Goal: Contribute content: Contribute content

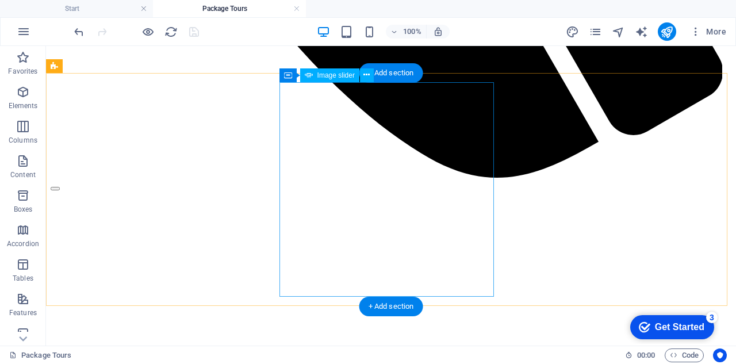
scroll to position [901, 0]
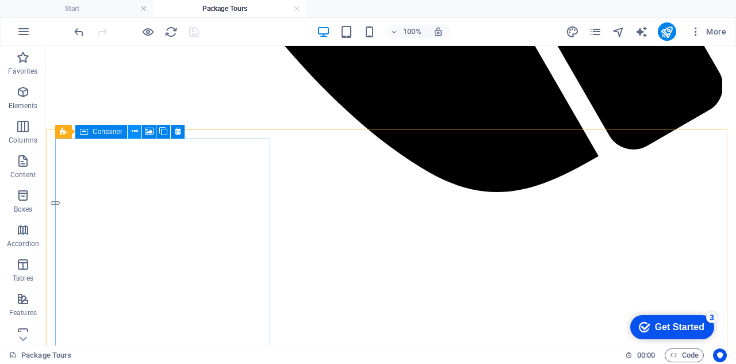
click at [133, 134] on icon at bounding box center [135, 131] width 6 height 12
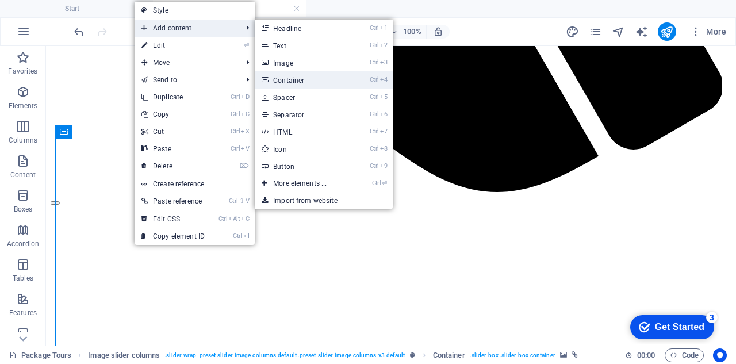
click at [310, 79] on link "Ctrl 4 Container" at bounding box center [302, 79] width 95 height 17
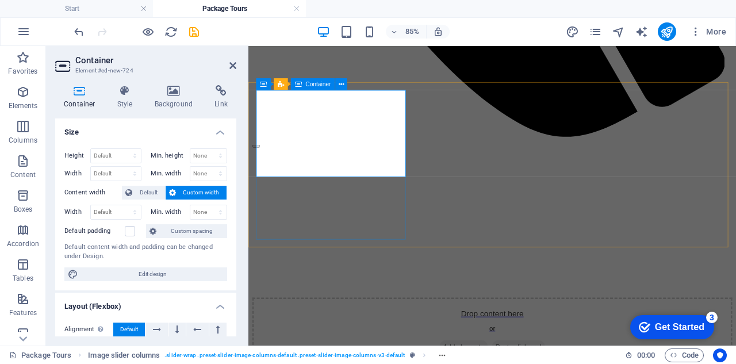
scroll to position [729, 0]
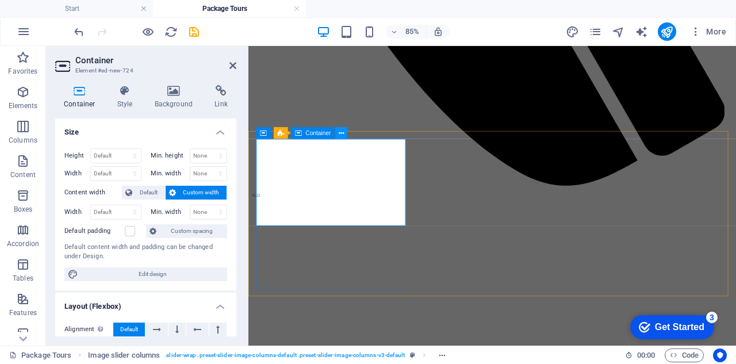
click at [339, 133] on icon at bounding box center [340, 133] width 5 height 10
click at [323, 134] on icon at bounding box center [323, 133] width 5 height 10
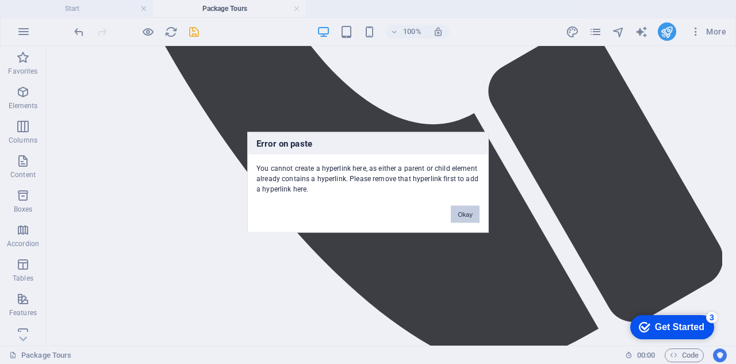
click at [463, 210] on button "Okay" at bounding box center [465, 213] width 29 height 17
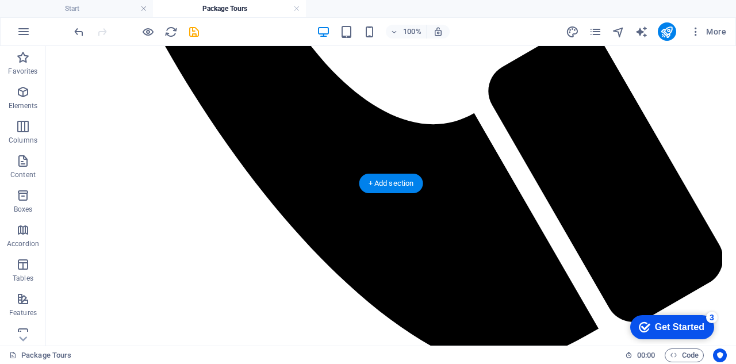
scroll to position [614, 0]
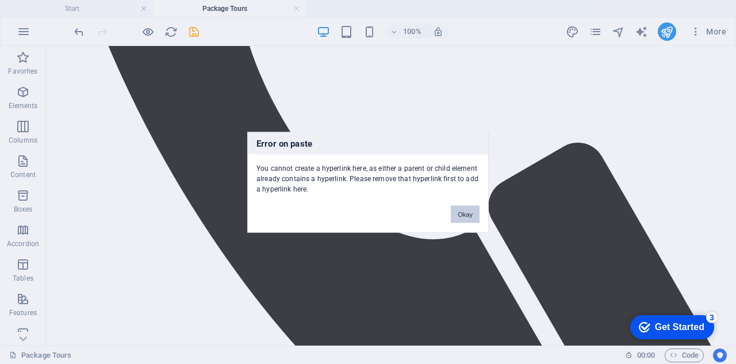
click at [460, 212] on button "Okay" at bounding box center [465, 213] width 29 height 17
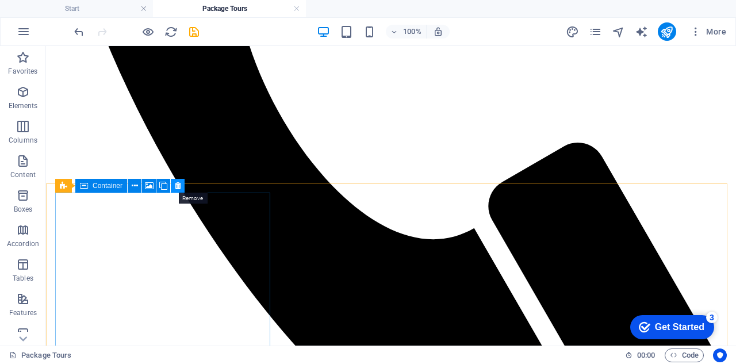
click at [178, 182] on icon at bounding box center [178, 186] width 6 height 12
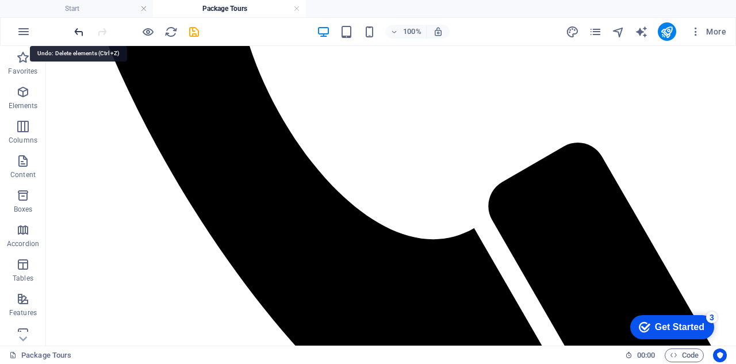
drag, startPoint x: 75, startPoint y: 33, endPoint x: 62, endPoint y: 5, distance: 30.3
click at [75, 33] on icon "undo" at bounding box center [78, 31] width 13 height 13
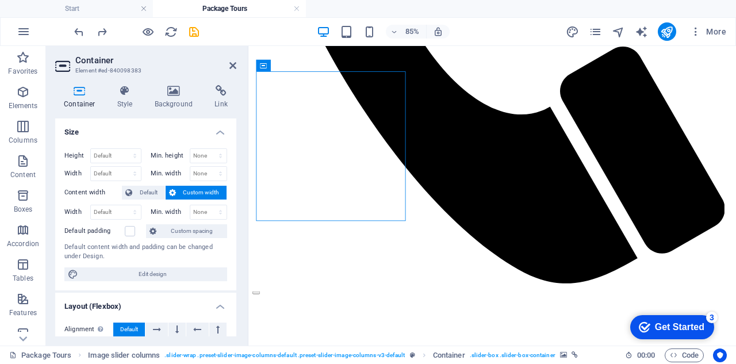
drag, startPoint x: 336, startPoint y: 106, endPoint x: 360, endPoint y: 156, distance: 55.8
drag, startPoint x: 342, startPoint y: 140, endPoint x: 352, endPoint y: 170, distance: 32.0
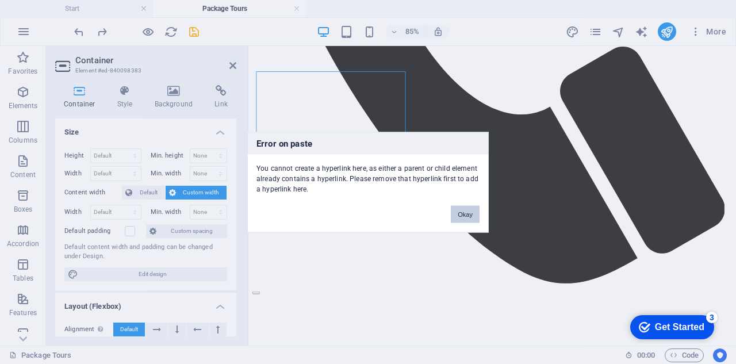
click at [465, 213] on button "Okay" at bounding box center [465, 213] width 29 height 17
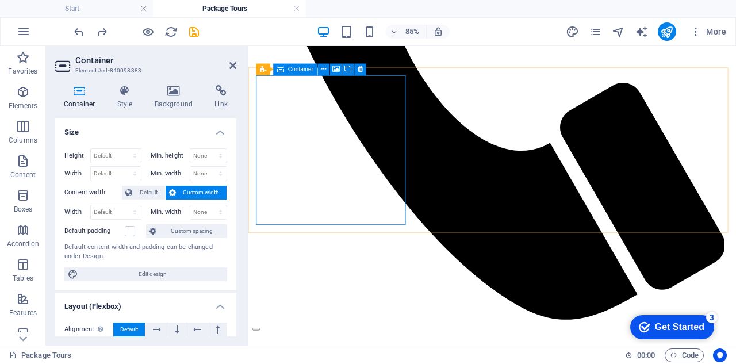
scroll to position [556, 0]
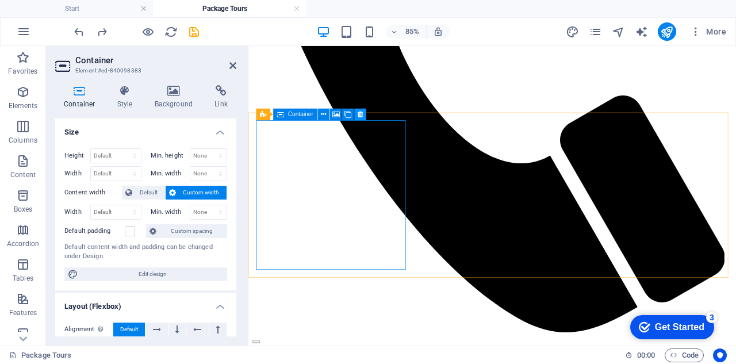
click at [357, 114] on icon at bounding box center [359, 114] width 5 height 10
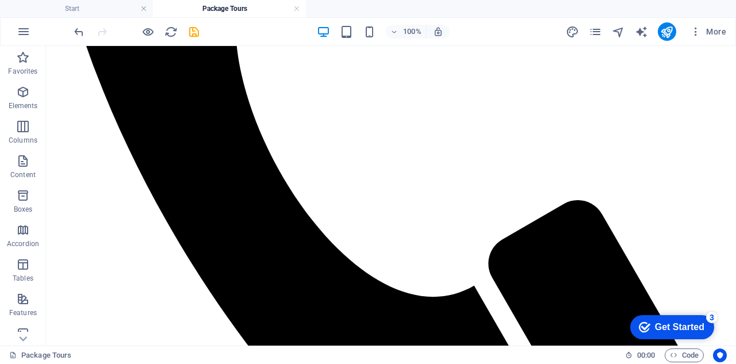
click at [70, 32] on div "100% More" at bounding box center [368, 32] width 734 height 28
drag, startPoint x: 82, startPoint y: 30, endPoint x: 91, endPoint y: 18, distance: 15.3
click at [82, 30] on icon "undo" at bounding box center [78, 31] width 13 height 13
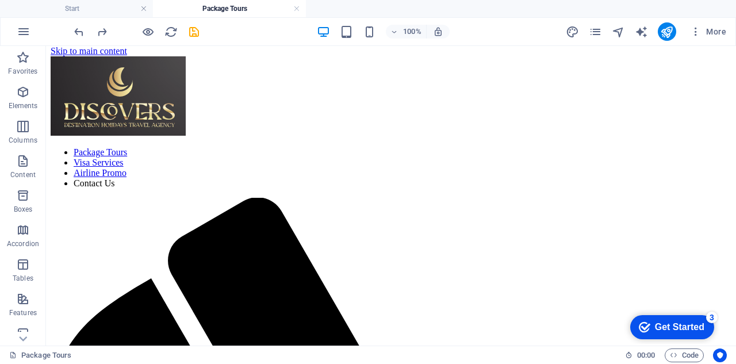
scroll to position [0, 0]
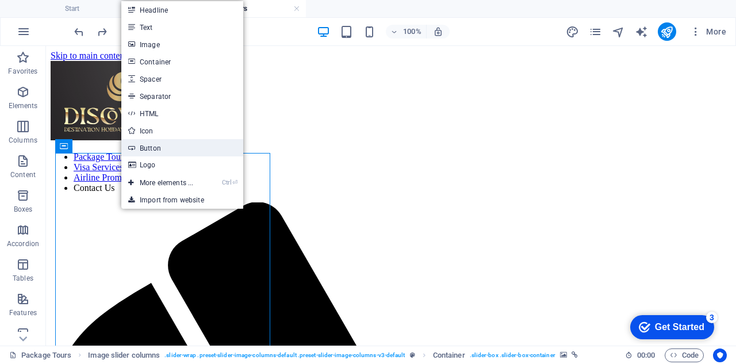
click at [160, 147] on link "Button" at bounding box center [182, 147] width 122 height 17
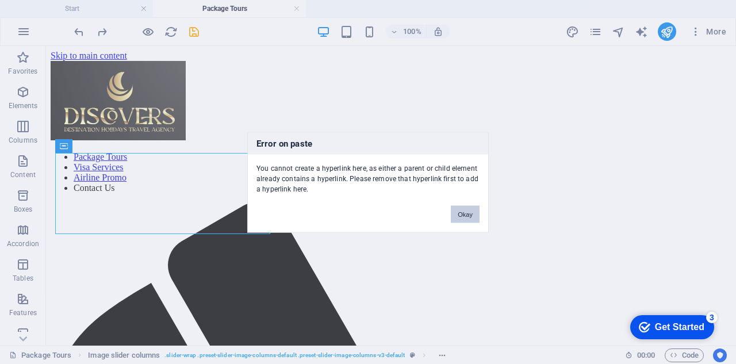
click at [467, 215] on button "Okay" at bounding box center [465, 213] width 29 height 17
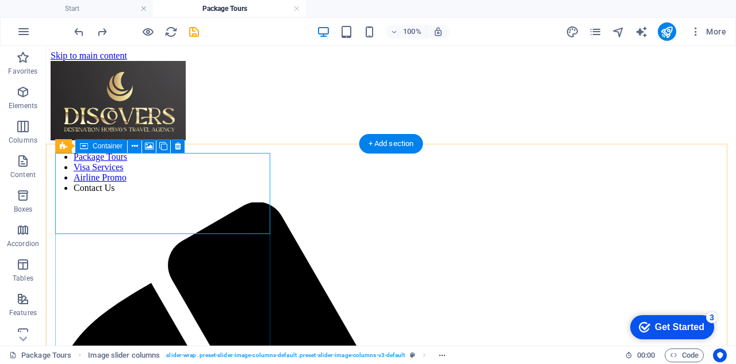
scroll to position [70, 0]
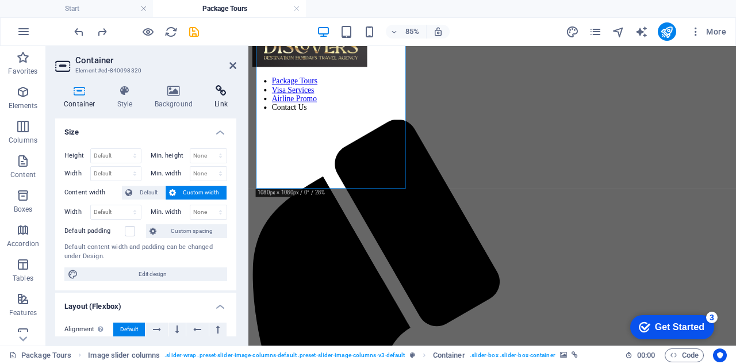
click at [218, 98] on h4 "Link" at bounding box center [221, 97] width 30 height 24
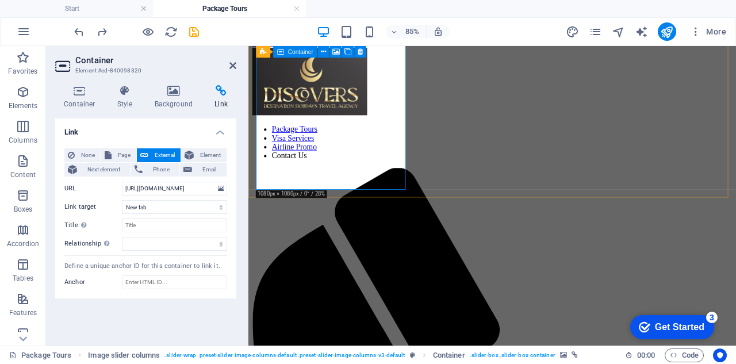
scroll to position [12, 0]
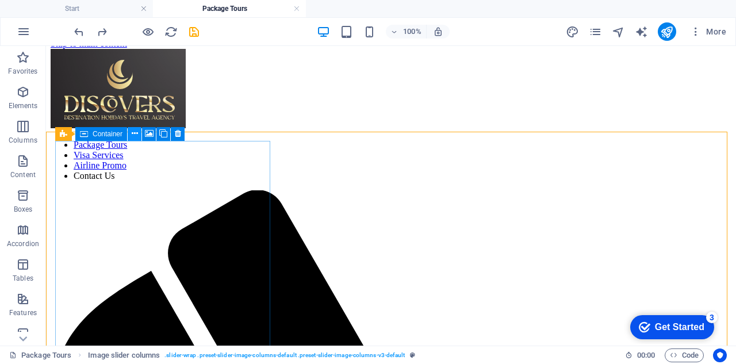
click at [134, 139] on icon at bounding box center [135, 134] width 6 height 12
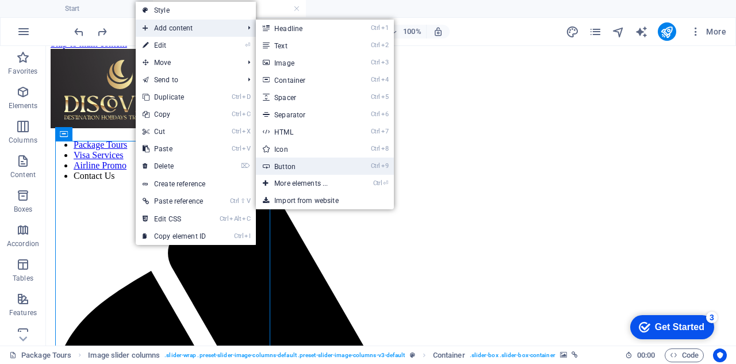
click at [285, 161] on link "Ctrl 9 Button" at bounding box center [303, 165] width 95 height 17
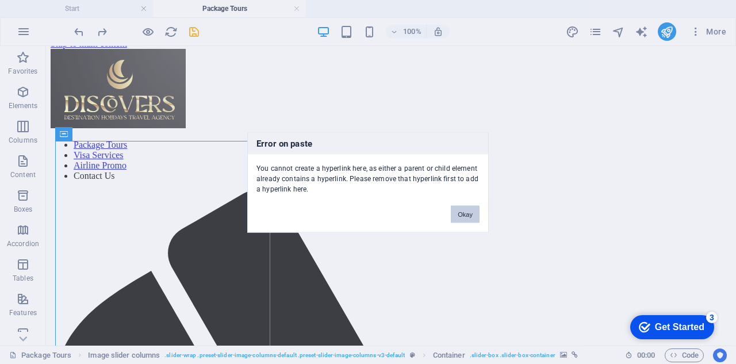
click at [463, 211] on button "Okay" at bounding box center [465, 213] width 29 height 17
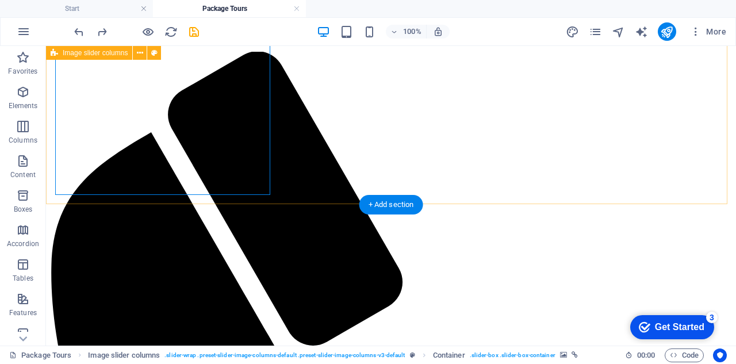
scroll to position [127, 0]
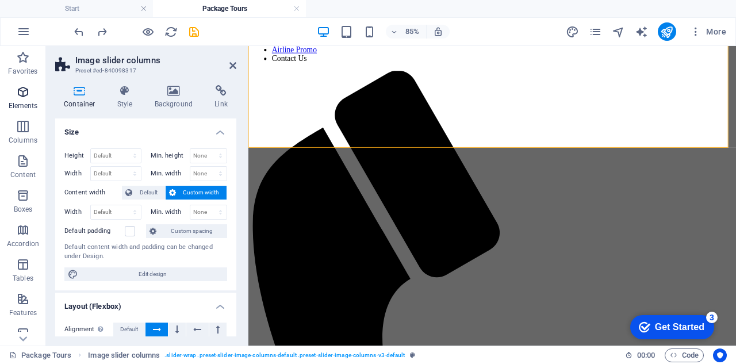
click at [28, 101] on p "Elements" at bounding box center [23, 105] width 29 height 9
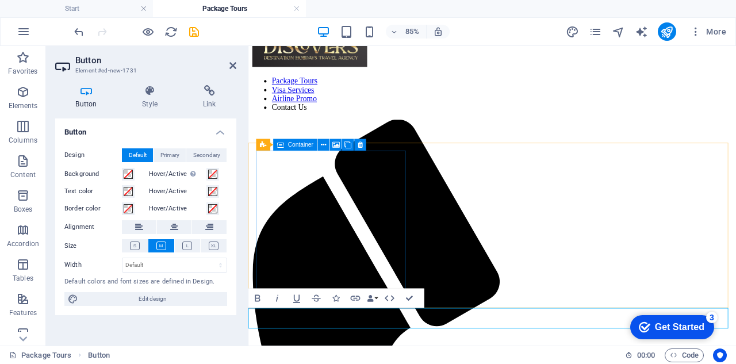
scroll to position [12, 0]
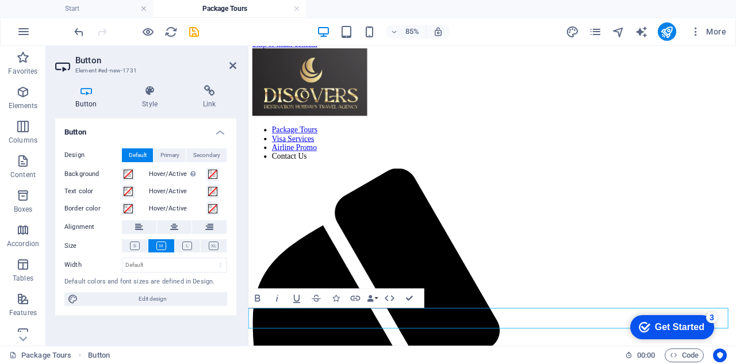
drag, startPoint x: 306, startPoint y: 360, endPoint x: 344, endPoint y: 329, distance: 48.6
click at [76, 33] on icon "undo" at bounding box center [78, 31] width 13 height 13
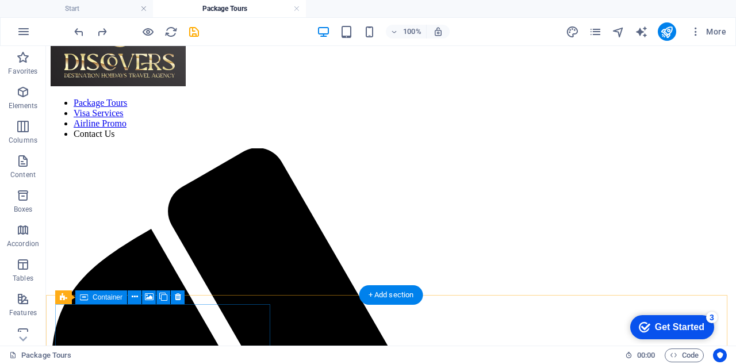
scroll to position [82, 0]
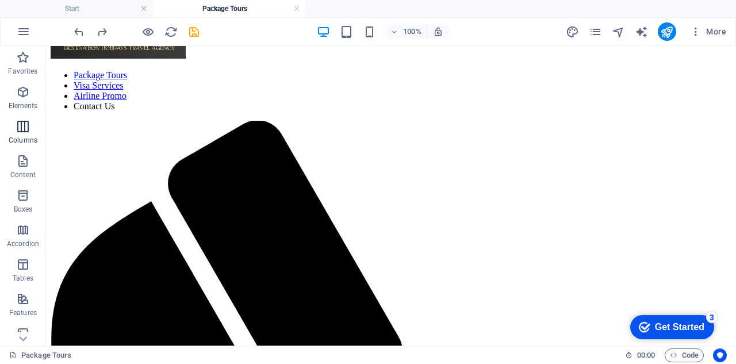
click at [29, 137] on p "Columns" at bounding box center [23, 140] width 29 height 9
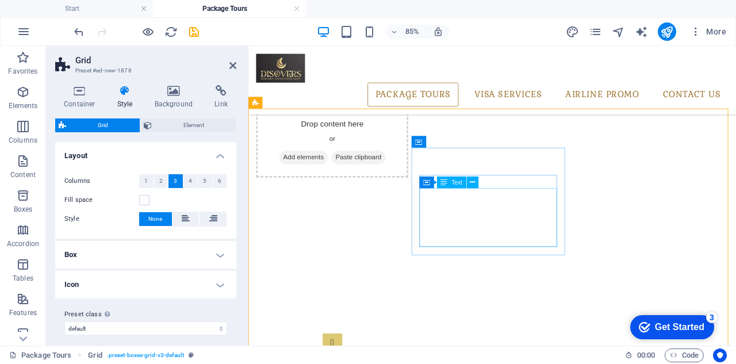
scroll to position [139, 0]
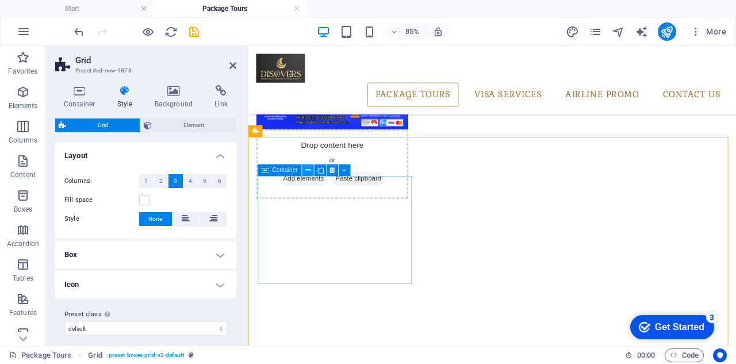
click at [305, 171] on button at bounding box center [307, 169] width 11 height 11
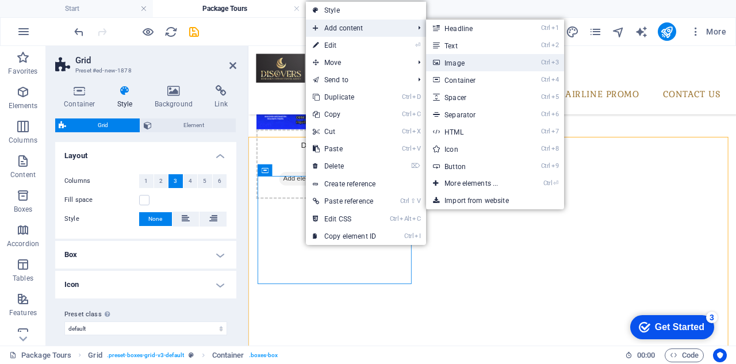
click at [449, 59] on link "Ctrl 3 Image" at bounding box center [473, 62] width 95 height 17
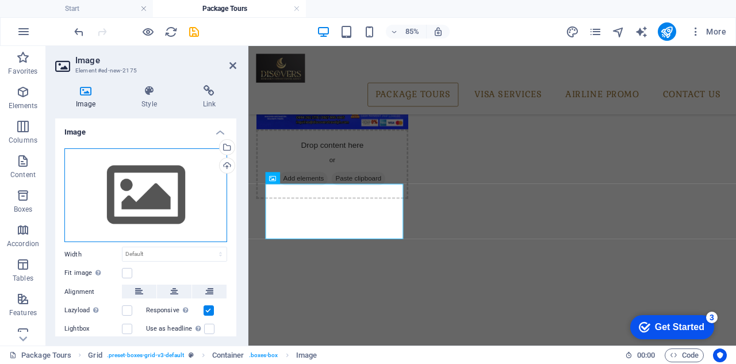
click at [164, 192] on div "Drag files here, click to choose files or select files from Files or our free s…" at bounding box center [145, 195] width 163 height 94
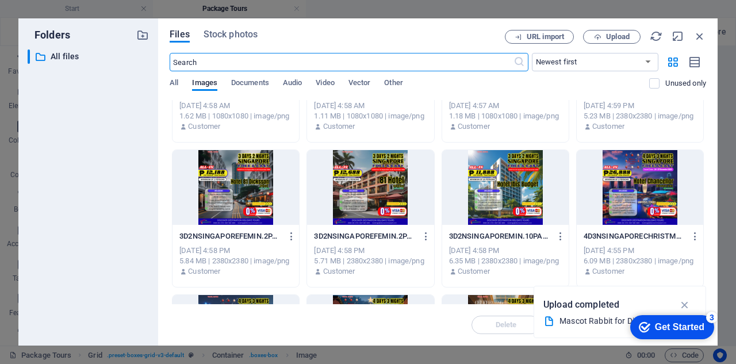
scroll to position [517, 0]
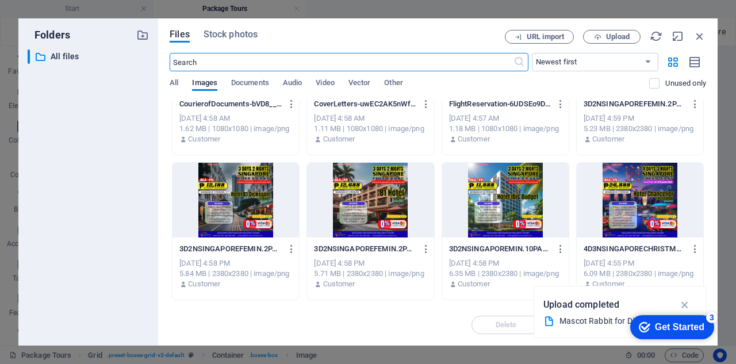
click at [239, 182] on div at bounding box center [235, 200] width 126 height 75
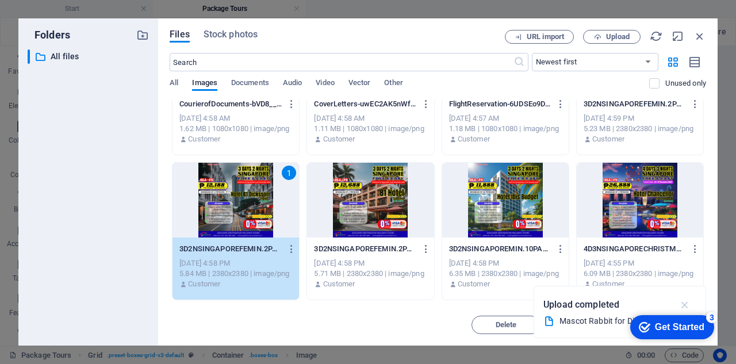
click at [682, 303] on icon "button" at bounding box center [684, 304] width 13 height 13
click at [241, 203] on div "1" at bounding box center [235, 200] width 126 height 75
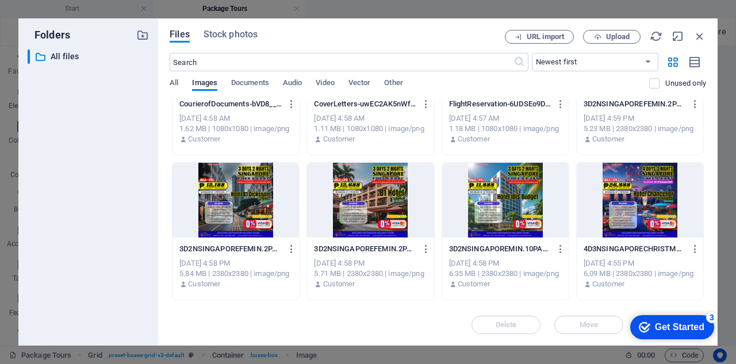
click at [241, 203] on div at bounding box center [235, 200] width 126 height 75
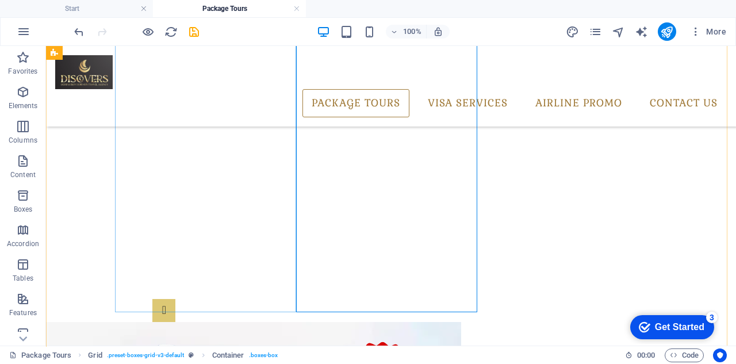
scroll to position [369, 0]
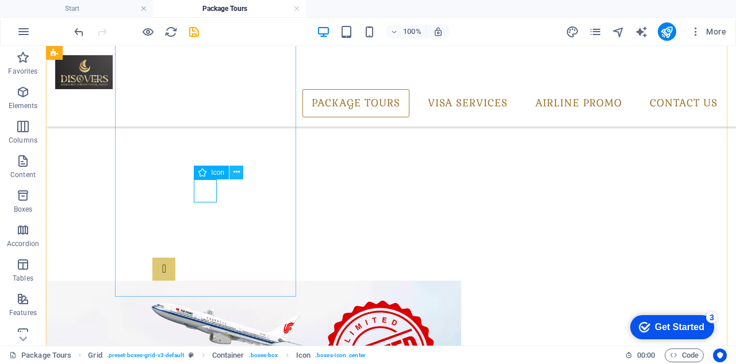
click at [239, 172] on icon at bounding box center [236, 172] width 6 height 12
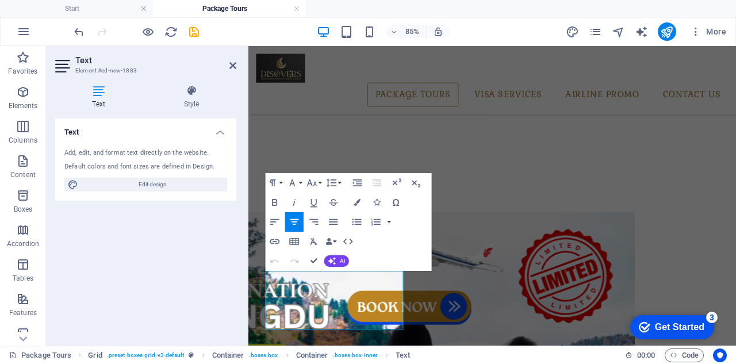
scroll to position [215, 0]
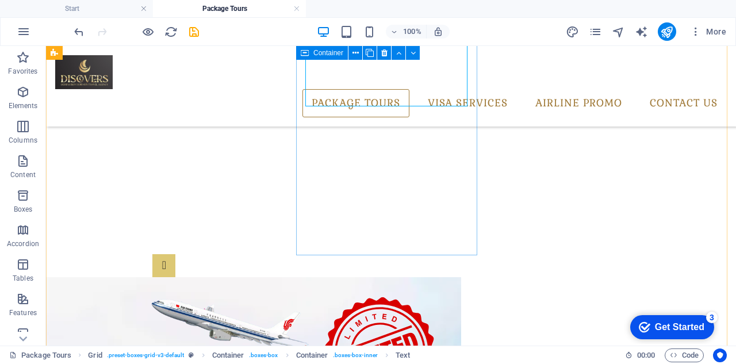
scroll to position [387, 0]
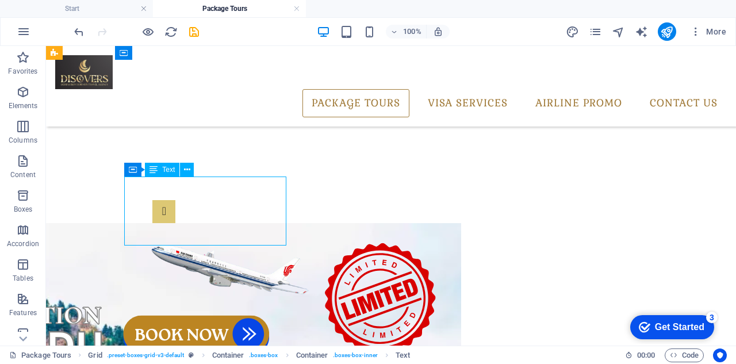
scroll to position [348, 0]
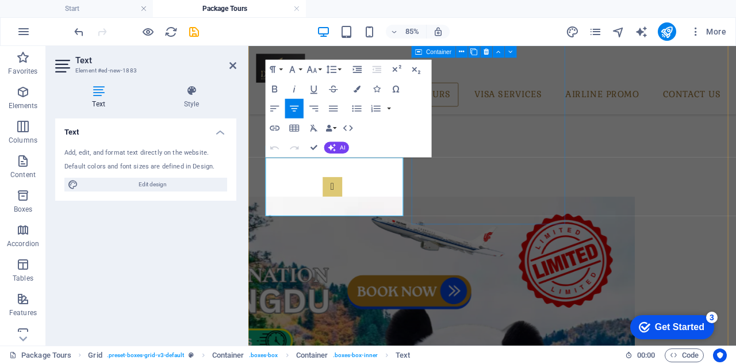
drag, startPoint x: 290, startPoint y: 183, endPoint x: 446, endPoint y: 241, distance: 167.1
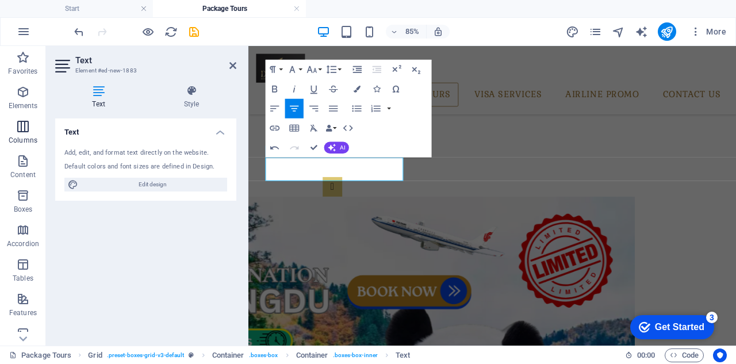
drag, startPoint x: 25, startPoint y: 94, endPoint x: 45, endPoint y: 126, distance: 37.6
click at [25, 95] on icon "button" at bounding box center [23, 92] width 14 height 14
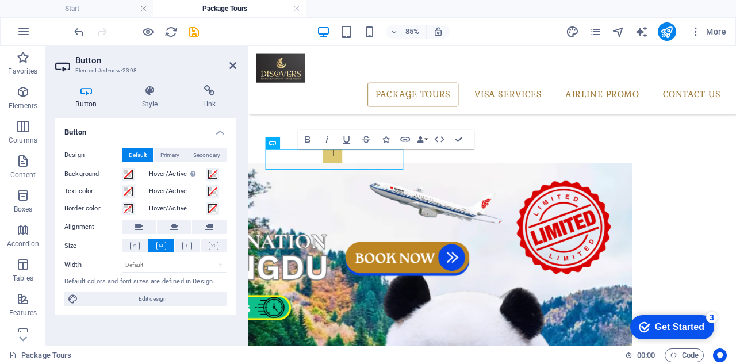
scroll to position [386, 0]
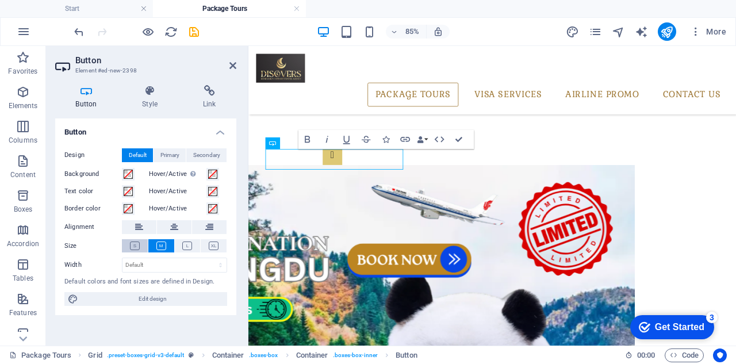
click at [134, 244] on icon at bounding box center [135, 245] width 10 height 9
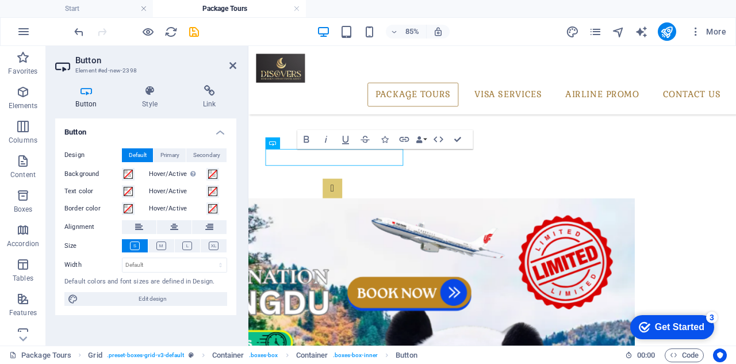
scroll to position [424, 0]
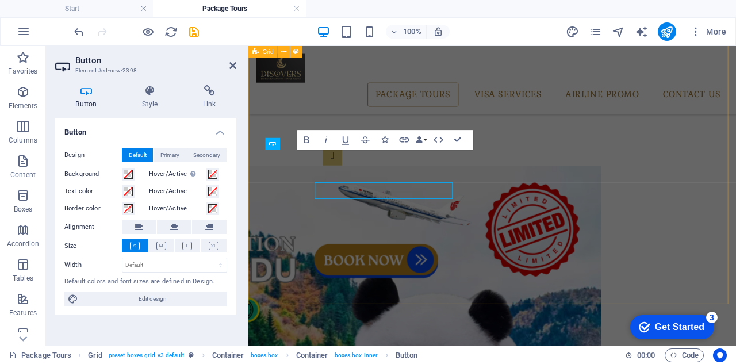
scroll to position [385, 0]
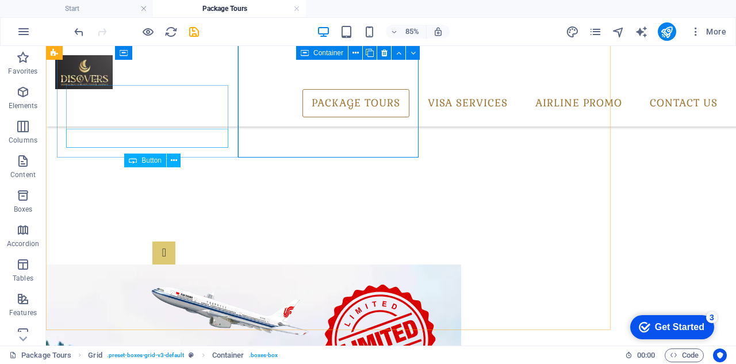
scroll to position [424, 0]
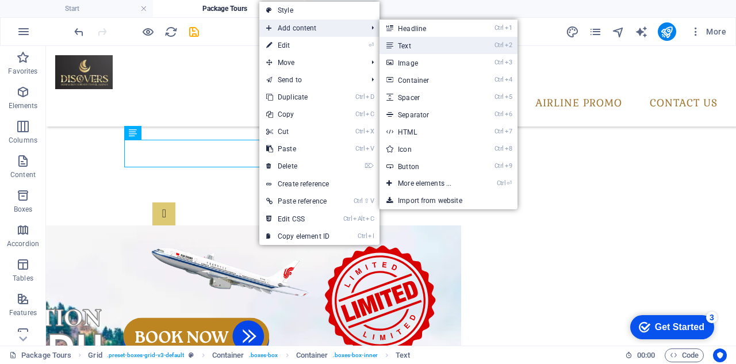
click at [436, 50] on link "Ctrl 2 Text" at bounding box center [426, 45] width 95 height 17
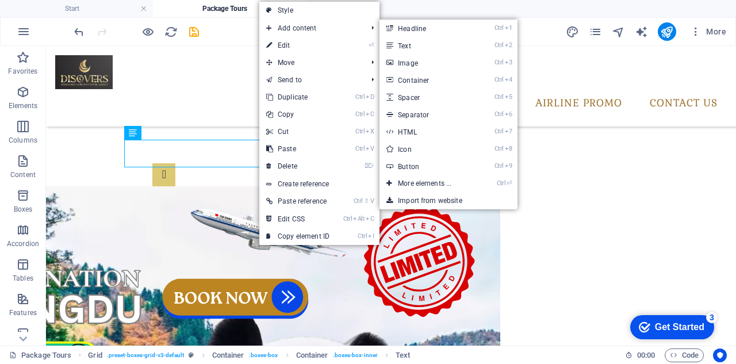
scroll to position [385, 0]
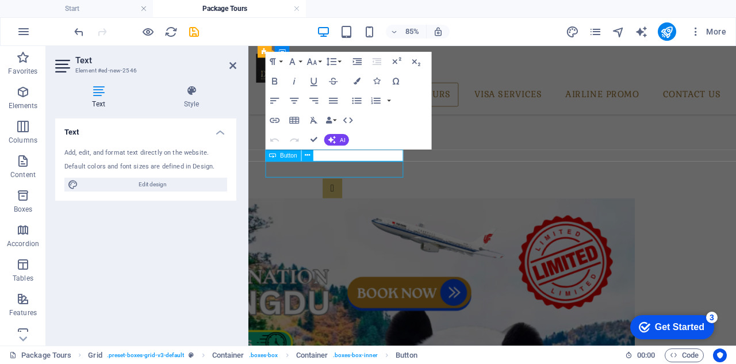
scroll to position [424, 0]
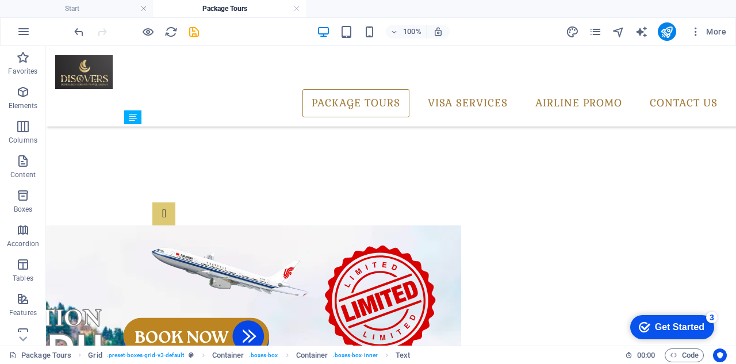
drag, startPoint x: 240, startPoint y: 172, endPoint x: 248, endPoint y: 191, distance: 21.1
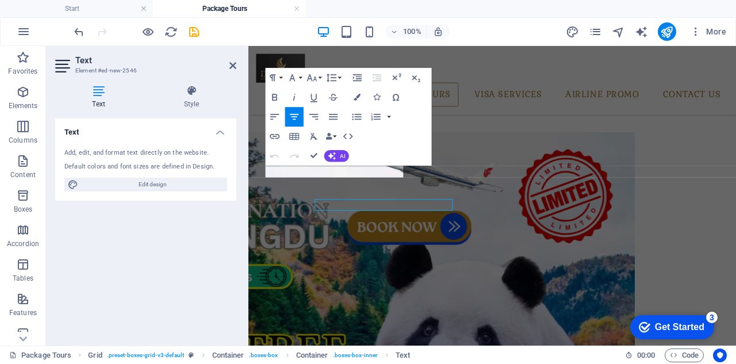
scroll to position [385, 0]
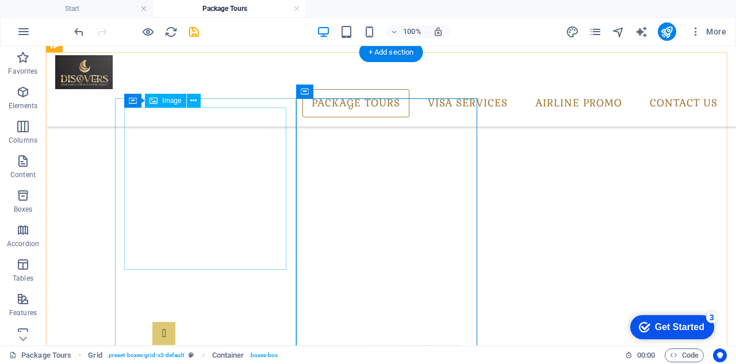
scroll to position [367, 0]
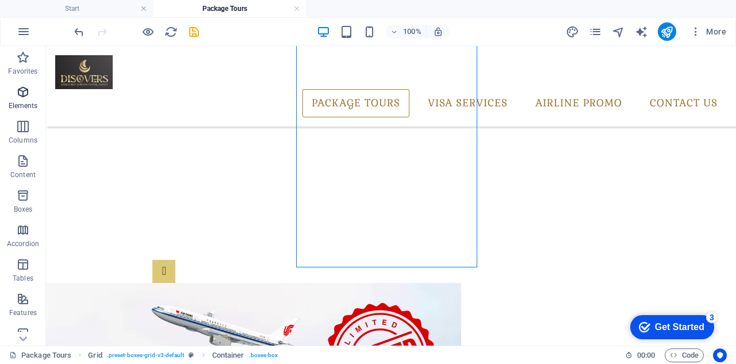
click at [28, 88] on icon "button" at bounding box center [23, 92] width 14 height 14
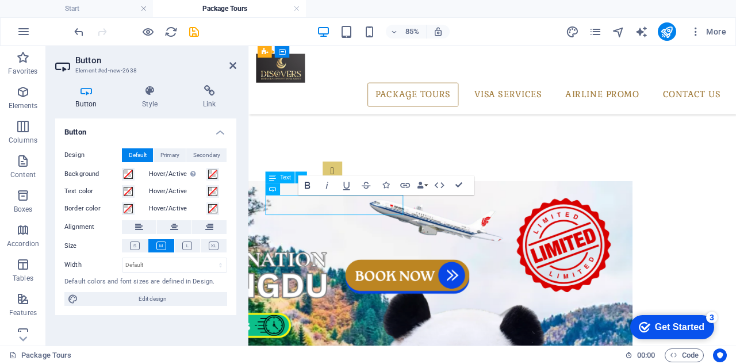
scroll to position [365, 0]
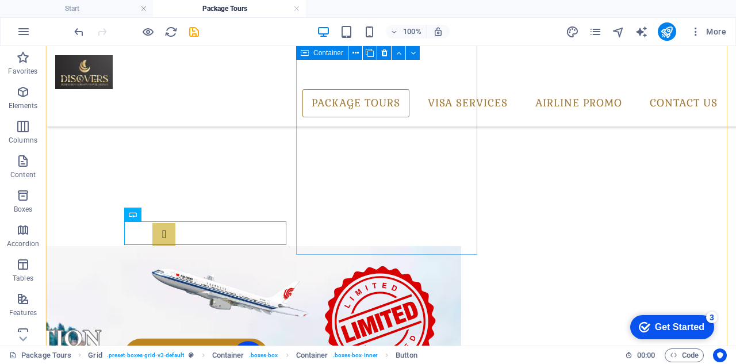
drag, startPoint x: 352, startPoint y: 227, endPoint x: 348, endPoint y: 212, distance: 15.3
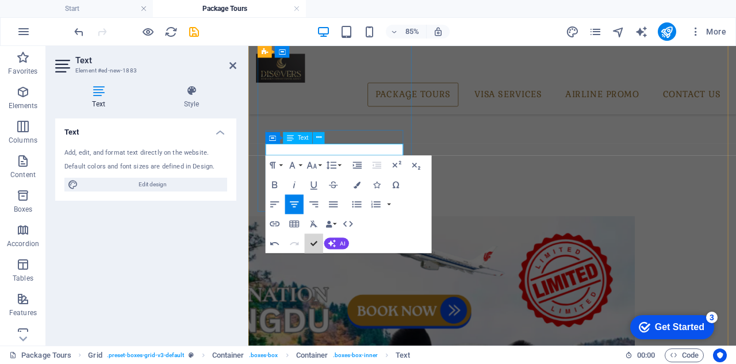
scroll to position [403, 0]
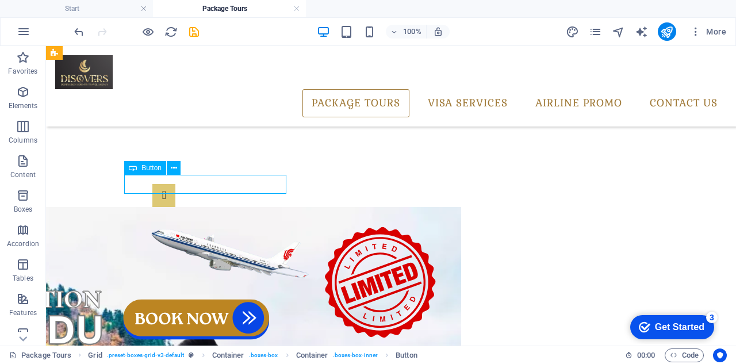
scroll to position [364, 0]
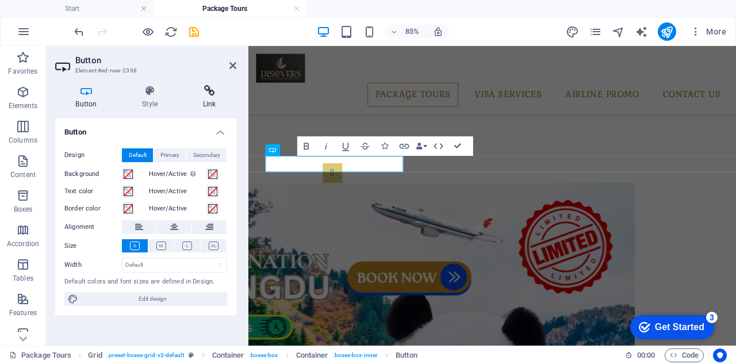
click at [216, 97] on h4 "Link" at bounding box center [209, 97] width 54 height 24
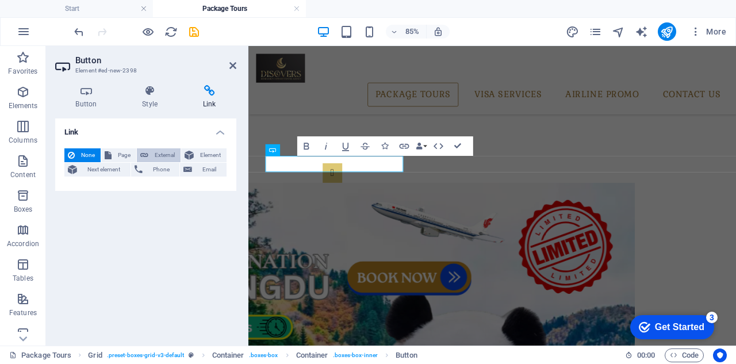
click at [159, 155] on span "External" at bounding box center [164, 155] width 25 height 14
select select "blank"
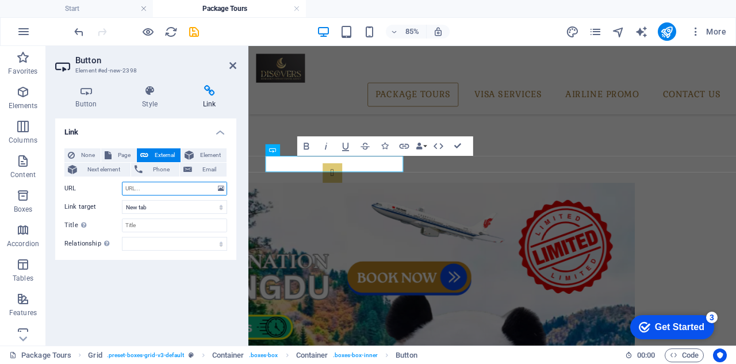
click at [148, 187] on input "URL" at bounding box center [174, 189] width 105 height 14
paste input "[URL][DOMAIN_NAME]"
type input "[URL][DOMAIN_NAME]"
click at [178, 275] on div "Link None Page External Element Next element Phone Email Page Package Tours Vis…" at bounding box center [145, 227] width 181 height 218
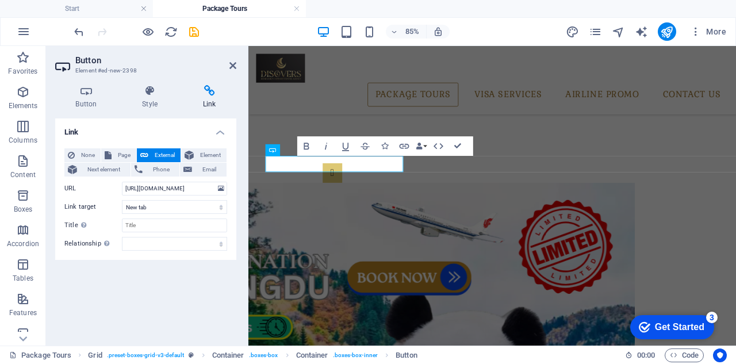
scroll to position [0, 0]
drag, startPoint x: 460, startPoint y: 144, endPoint x: 417, endPoint y: 101, distance: 60.9
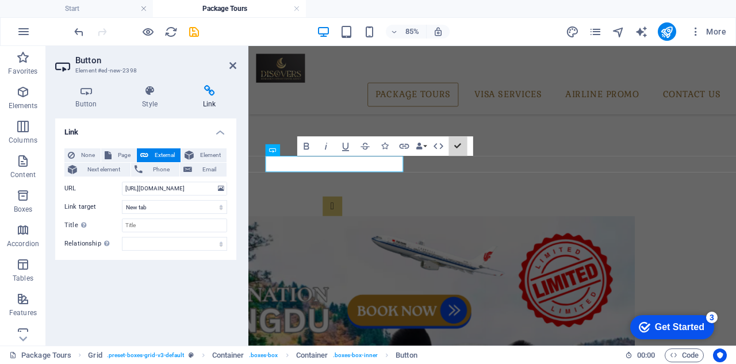
scroll to position [403, 0]
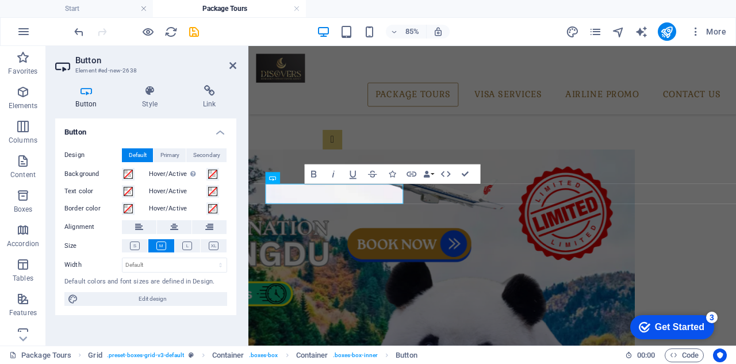
scroll to position [364, 0]
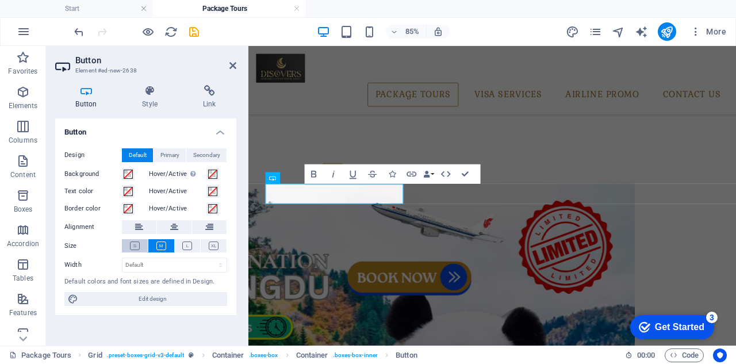
click at [140, 241] on button at bounding box center [135, 245] width 26 height 13
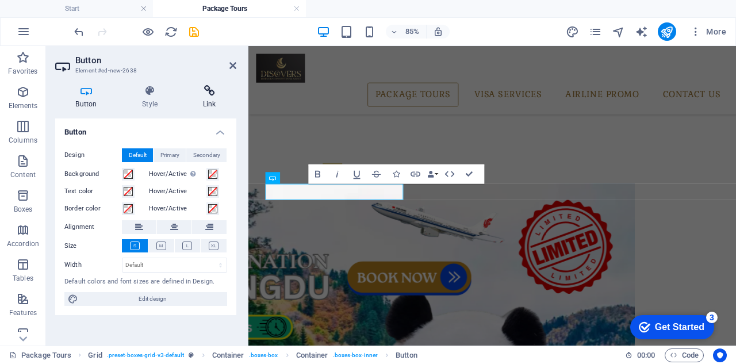
click at [210, 97] on h4 "Link" at bounding box center [209, 97] width 54 height 24
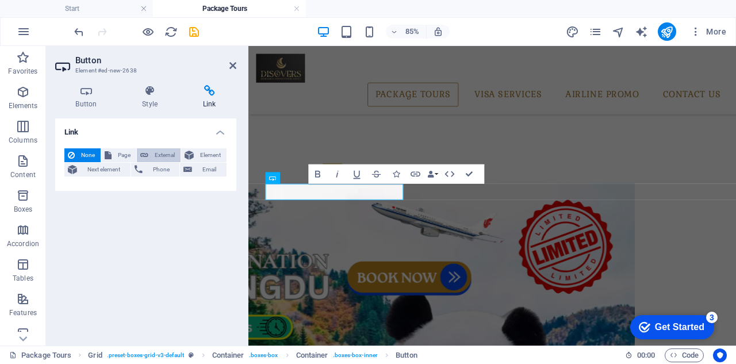
click at [157, 155] on span "External" at bounding box center [164, 155] width 25 height 14
select select "blank"
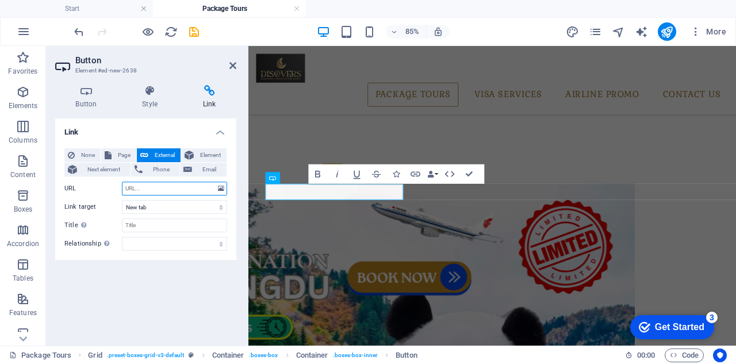
paste input "https://enstack.ph/discover-destination-holidays-travel/5days4n-813546"
type input "https://enstack.ph/discover-destination-holidays-travel/5days4n-813546"
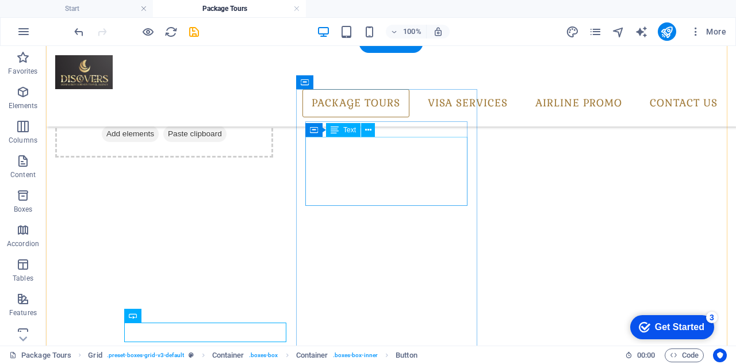
scroll to position [231, 0]
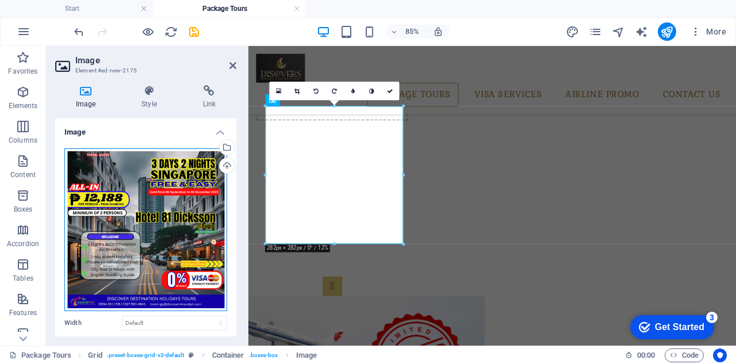
click at [168, 197] on div "Drag files here, click to choose files or select files from Files or our free s…" at bounding box center [145, 229] width 163 height 163
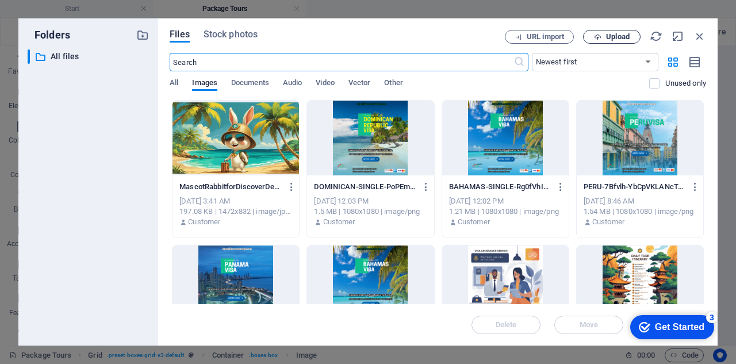
click at [618, 39] on span "Upload" at bounding box center [618, 36] width 24 height 7
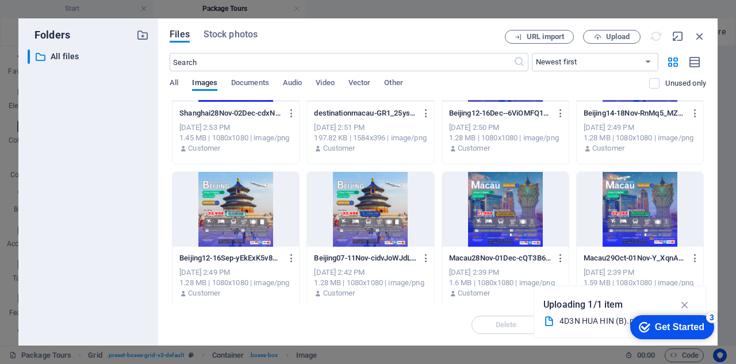
scroll to position [1778, 0]
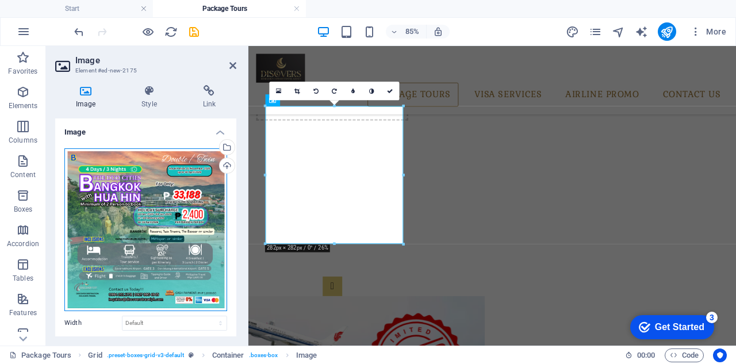
click at [150, 204] on div "Drag files here, click to choose files or select files from Files or our free s…" at bounding box center [145, 229] width 163 height 163
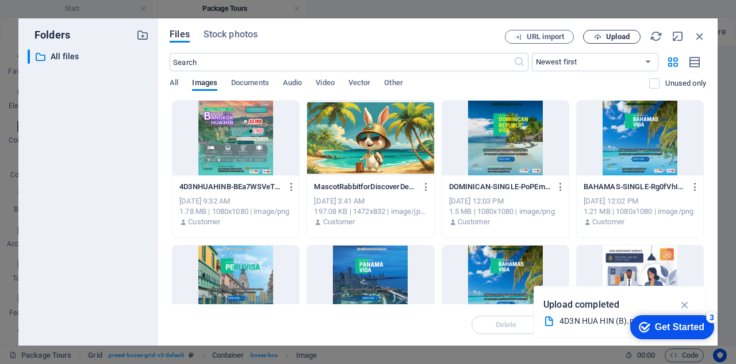
click at [610, 35] on span "Upload" at bounding box center [618, 36] width 24 height 7
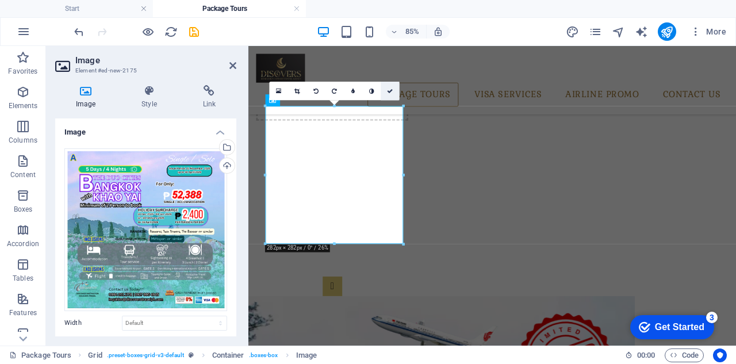
click at [388, 90] on icon at bounding box center [390, 91] width 6 height 6
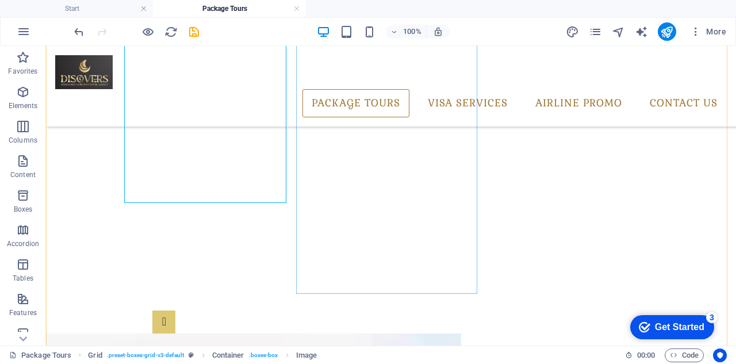
scroll to position [346, 0]
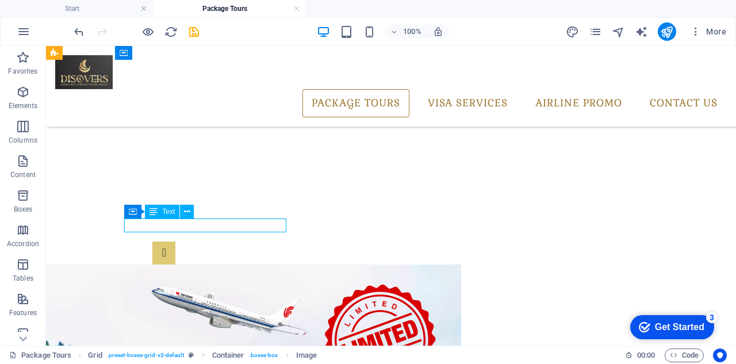
scroll to position [307, 0]
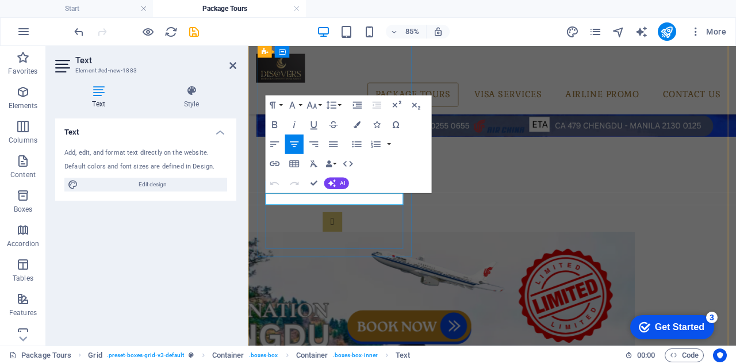
drag, startPoint x: 409, startPoint y: 228, endPoint x: 287, endPoint y: 229, distance: 121.3
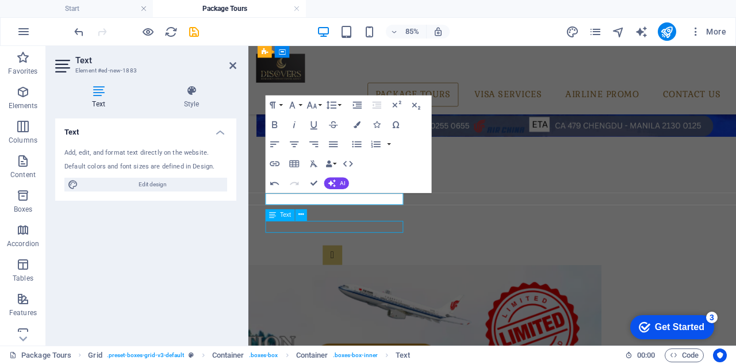
scroll to position [346, 0]
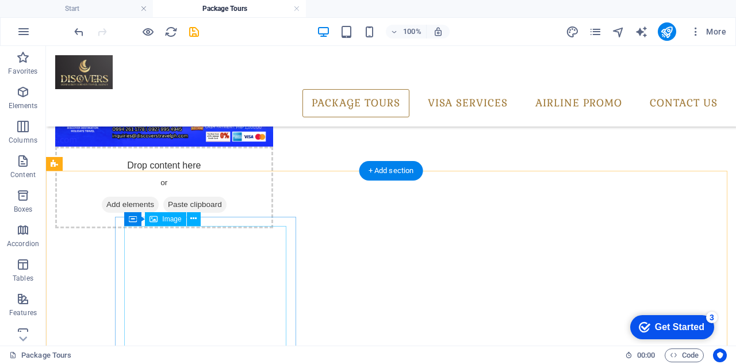
scroll to position [186, 0]
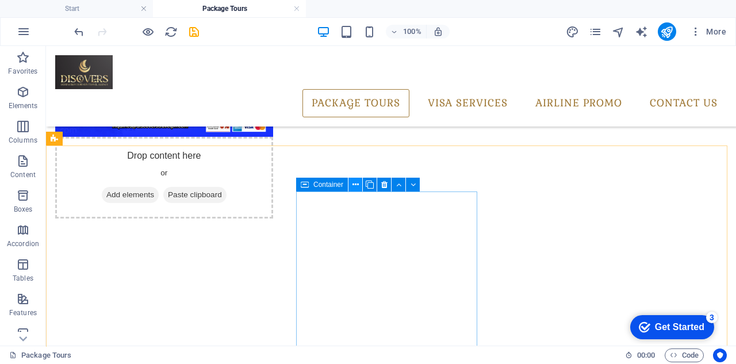
click at [352, 187] on icon at bounding box center [355, 185] width 6 height 12
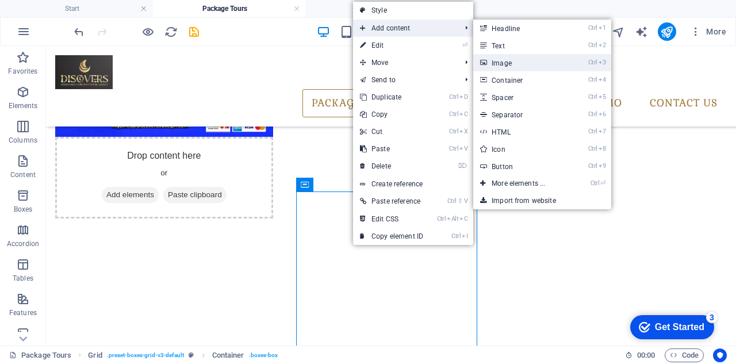
click at [519, 61] on link "Ctrl 3 Image" at bounding box center [520, 62] width 95 height 17
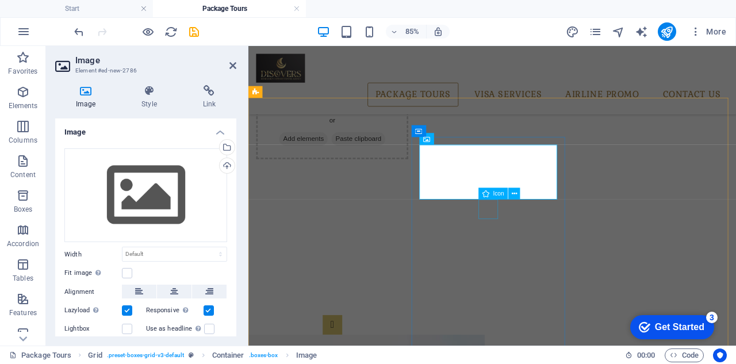
drag, startPoint x: 534, startPoint y: 245, endPoint x: 694, endPoint y: 214, distance: 162.2
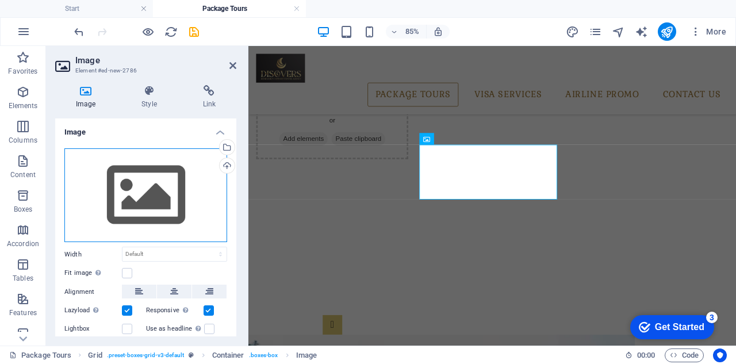
drag, startPoint x: 145, startPoint y: 175, endPoint x: 159, endPoint y: 176, distance: 13.8
click at [145, 175] on div "Drag files here, click to choose files or select files from Files or our free s…" at bounding box center [145, 195] width 163 height 94
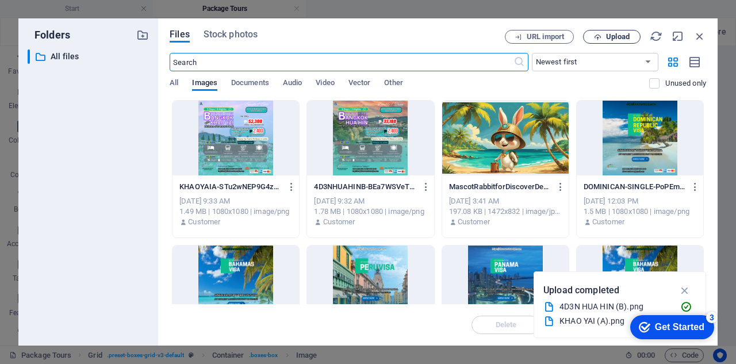
click at [616, 37] on span "Upload" at bounding box center [618, 36] width 24 height 7
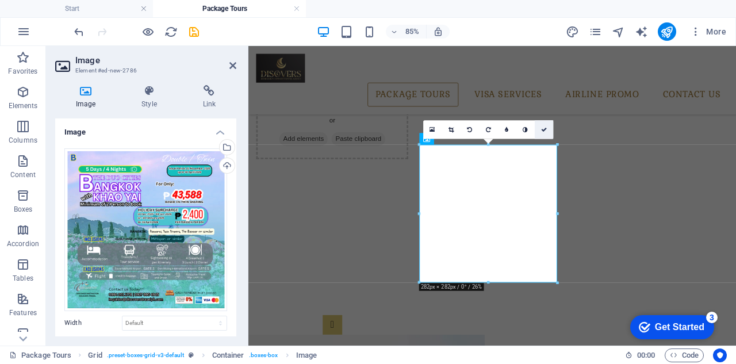
click at [544, 128] on icon at bounding box center [544, 129] width 6 height 6
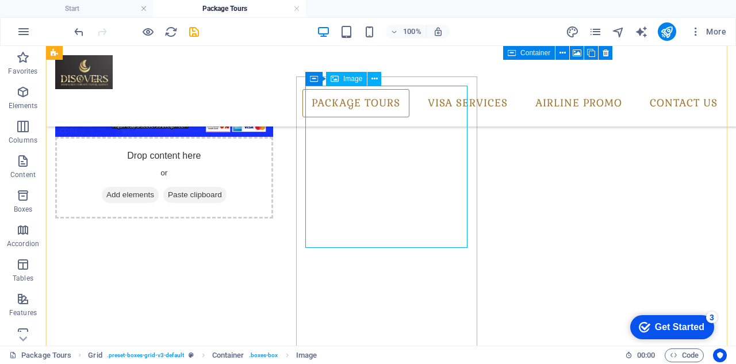
scroll to position [301, 0]
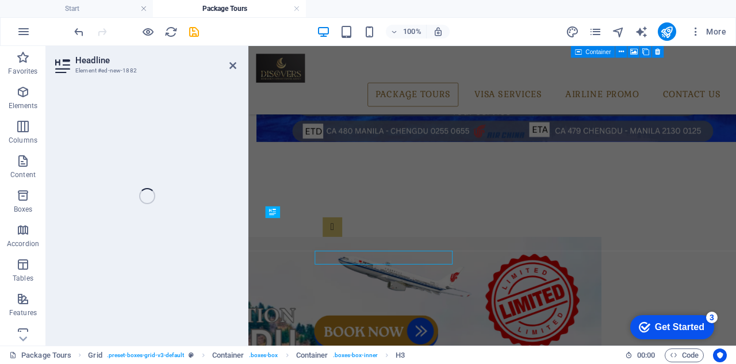
scroll to position [261, 0]
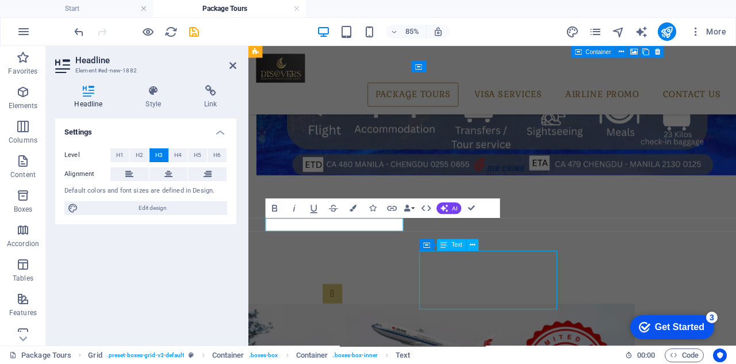
scroll to position [301, 0]
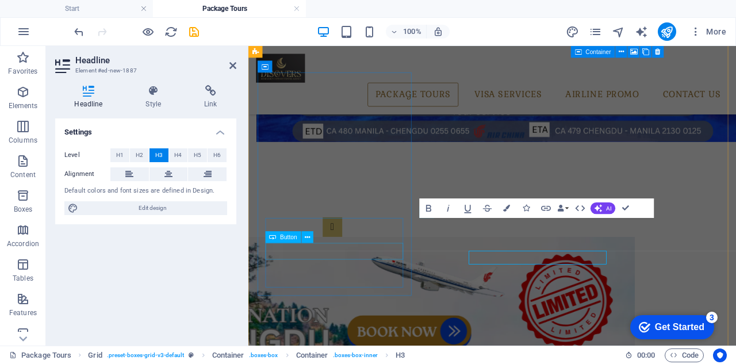
scroll to position [261, 0]
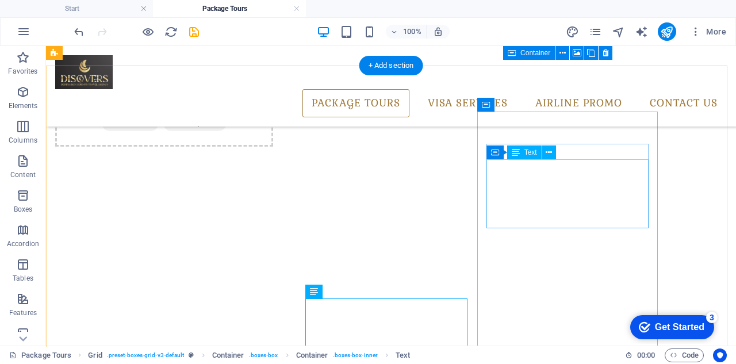
scroll to position [243, 0]
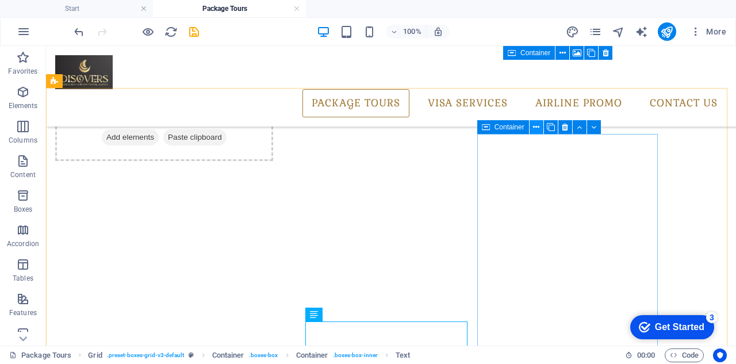
click at [535, 128] on icon at bounding box center [536, 127] width 6 height 12
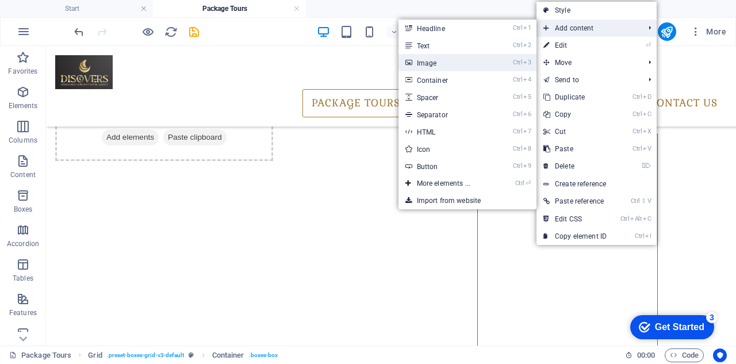
click at [432, 64] on link "Ctrl 3 Image" at bounding box center [445, 62] width 95 height 17
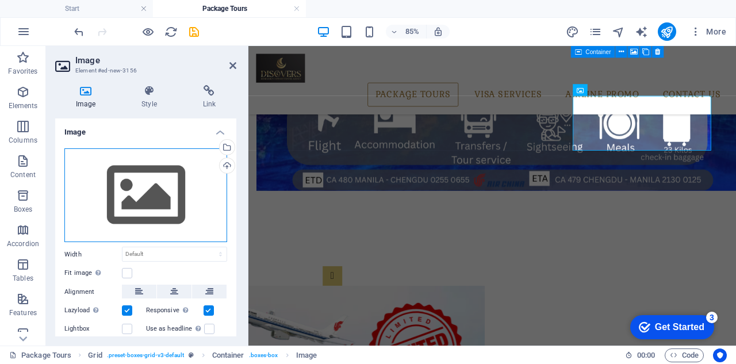
click at [137, 203] on div "Drag files here, click to choose files or select files from Files or our free s…" at bounding box center [145, 195] width 163 height 94
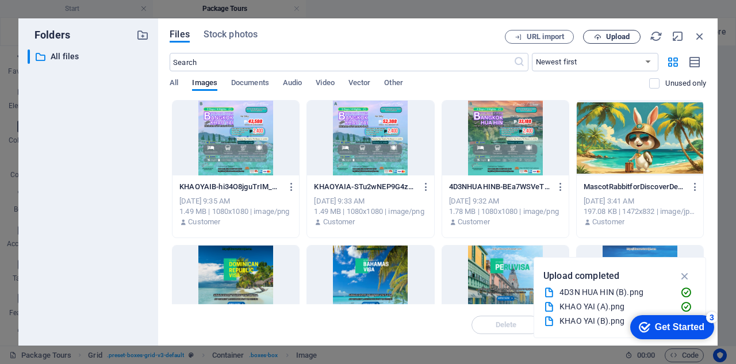
click at [615, 33] on span "Upload" at bounding box center [618, 36] width 24 height 7
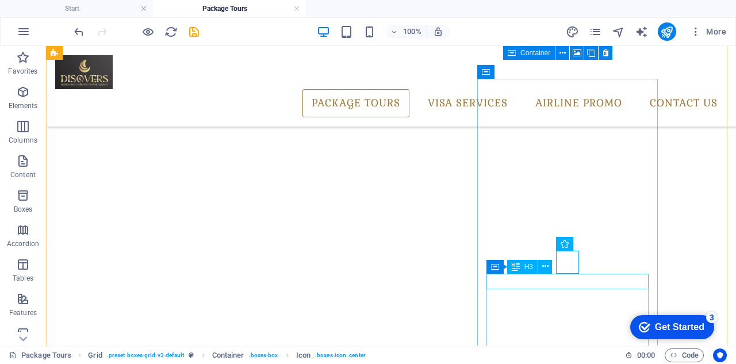
scroll to position [301, 0]
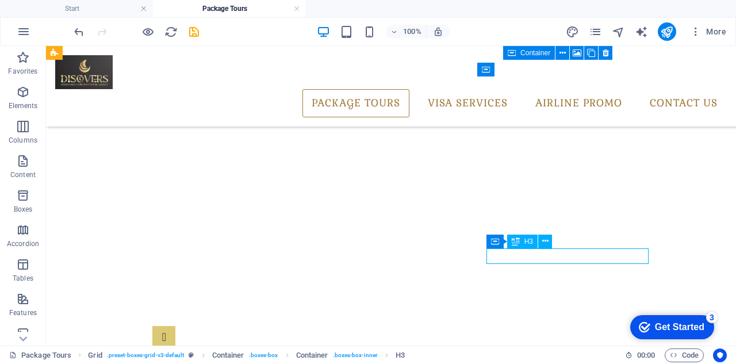
drag, startPoint x: 578, startPoint y: 257, endPoint x: 433, endPoint y: 293, distance: 149.3
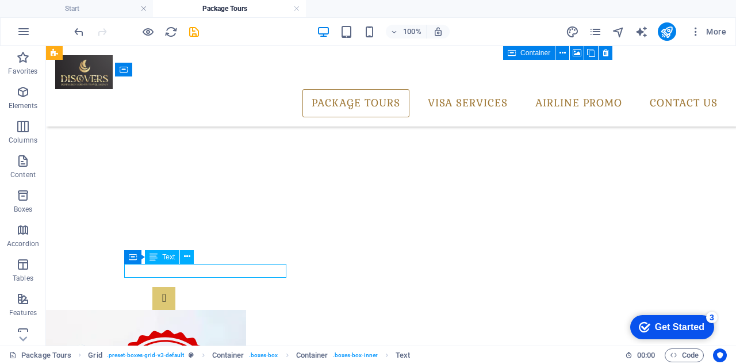
scroll to position [261, 0]
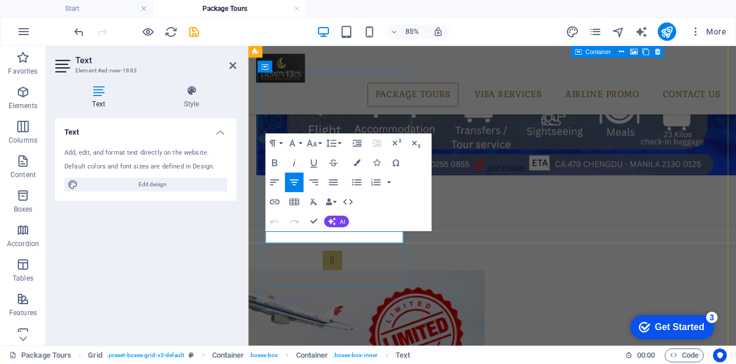
drag, startPoint x: 302, startPoint y: 272, endPoint x: 407, endPoint y: 270, distance: 105.8
copy p "Full Details of Package"
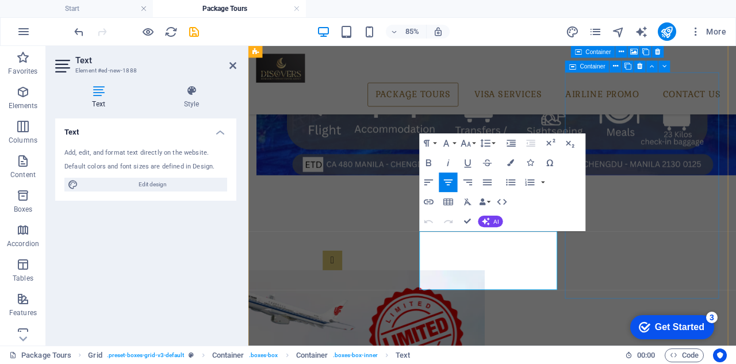
drag, startPoint x: 502, startPoint y: 284, endPoint x: 629, endPoint y: 332, distance: 135.7
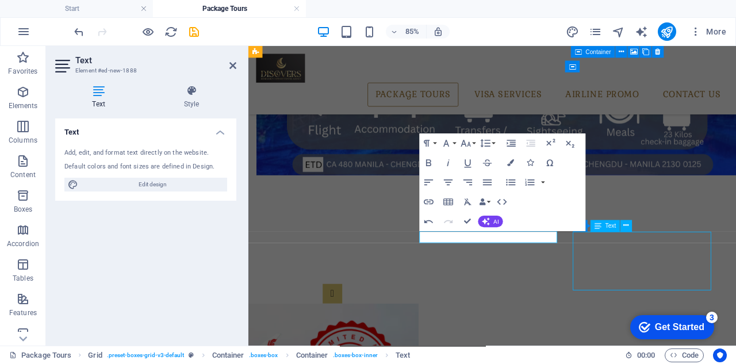
scroll to position [301, 0]
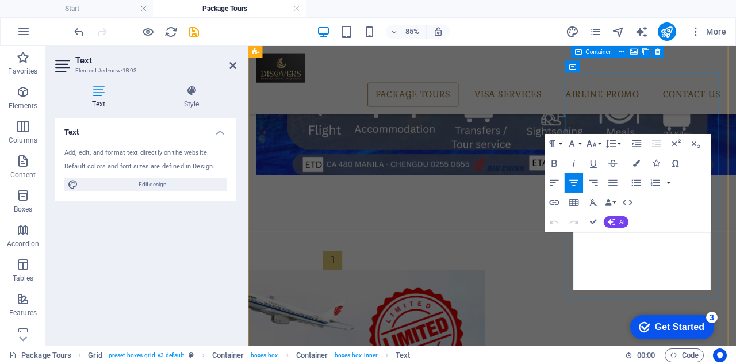
scroll to position [261, 0]
drag, startPoint x: 776, startPoint y: 311, endPoint x: 789, endPoint y: 328, distance: 21.3
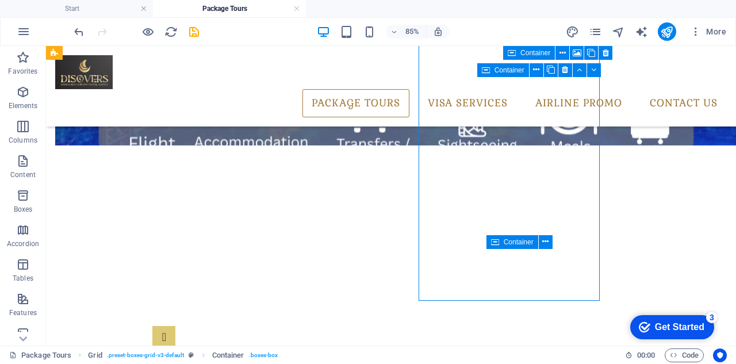
scroll to position [300, 0]
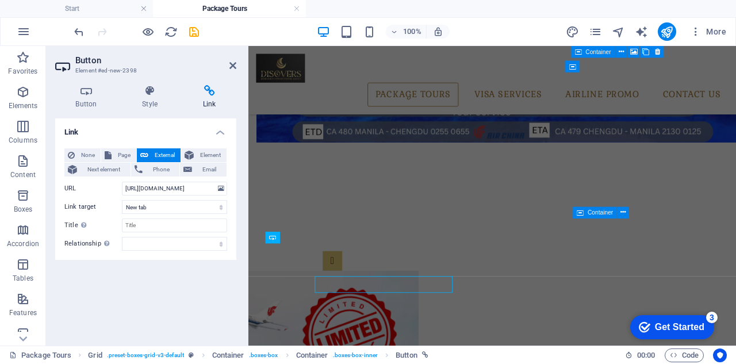
scroll to position [261, 0]
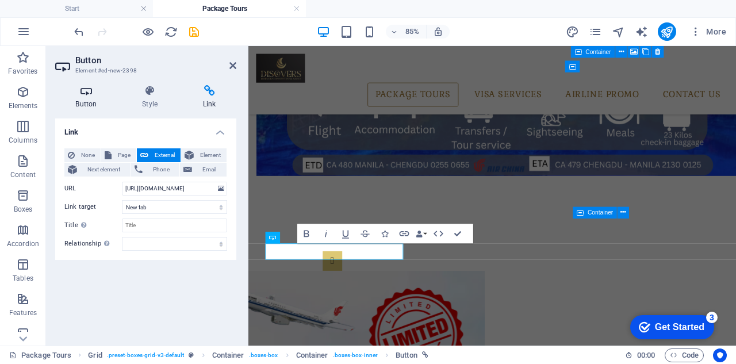
click at [91, 95] on icon at bounding box center [86, 90] width 62 height 11
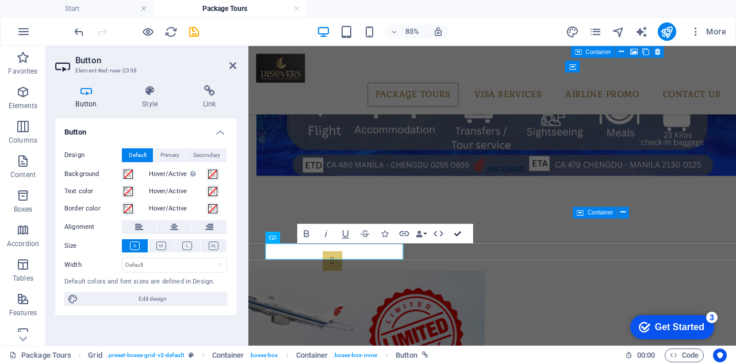
drag, startPoint x: 461, startPoint y: 234, endPoint x: 411, endPoint y: 193, distance: 64.9
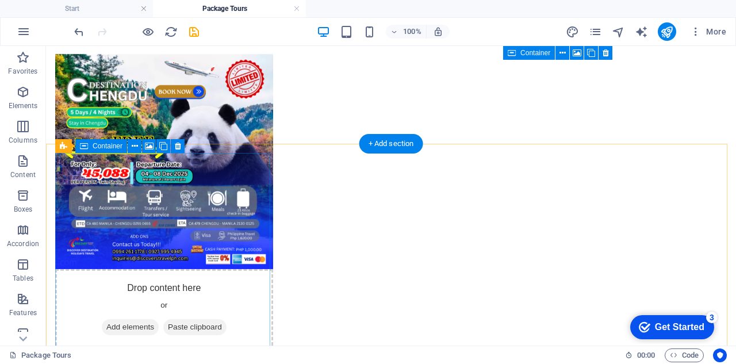
scroll to position [0, 0]
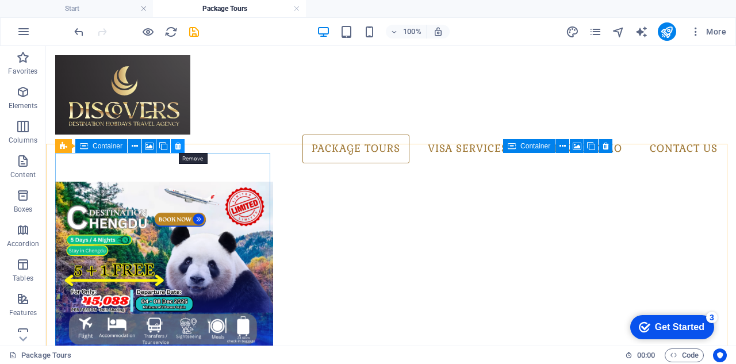
click at [179, 147] on icon at bounding box center [178, 146] width 6 height 12
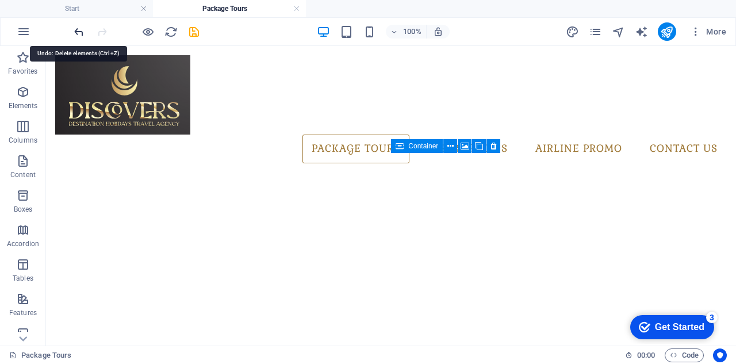
click at [74, 30] on icon "undo" at bounding box center [78, 31] width 13 height 13
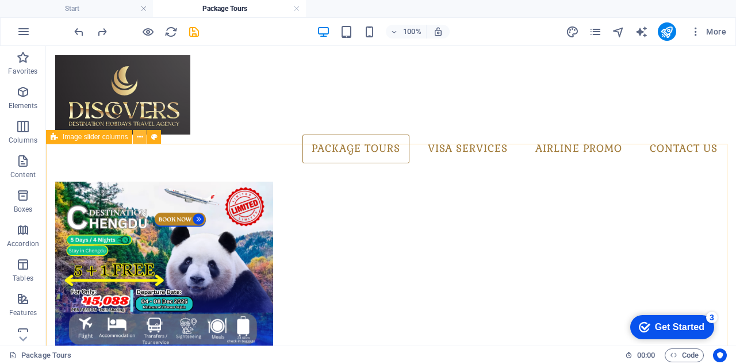
click at [141, 135] on icon at bounding box center [140, 137] width 6 height 12
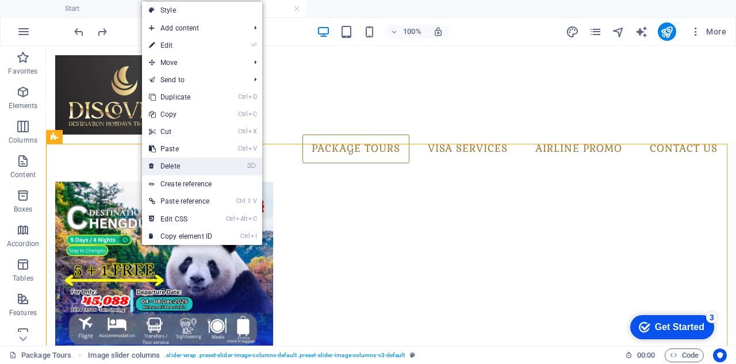
click at [183, 165] on link "⌦ Delete" at bounding box center [180, 165] width 77 height 17
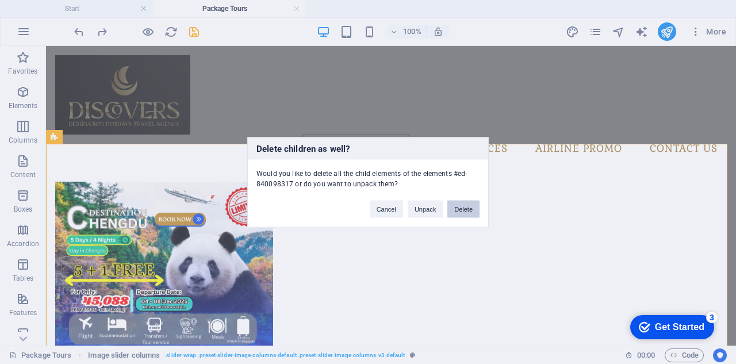
click at [460, 209] on button "Delete" at bounding box center [463, 208] width 32 height 17
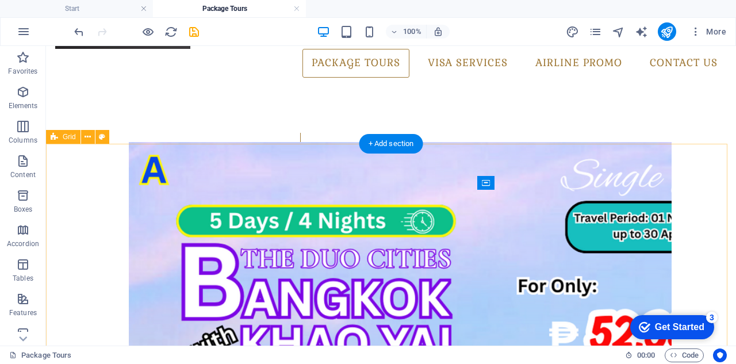
scroll to position [127, 0]
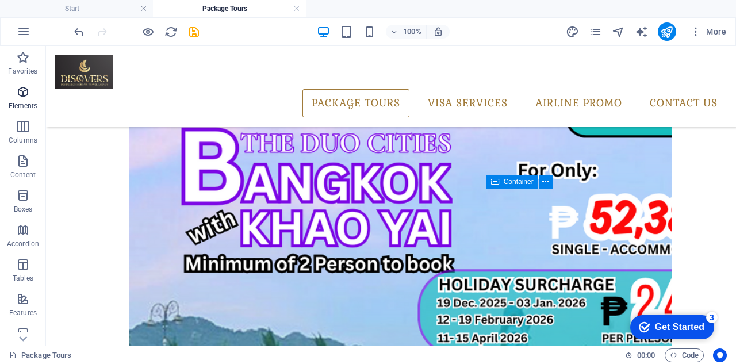
click at [27, 103] on p "Elements" at bounding box center [23, 105] width 29 height 9
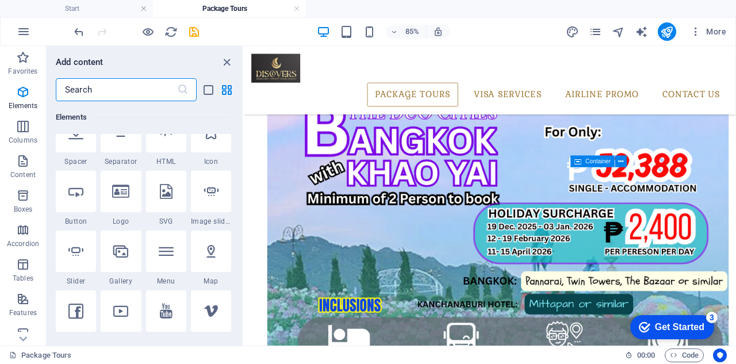
scroll to position [180, 0]
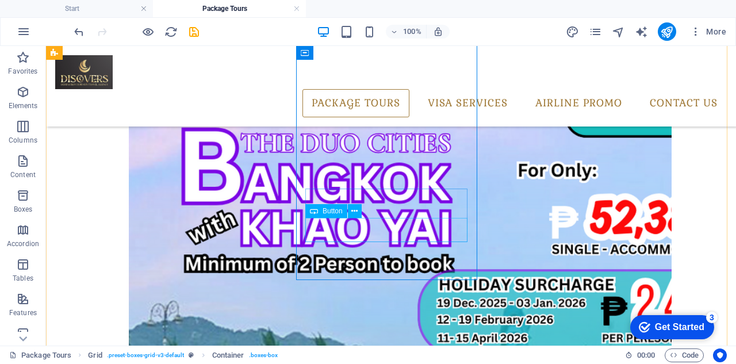
drag, startPoint x: 377, startPoint y: 237, endPoint x: 174, endPoint y: 271, distance: 206.2
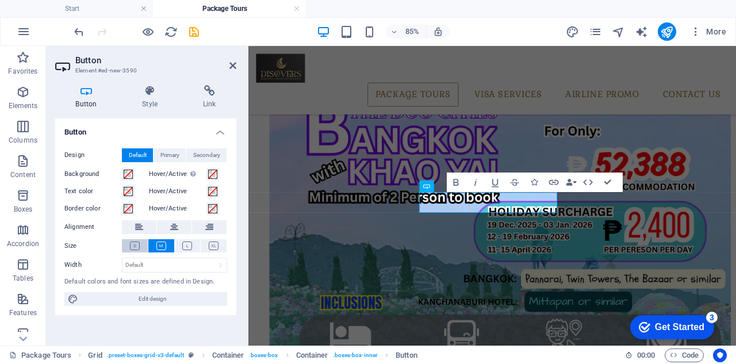
click at [131, 245] on icon at bounding box center [135, 245] width 10 height 9
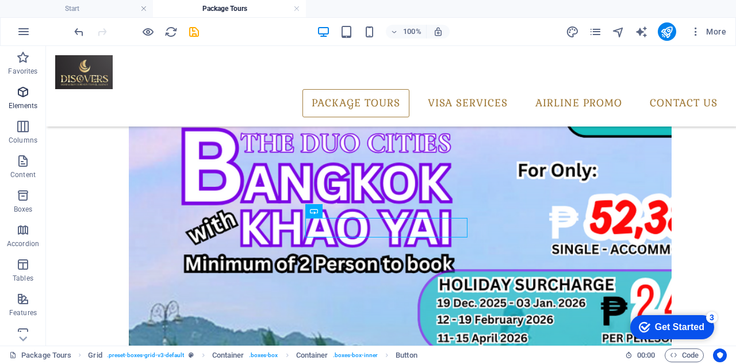
click at [25, 97] on icon "button" at bounding box center [23, 92] width 14 height 14
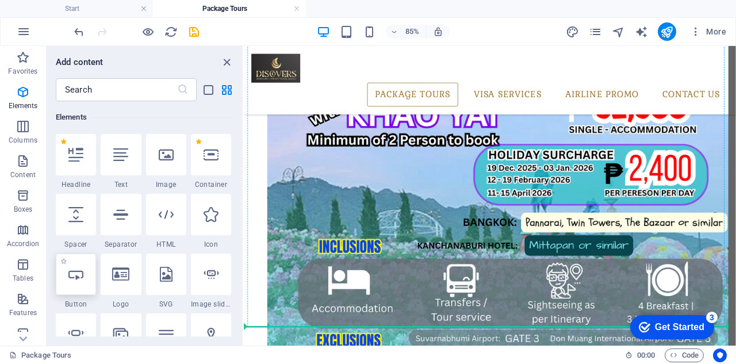
scroll to position [203, 0]
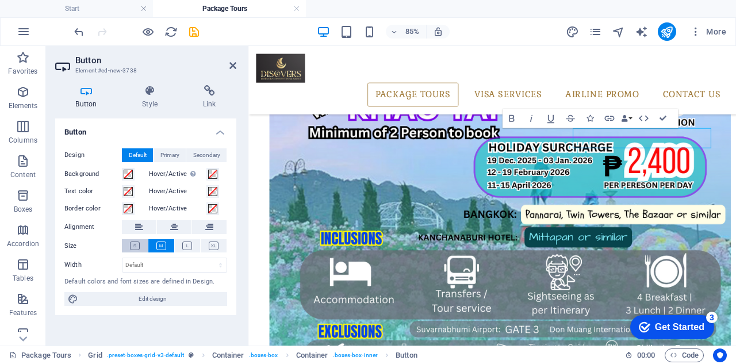
click at [133, 244] on icon at bounding box center [135, 245] width 10 height 9
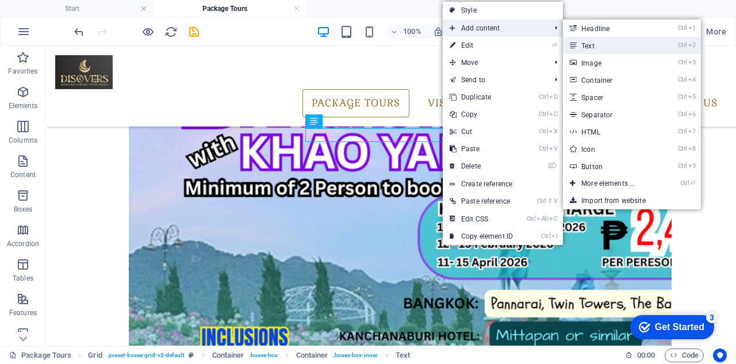
click at [643, 46] on link "Ctrl 2 Text" at bounding box center [610, 45] width 95 height 17
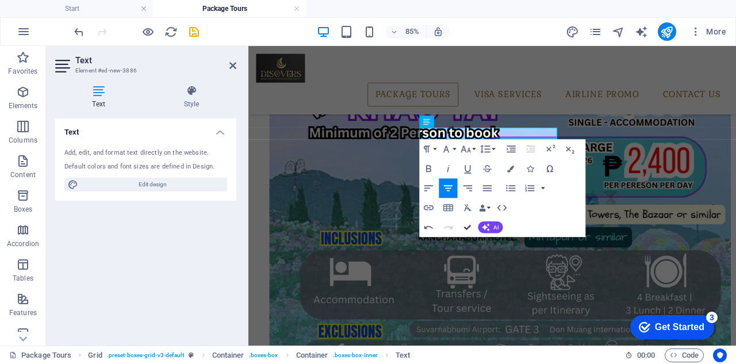
drag, startPoint x: 423, startPoint y: 183, endPoint x: 468, endPoint y: 228, distance: 63.4
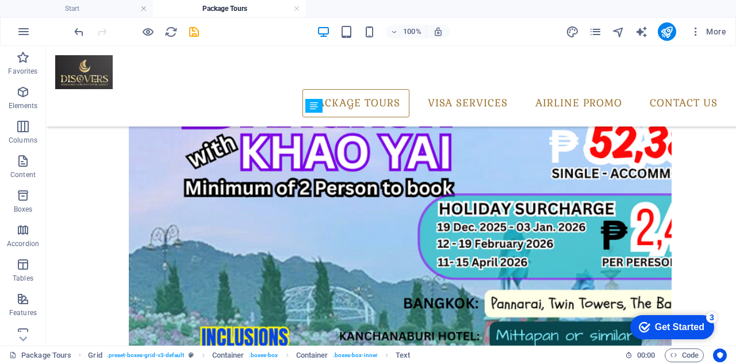
drag, startPoint x: 411, startPoint y: 147, endPoint x: 413, endPoint y: 170, distance: 23.0
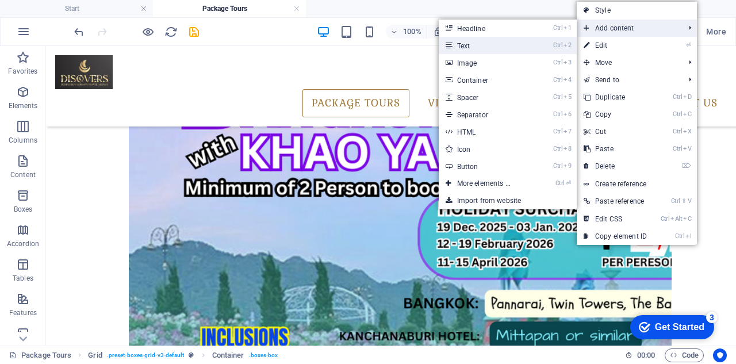
drag, startPoint x: 341, startPoint y: 16, endPoint x: 472, endPoint y: 41, distance: 133.5
click at [472, 41] on link "Ctrl 2 Text" at bounding box center [485, 45] width 95 height 17
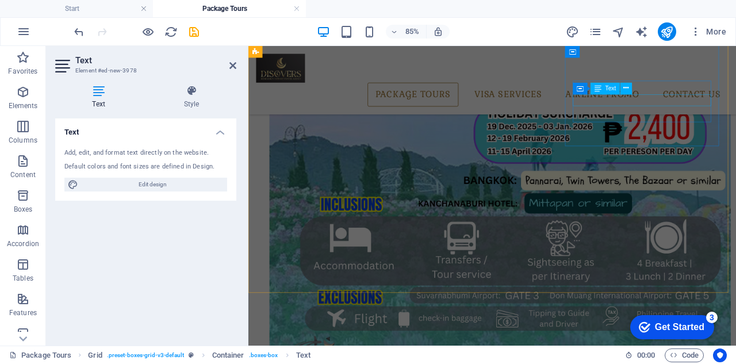
scroll to position [13, 0]
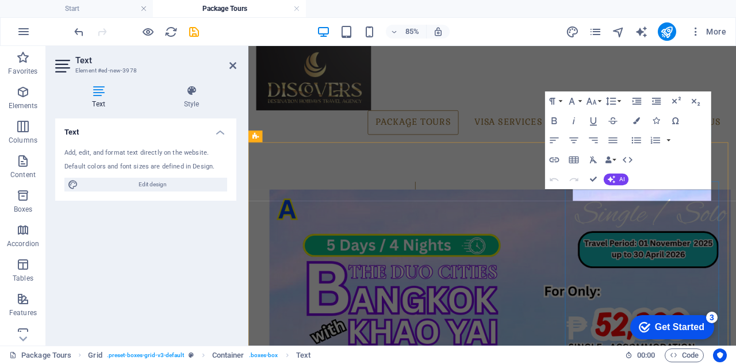
drag, startPoint x: 752, startPoint y: 222, endPoint x: 643, endPoint y: 222, distance: 109.2
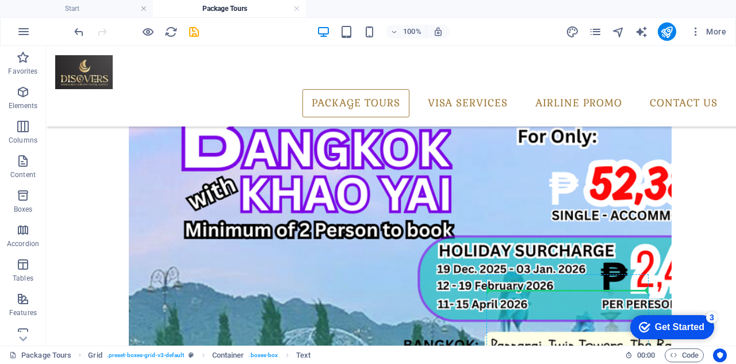
scroll to position [164, 0]
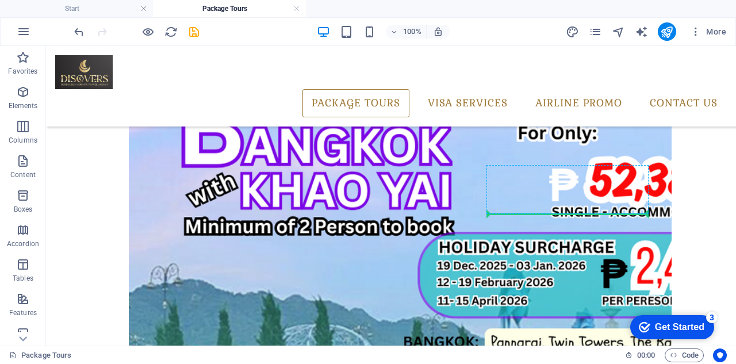
drag, startPoint x: 575, startPoint y: 203, endPoint x: 575, endPoint y: 211, distance: 8.0
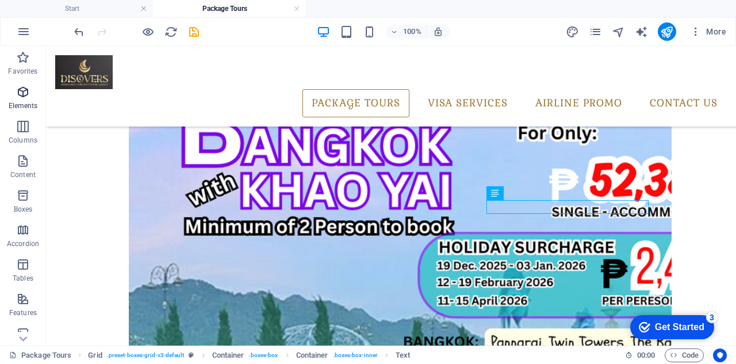
click at [25, 97] on icon "button" at bounding box center [23, 92] width 14 height 14
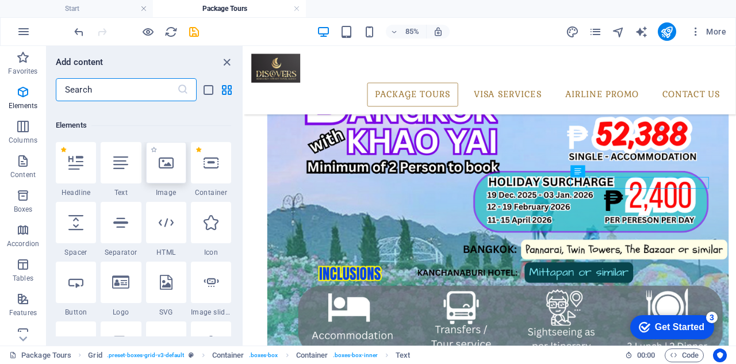
scroll to position [122, 0]
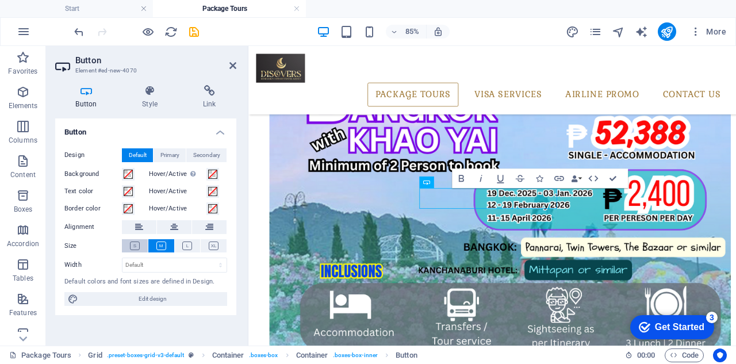
click at [131, 244] on icon at bounding box center [135, 245] width 10 height 9
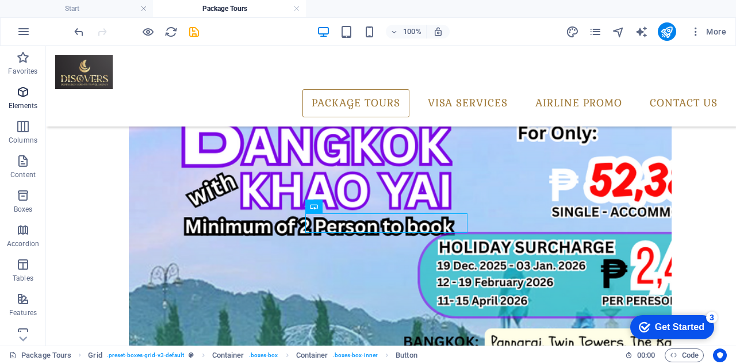
click at [32, 99] on span "Elements" at bounding box center [23, 99] width 46 height 28
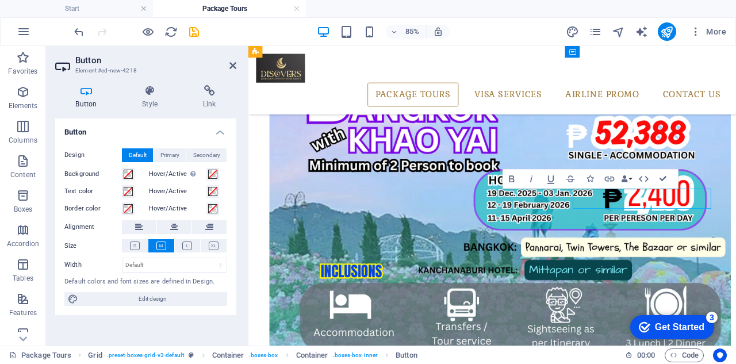
click at [133, 244] on icon at bounding box center [135, 245] width 10 height 9
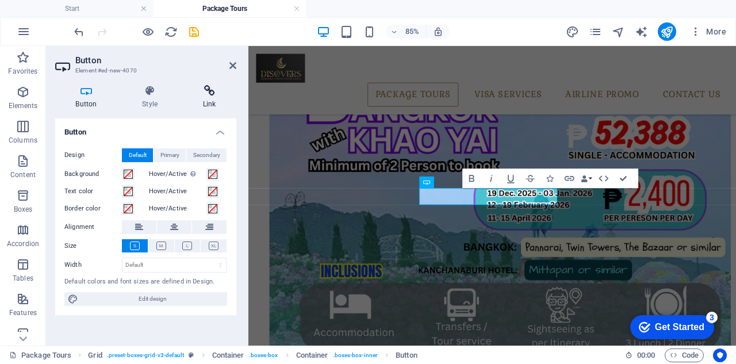
click at [215, 98] on h4 "Link" at bounding box center [209, 97] width 54 height 24
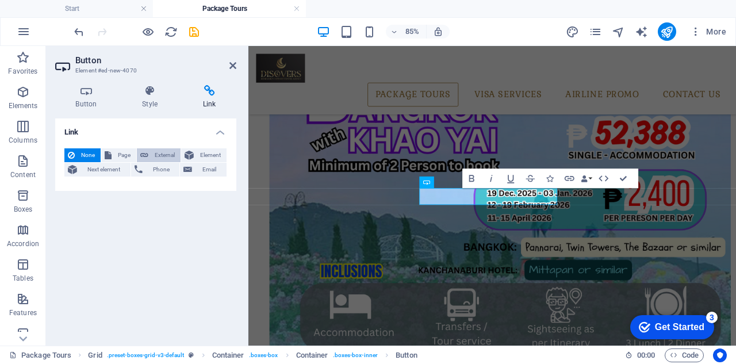
click at [160, 152] on span "External" at bounding box center [164, 155] width 25 height 14
select select "blank"
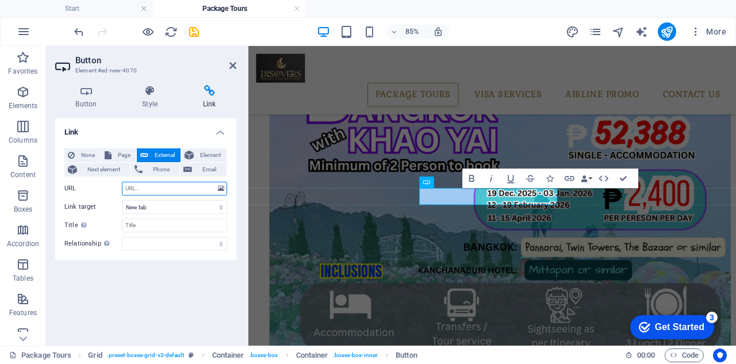
paste input "[URL][DOMAIN_NAME]"
type input "[URL][DOMAIN_NAME]"
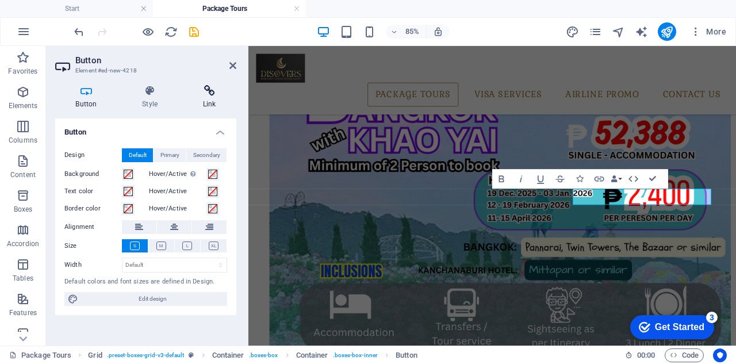
click at [210, 92] on icon at bounding box center [209, 90] width 54 height 11
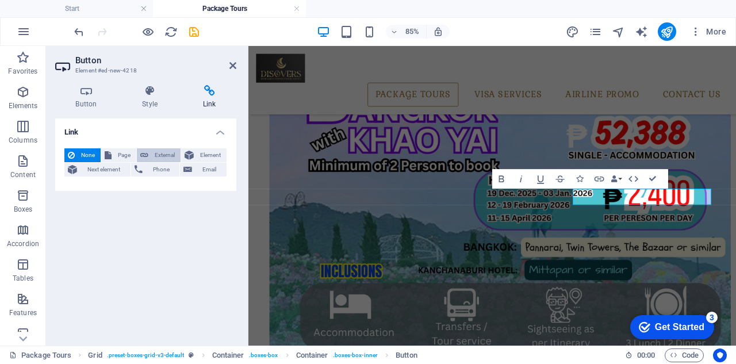
click at [168, 150] on span "External" at bounding box center [164, 155] width 25 height 14
select select "blank"
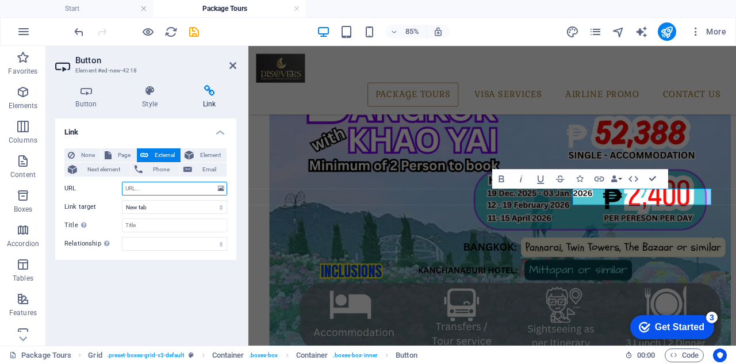
paste input "[URL][DOMAIN_NAME]"
type input "[URL][DOMAIN_NAME]"
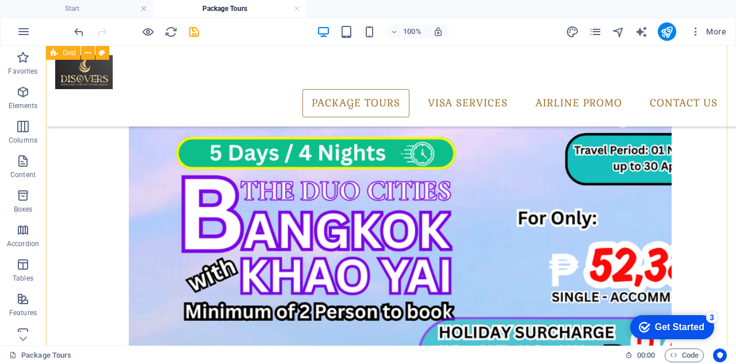
scroll to position [184, 0]
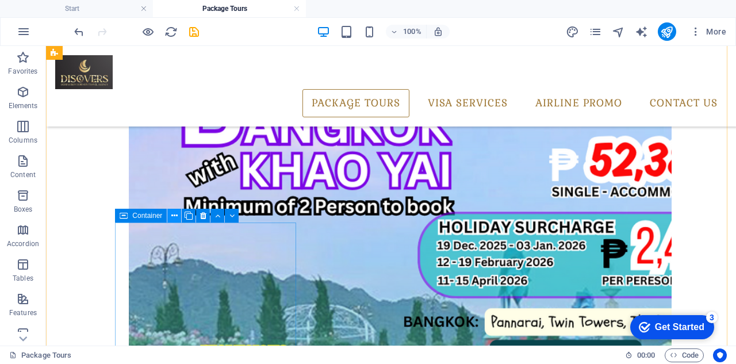
click at [175, 219] on icon at bounding box center [174, 216] width 6 height 12
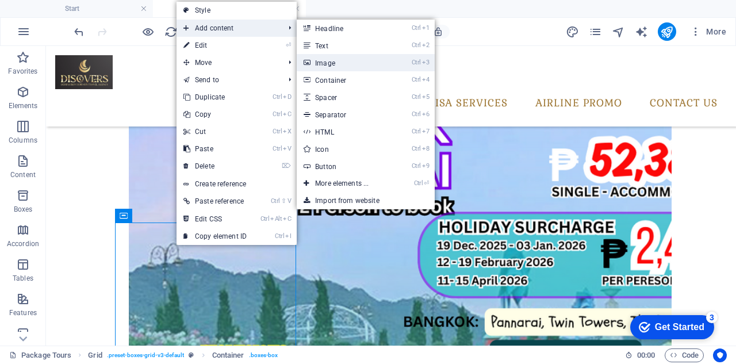
drag, startPoint x: 114, startPoint y: 31, endPoint x: 339, endPoint y: 66, distance: 227.3
click at [339, 66] on link "Ctrl 3 Image" at bounding box center [344, 62] width 95 height 17
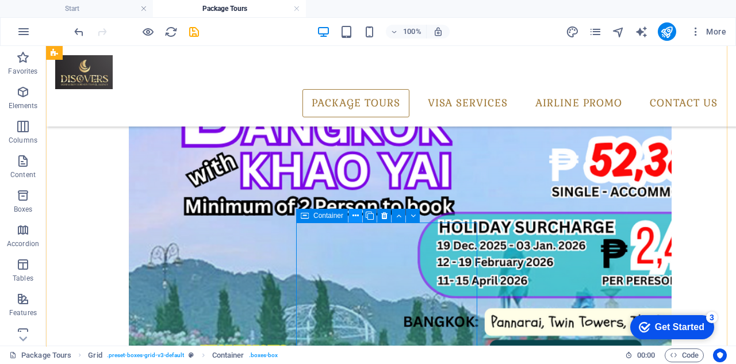
click at [356, 217] on icon at bounding box center [355, 216] width 6 height 12
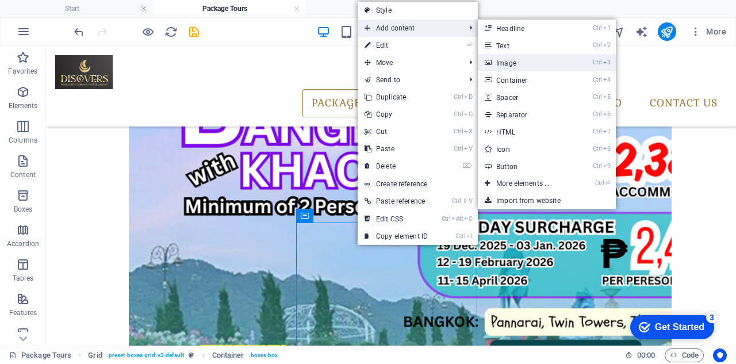
click at [515, 63] on link "Ctrl 3 Image" at bounding box center [525, 62] width 95 height 17
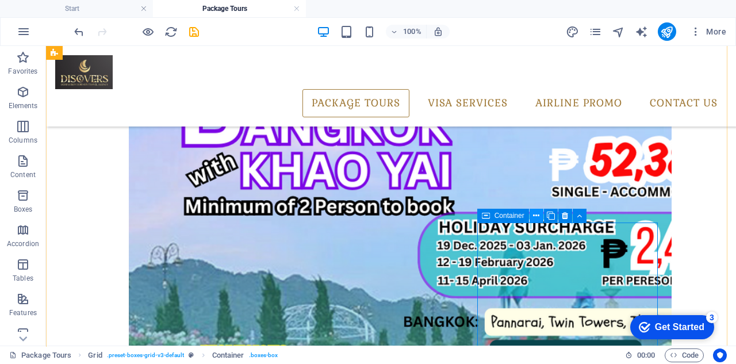
click at [538, 218] on icon at bounding box center [536, 216] width 6 height 12
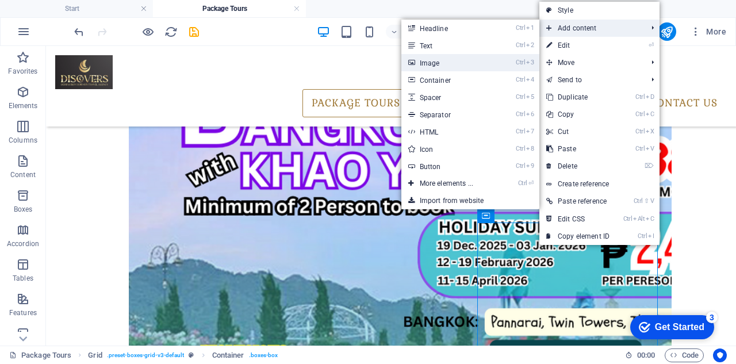
click at [441, 61] on link "Ctrl 3 Image" at bounding box center [448, 62] width 95 height 17
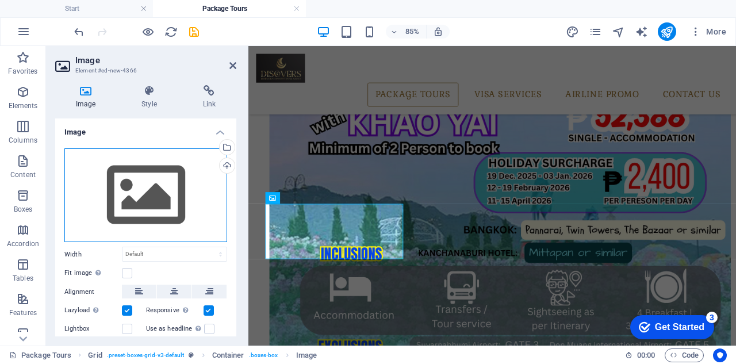
click at [161, 198] on div "Drag files here, click to choose files or select files from Files or our free s…" at bounding box center [145, 195] width 163 height 94
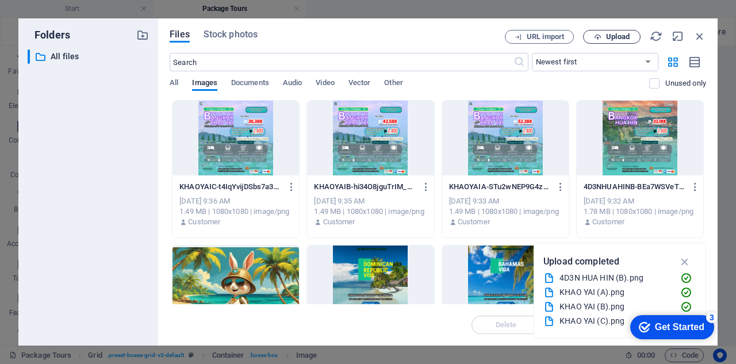
click at [607, 36] on span "Upload" at bounding box center [618, 36] width 24 height 7
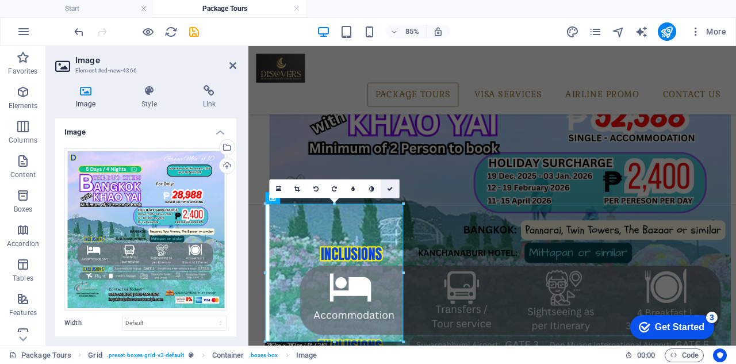
click at [390, 187] on icon at bounding box center [390, 189] width 6 height 6
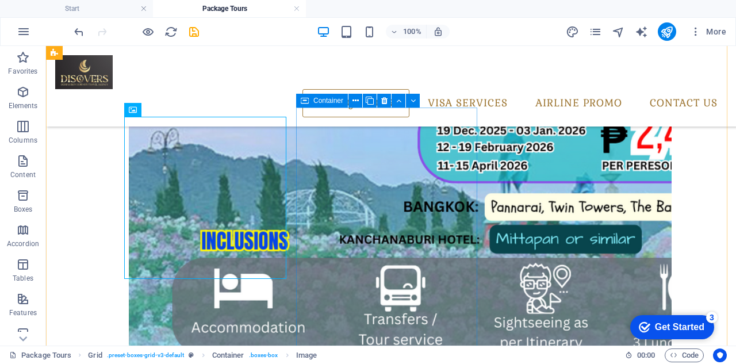
scroll to position [357, 0]
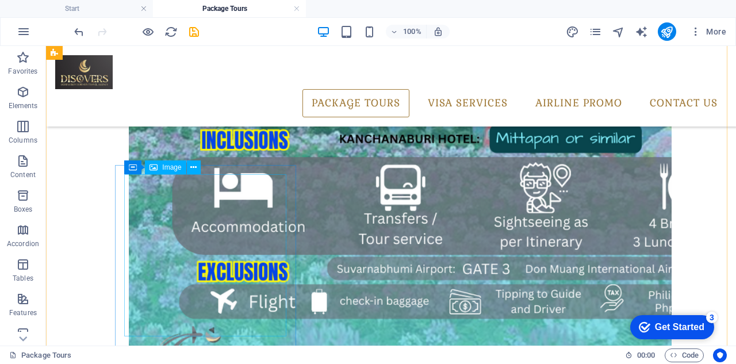
scroll to position [414, 0]
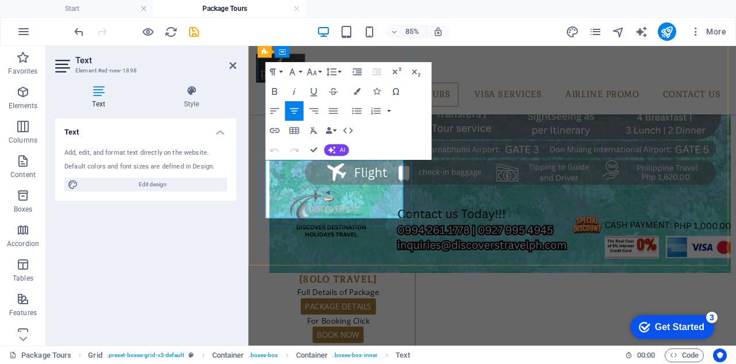
drag, startPoint x: 288, startPoint y: 187, endPoint x: 424, endPoint y: 247, distance: 149.0
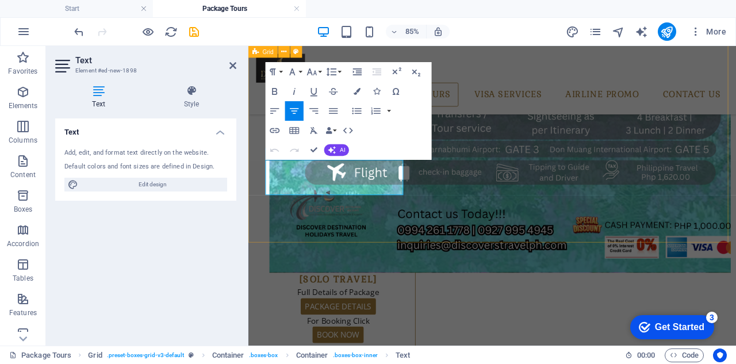
scroll to position [557, 5]
click at [411, 71] on icon "button" at bounding box center [415, 71] width 11 height 11
drag, startPoint x: 382, startPoint y: 210, endPoint x: 254, endPoint y: 178, distance: 131.4
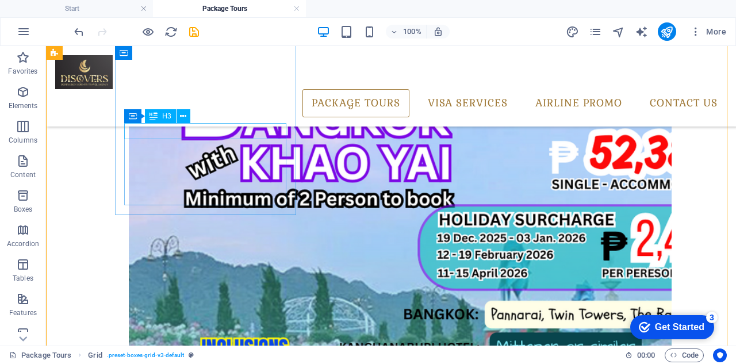
scroll to position [184, 0]
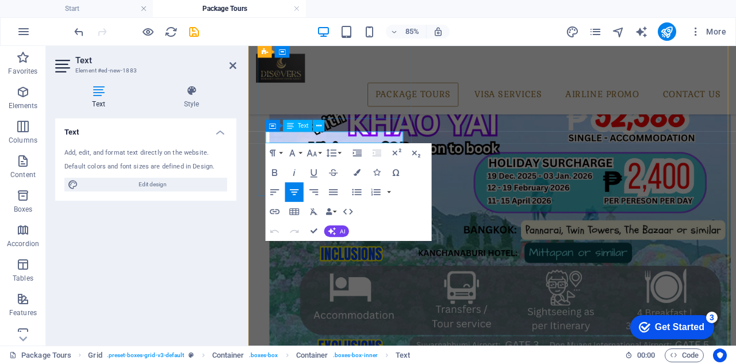
drag, startPoint x: 403, startPoint y: 153, endPoint x: 286, endPoint y: 153, distance: 117.2
copy p "Full Details of Package"
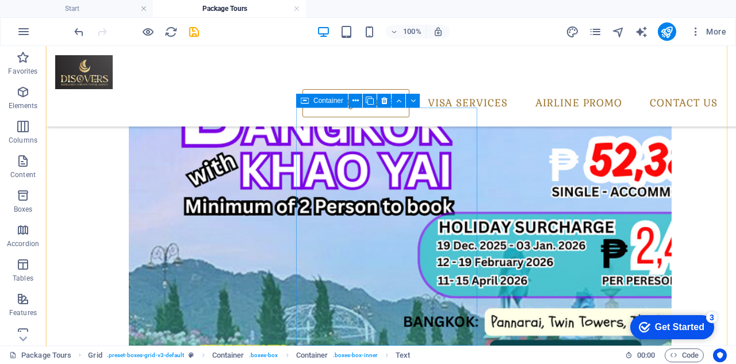
scroll to position [299, 0]
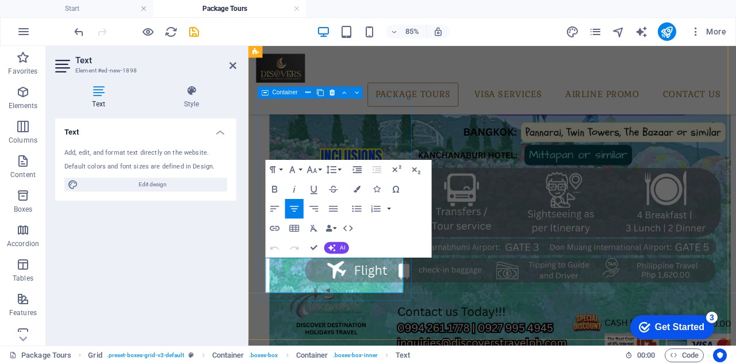
drag, startPoint x: 297, startPoint y: 310, endPoint x: 264, endPoint y: 293, distance: 37.3
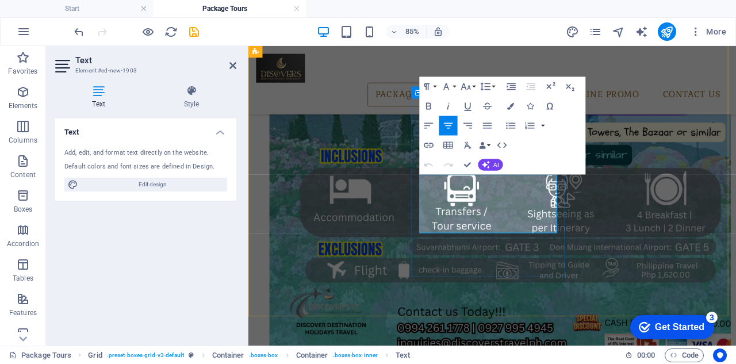
drag, startPoint x: 470, startPoint y: 202, endPoint x: 624, endPoint y: 267, distance: 167.1
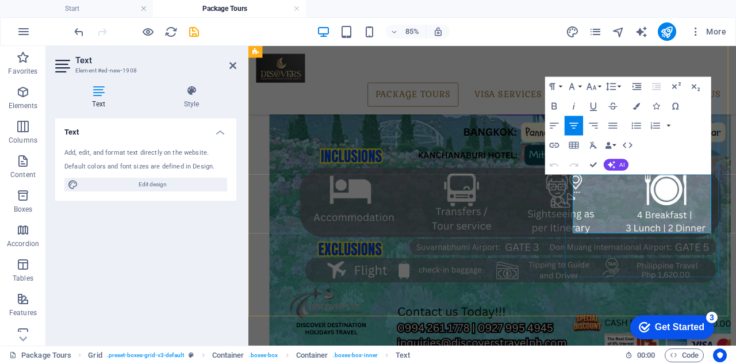
drag, startPoint x: 650, startPoint y: 203, endPoint x: 799, endPoint y: 271, distance: 163.8
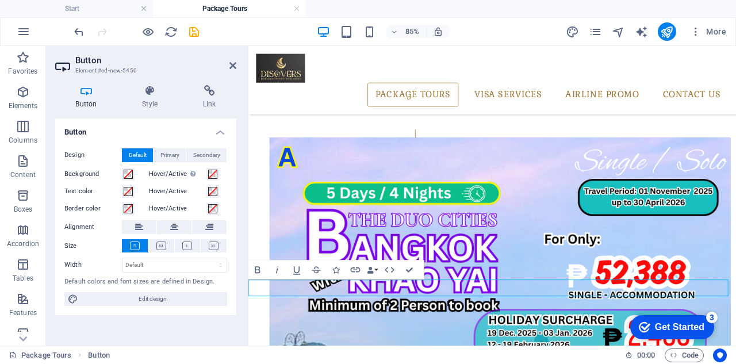
scroll to position [361, 0]
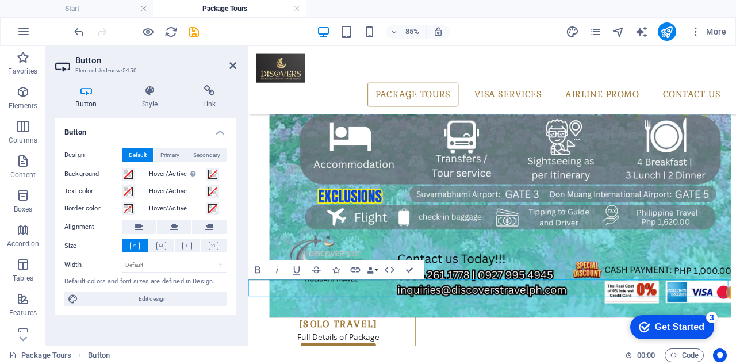
drag, startPoint x: 410, startPoint y: 268, endPoint x: 304, endPoint y: 243, distance: 109.3
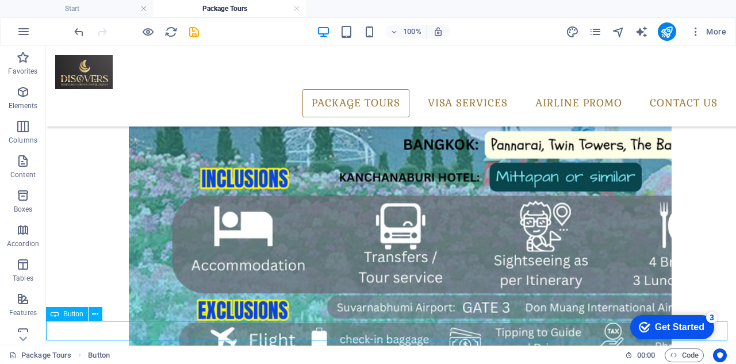
scroll to position [384, 0]
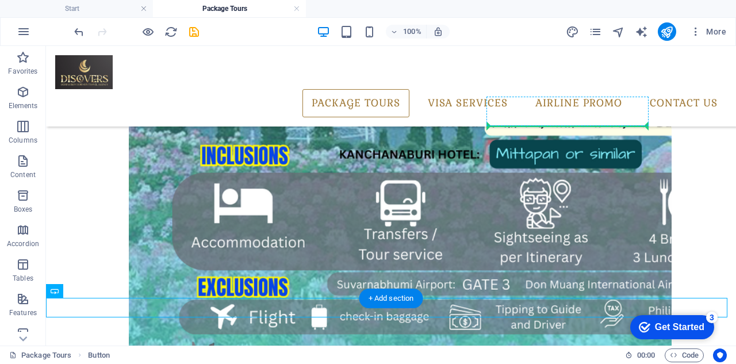
drag, startPoint x: 85, startPoint y: 325, endPoint x: 570, endPoint y: 121, distance: 526.1
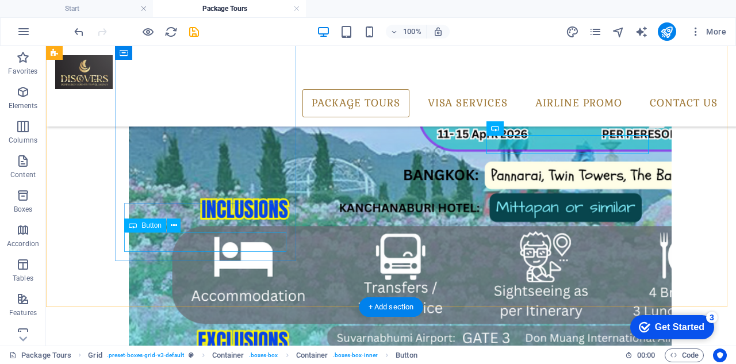
scroll to position [327, 0]
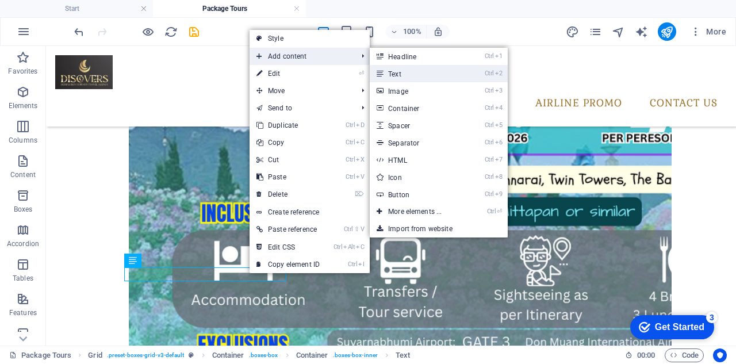
drag, startPoint x: 188, startPoint y: 55, endPoint x: 405, endPoint y: 75, distance: 217.6
click at [405, 75] on link "Ctrl 2 Text" at bounding box center [416, 73] width 95 height 17
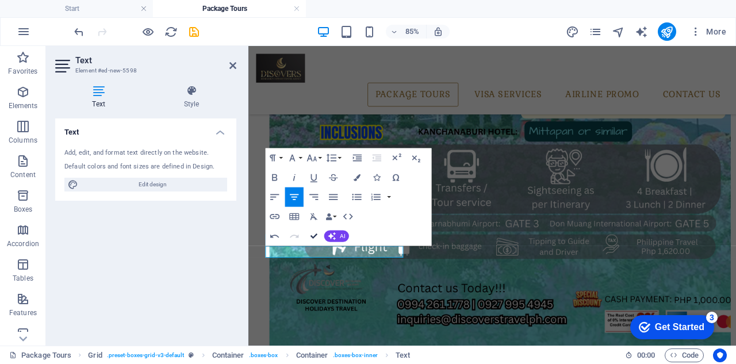
drag, startPoint x: 313, startPoint y: 237, endPoint x: 282, endPoint y: 191, distance: 55.9
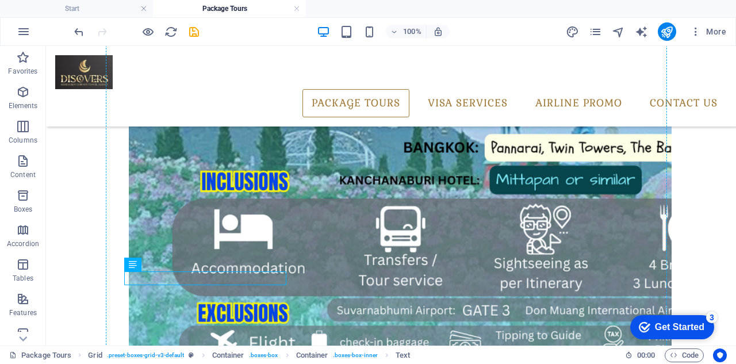
scroll to position [406, 0]
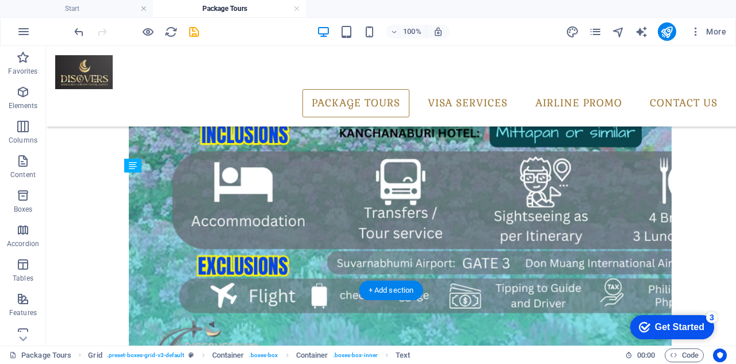
drag, startPoint x: 239, startPoint y: 284, endPoint x: 222, endPoint y: 228, distance: 58.9
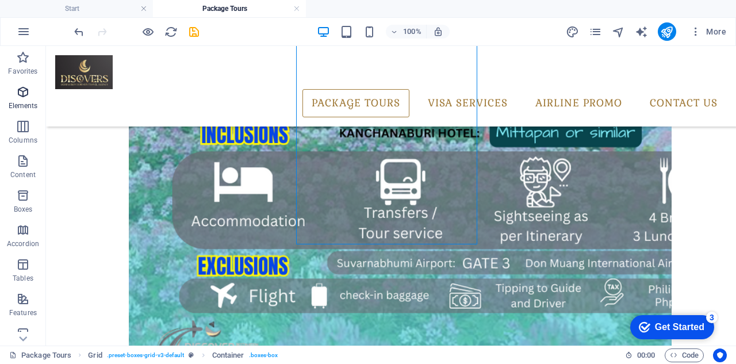
click at [27, 97] on icon "button" at bounding box center [23, 92] width 14 height 14
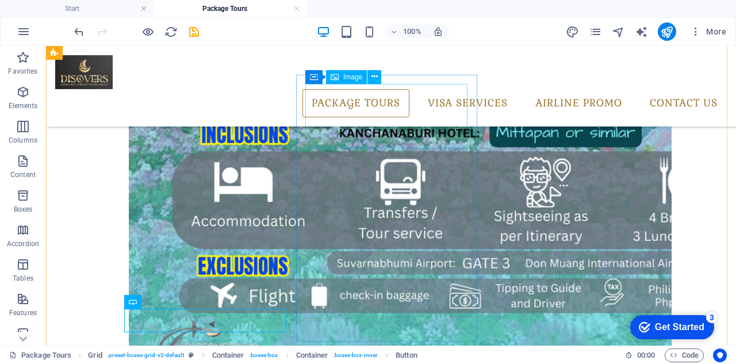
scroll to position [291, 0]
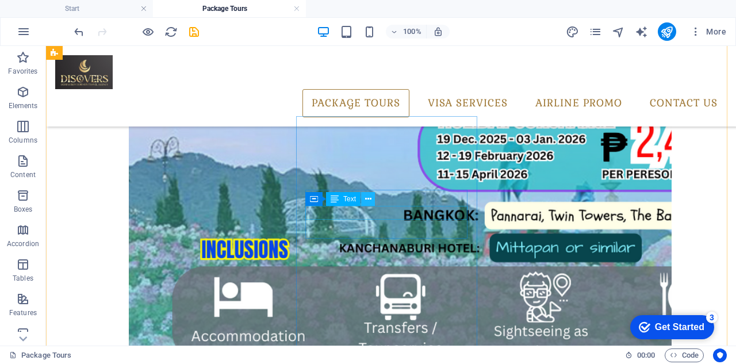
click at [373, 201] on button at bounding box center [368, 199] width 14 height 14
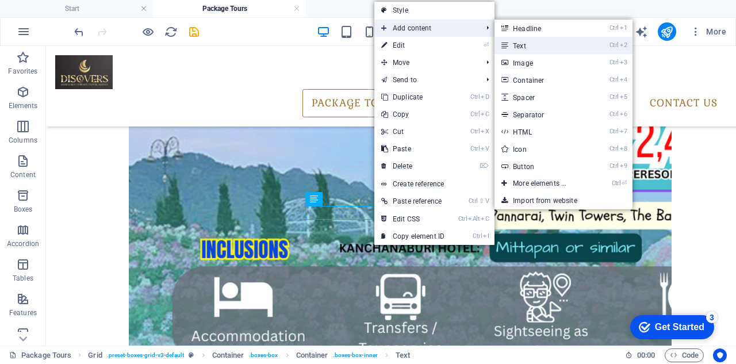
drag, startPoint x: 540, startPoint y: 47, endPoint x: 329, endPoint y: 16, distance: 212.7
click at [540, 47] on link "Ctrl 2 Text" at bounding box center [541, 45] width 95 height 17
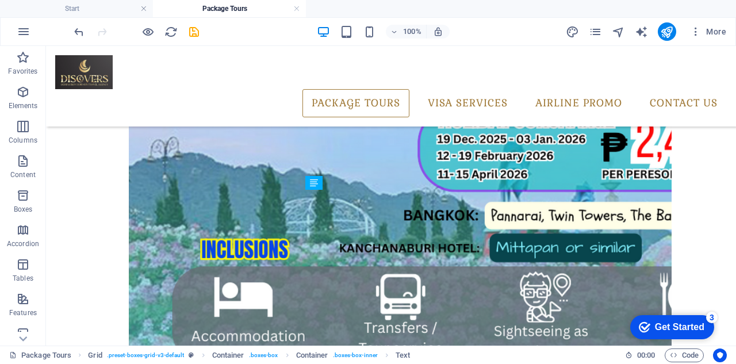
drag, startPoint x: 400, startPoint y: 227, endPoint x: 402, endPoint y: 245, distance: 18.5
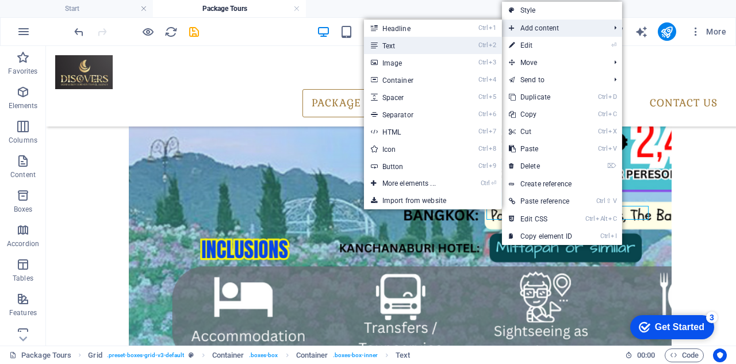
click at [430, 52] on link "Ctrl 2 Text" at bounding box center [411, 45] width 95 height 17
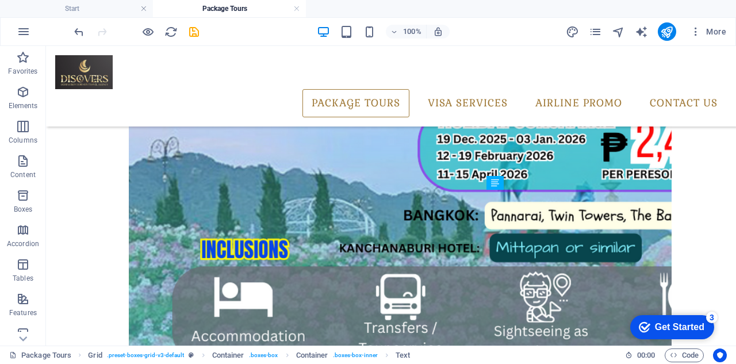
drag, startPoint x: 595, startPoint y: 224, endPoint x: 595, endPoint y: 245, distance: 21.3
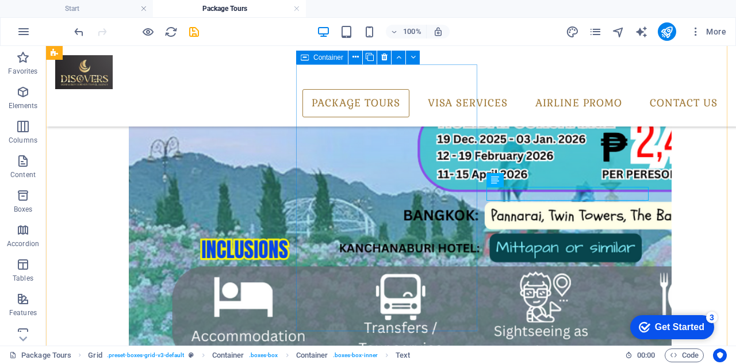
scroll to position [348, 0]
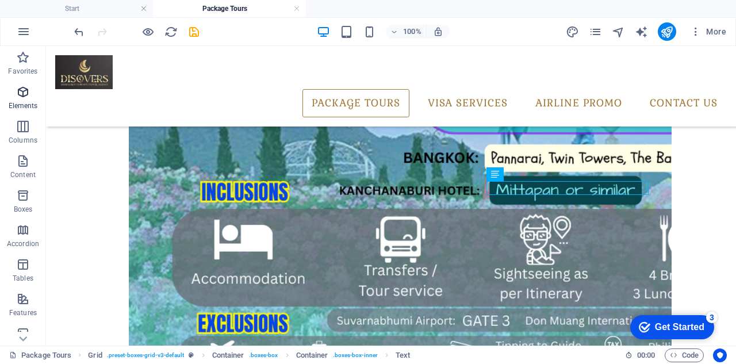
click at [33, 98] on span "Elements" at bounding box center [23, 99] width 46 height 28
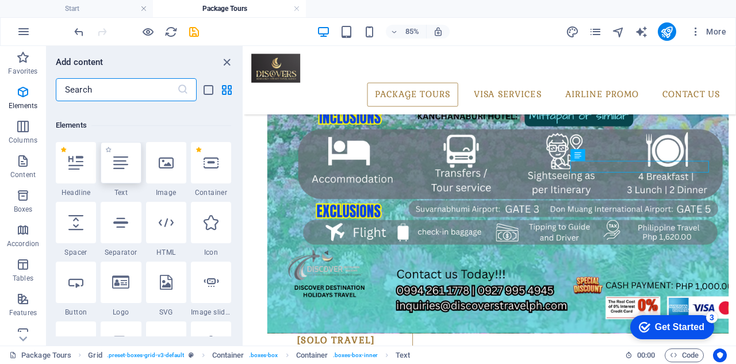
scroll to position [122, 0]
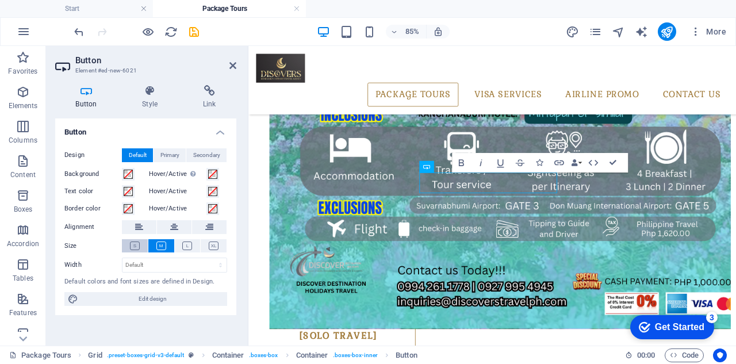
click at [137, 244] on icon at bounding box center [135, 245] width 10 height 9
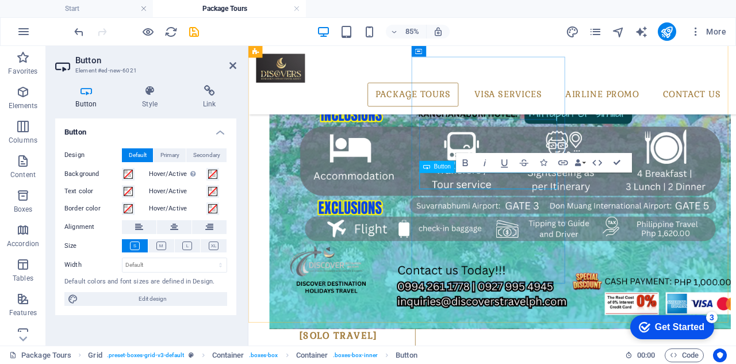
drag, startPoint x: 625, startPoint y: 166, endPoint x: 587, endPoint y: 128, distance: 53.6
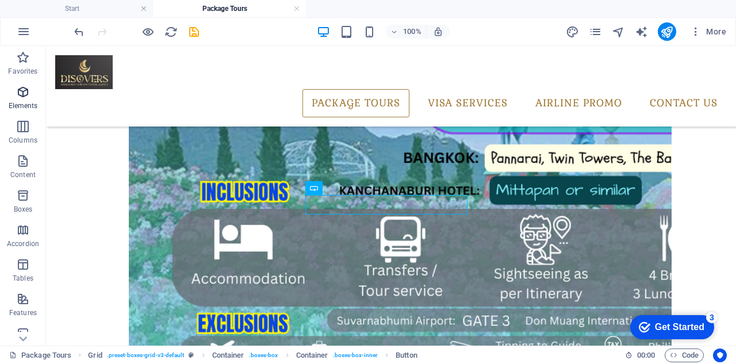
click at [28, 91] on icon "button" at bounding box center [23, 92] width 14 height 14
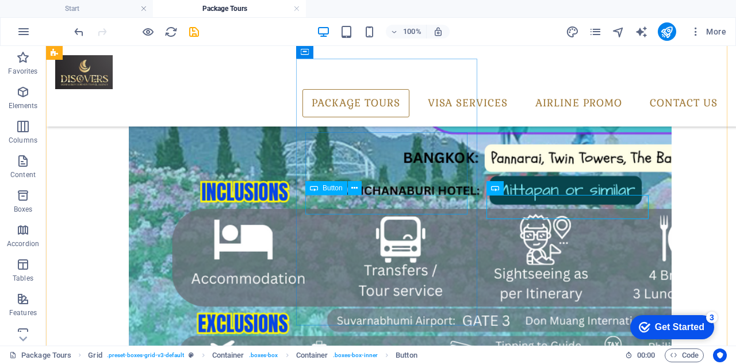
scroll to position [291, 0]
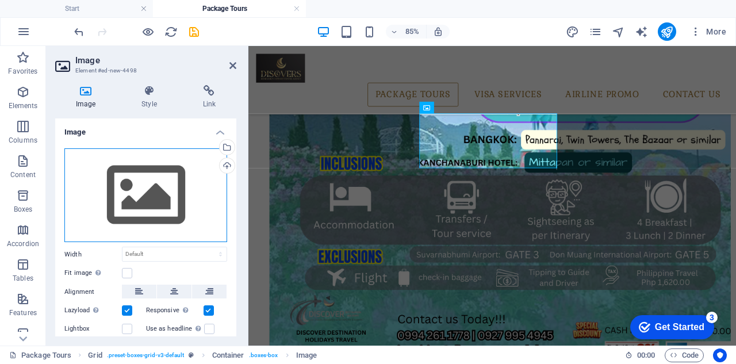
click at [156, 194] on div "Drag files here, click to choose files or select files from Files or our free s…" at bounding box center [145, 195] width 163 height 94
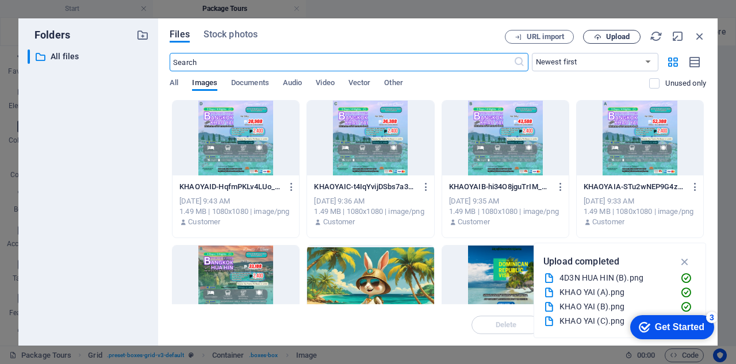
click at [619, 36] on span "Upload" at bounding box center [618, 36] width 24 height 7
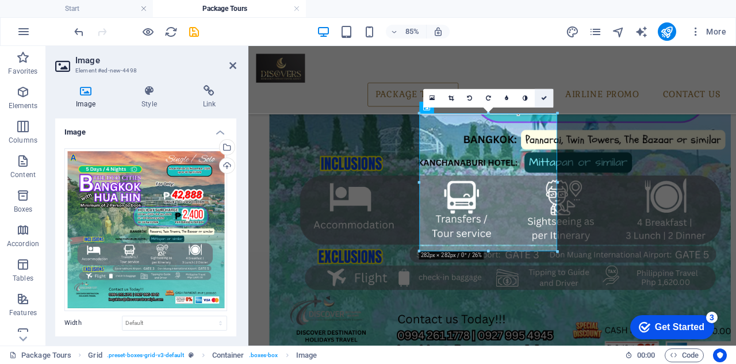
click at [538, 94] on link at bounding box center [543, 98] width 18 height 18
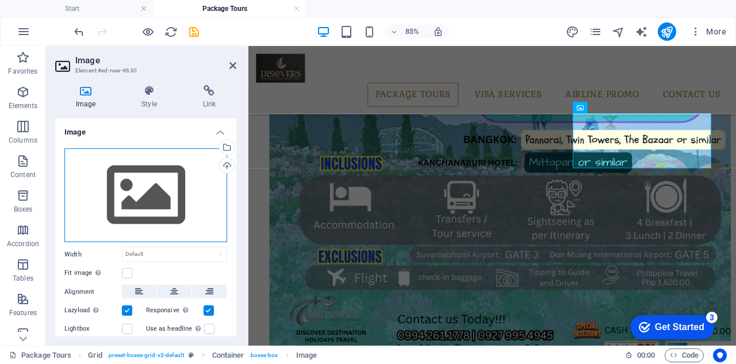
click at [121, 186] on div "Drag files here, click to choose files or select files from Files or our free s…" at bounding box center [145, 195] width 163 height 94
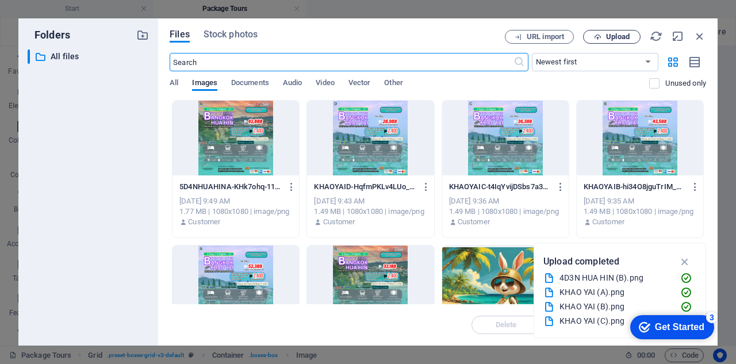
click at [602, 35] on span "Upload" at bounding box center [611, 36] width 47 height 7
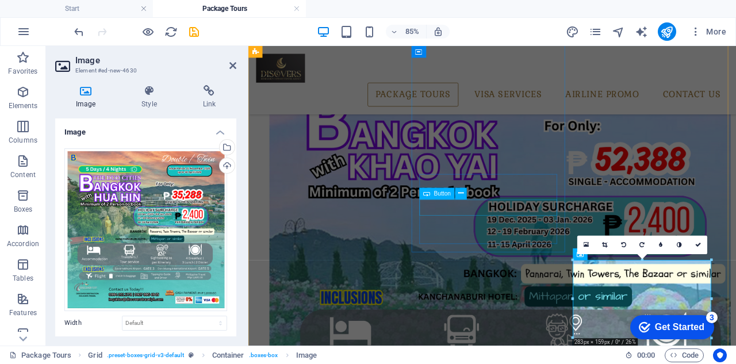
scroll to position [118, 0]
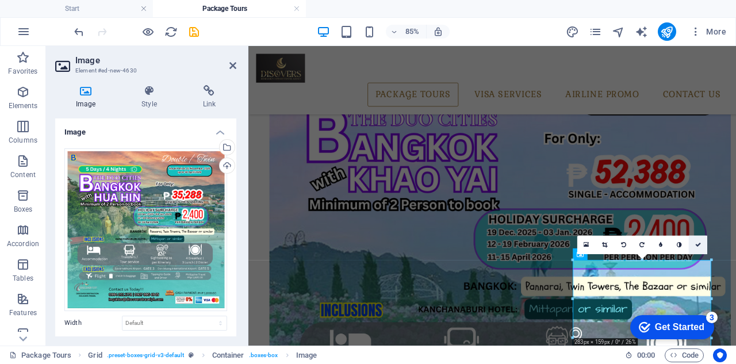
click at [695, 243] on icon at bounding box center [698, 245] width 6 height 6
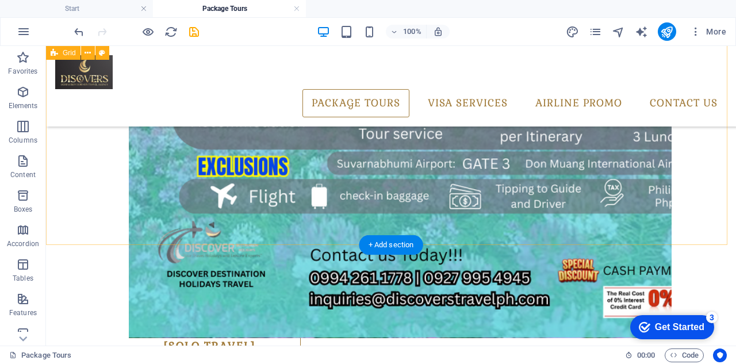
scroll to position [529, 0]
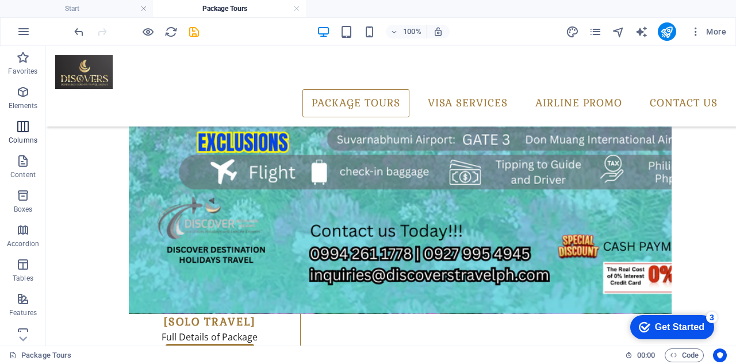
click at [26, 129] on icon "button" at bounding box center [23, 127] width 14 height 14
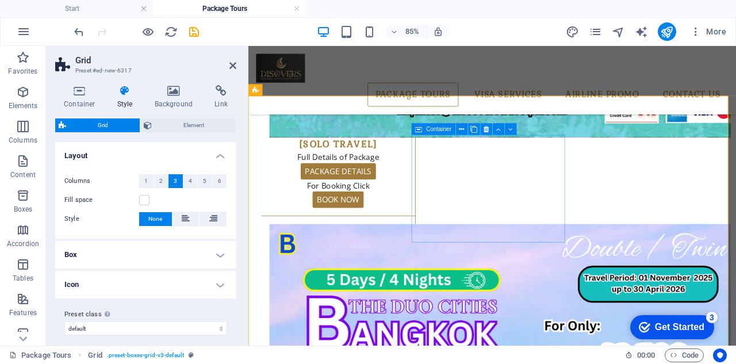
scroll to position [615, 0]
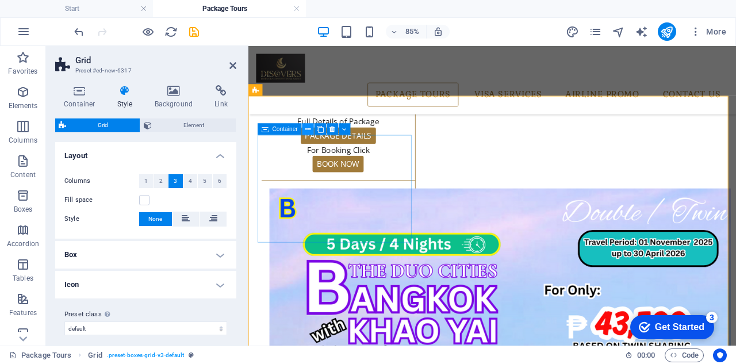
click at [309, 132] on icon at bounding box center [307, 129] width 5 height 10
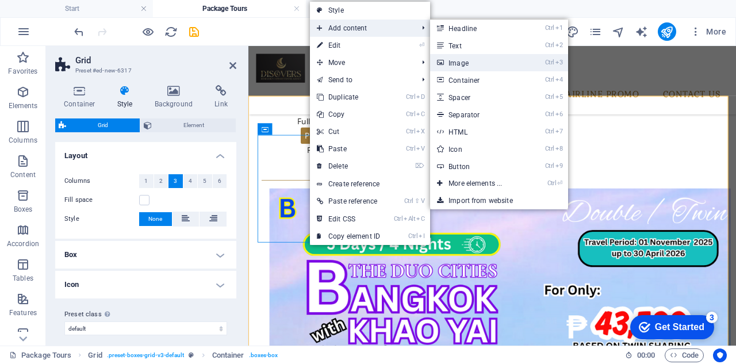
click at [465, 60] on link "Ctrl 3 Image" at bounding box center [477, 62] width 95 height 17
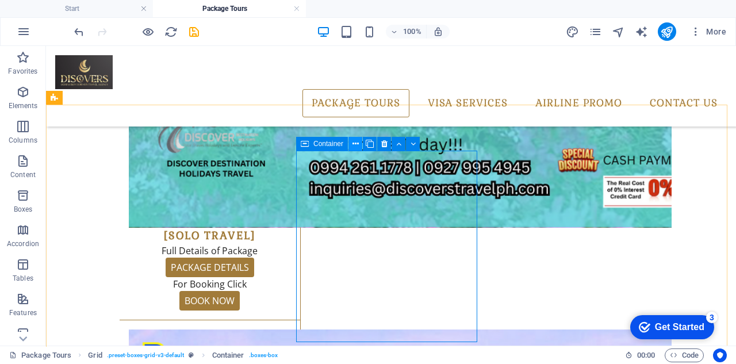
click at [354, 144] on icon at bounding box center [355, 144] width 6 height 12
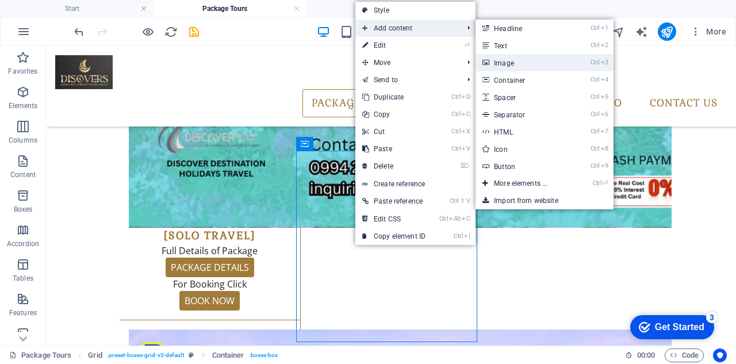
drag, startPoint x: 503, startPoint y: 65, endPoint x: 332, endPoint y: 50, distance: 171.9
click at [503, 65] on link "Ctrl 3 Image" at bounding box center [522, 62] width 95 height 17
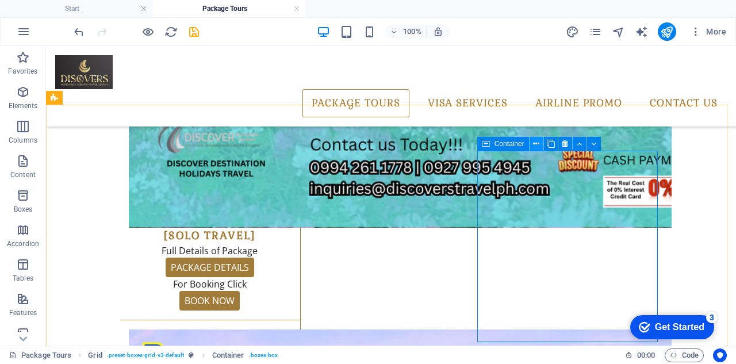
click at [538, 144] on icon at bounding box center [536, 144] width 6 height 12
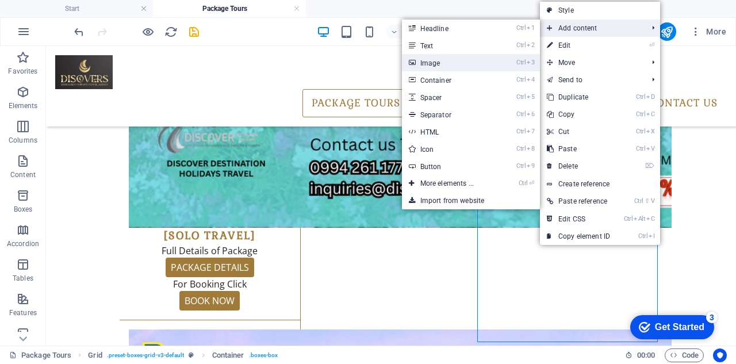
drag, startPoint x: 482, startPoint y: 64, endPoint x: 380, endPoint y: 70, distance: 101.9
click at [482, 64] on link "Ctrl 3 Image" at bounding box center [449, 62] width 95 height 17
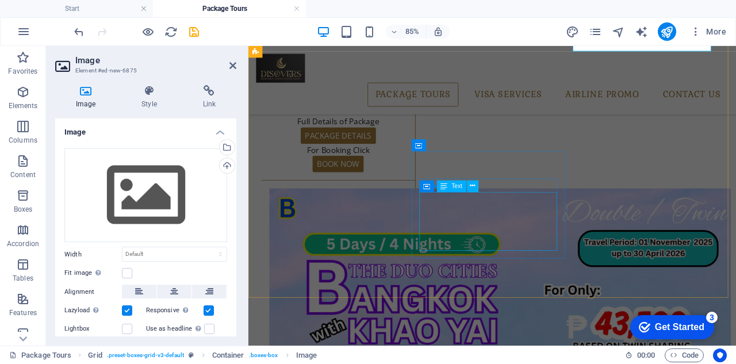
scroll to position [788, 0]
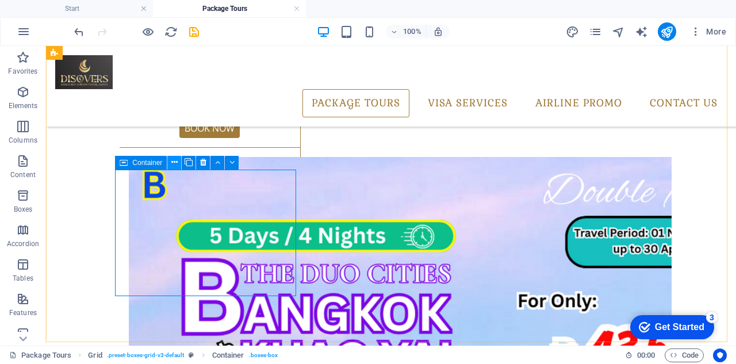
click at [170, 162] on button at bounding box center [174, 163] width 14 height 14
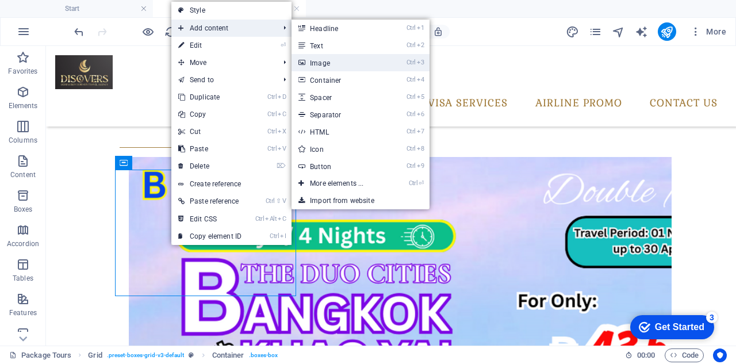
drag, startPoint x: 315, startPoint y: 60, endPoint x: 99, endPoint y: 37, distance: 217.9
click at [315, 60] on link "Ctrl 3 Image" at bounding box center [338, 62] width 95 height 17
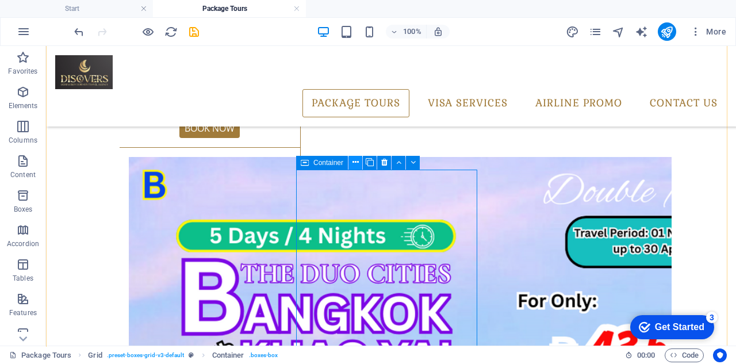
click at [353, 164] on icon at bounding box center [355, 162] width 6 height 12
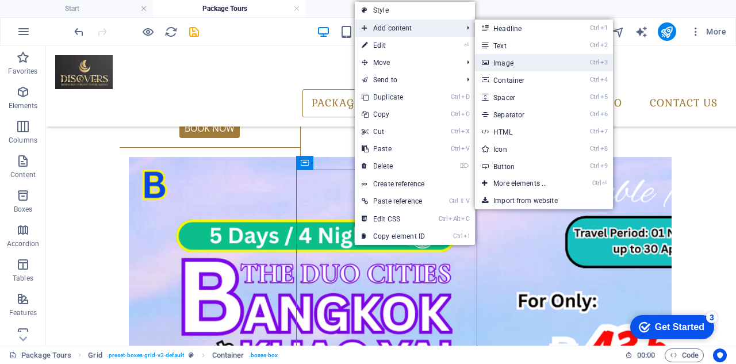
drag, startPoint x: 521, startPoint y: 63, endPoint x: 417, endPoint y: 114, distance: 116.2
click at [521, 63] on link "Ctrl 3 Image" at bounding box center [522, 62] width 95 height 17
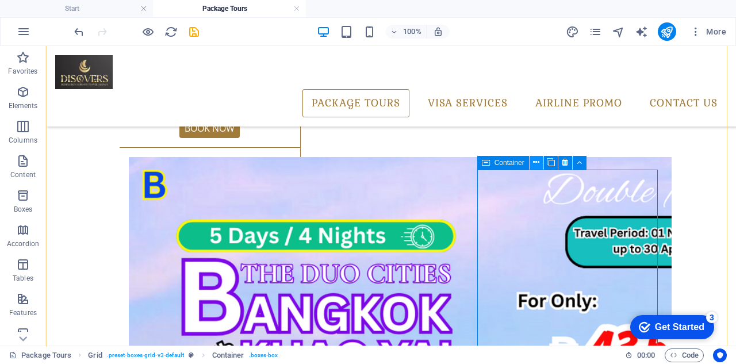
click at [537, 163] on icon at bounding box center [536, 162] width 6 height 12
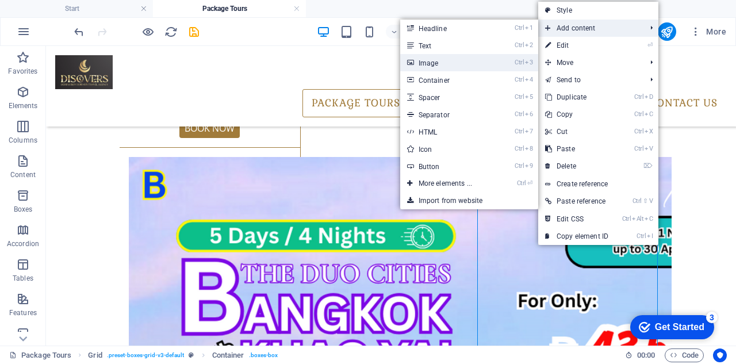
click at [478, 62] on link "Ctrl 3 Image" at bounding box center [447, 62] width 95 height 17
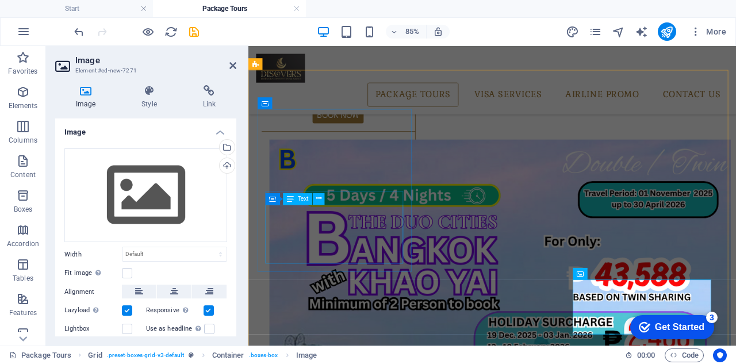
scroll to position [615, 0]
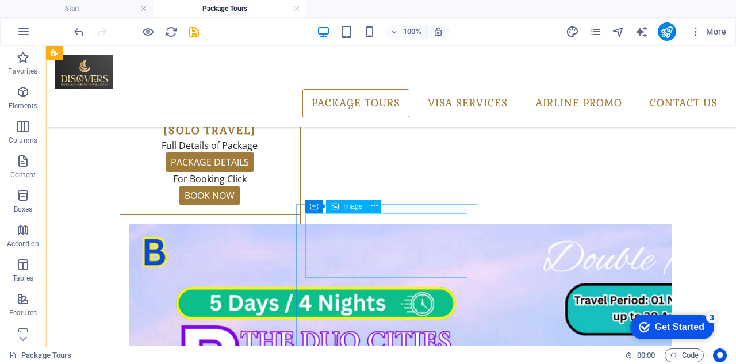
scroll to position [730, 0]
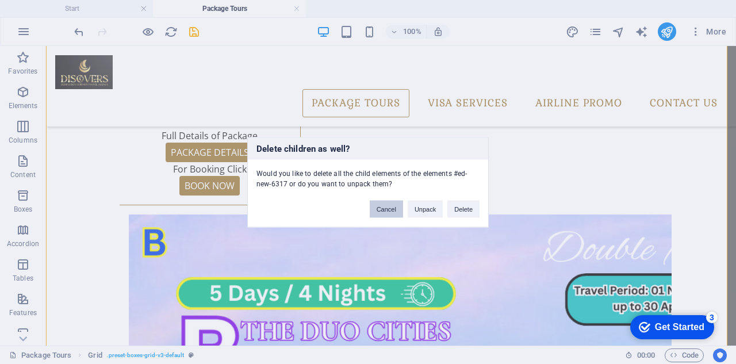
click at [394, 205] on button "Cancel" at bounding box center [385, 208] width 33 height 17
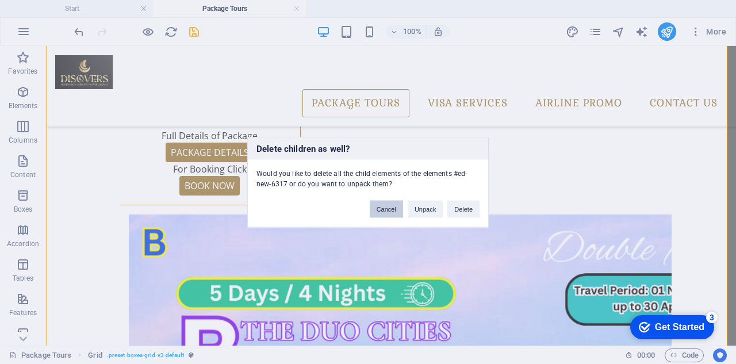
click at [390, 206] on button "Cancel" at bounding box center [385, 208] width 33 height 17
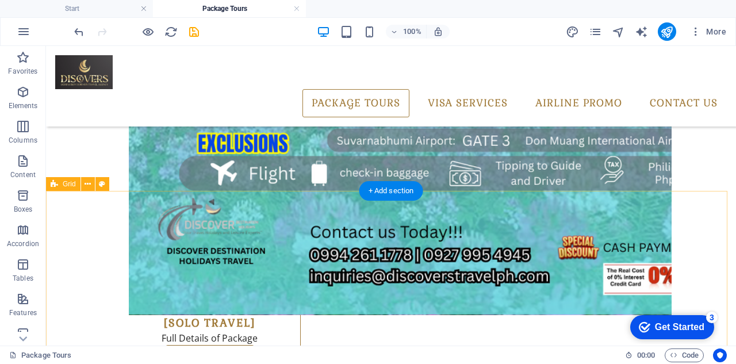
scroll to position [529, 0]
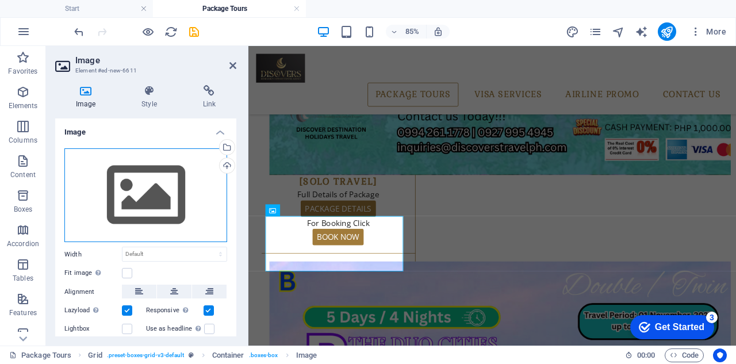
click at [133, 198] on div "Drag files here, click to choose files or select files from Files or our free s…" at bounding box center [145, 195] width 163 height 94
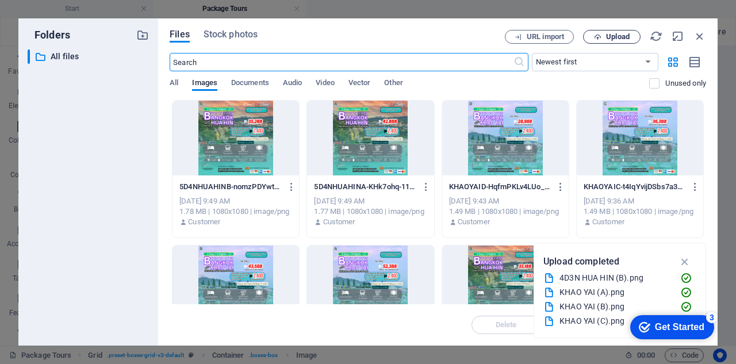
click at [619, 37] on span "Upload" at bounding box center [618, 36] width 24 height 7
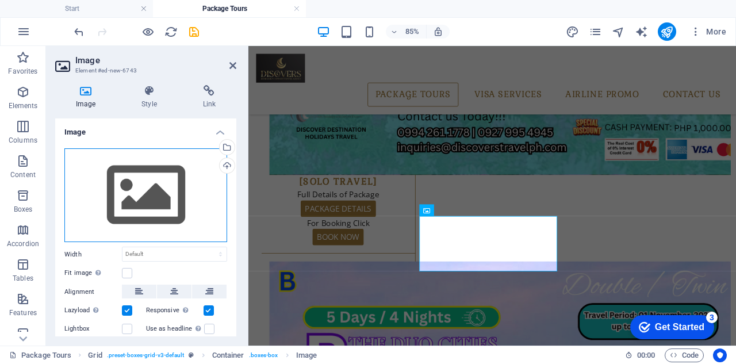
click at [168, 189] on div "Drag files here, click to choose files or select files from Files or our free s…" at bounding box center [145, 195] width 163 height 94
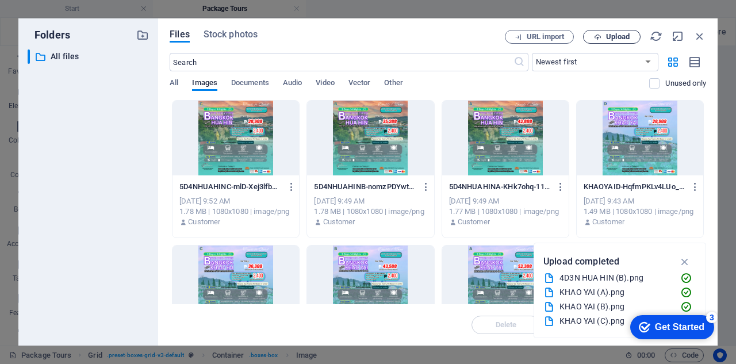
click at [603, 35] on span "Upload" at bounding box center [611, 36] width 47 height 7
click at [684, 260] on icon "button" at bounding box center [684, 261] width 13 height 13
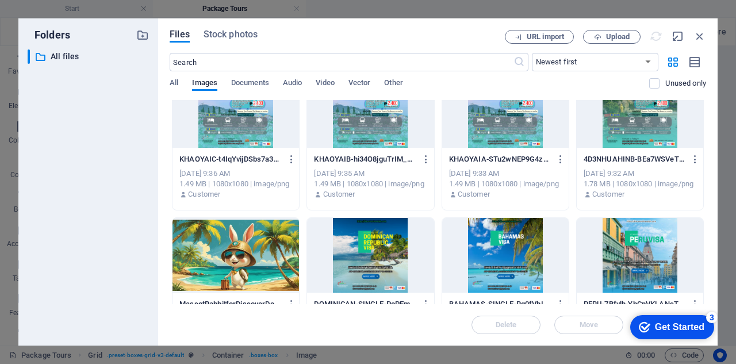
scroll to position [0, 0]
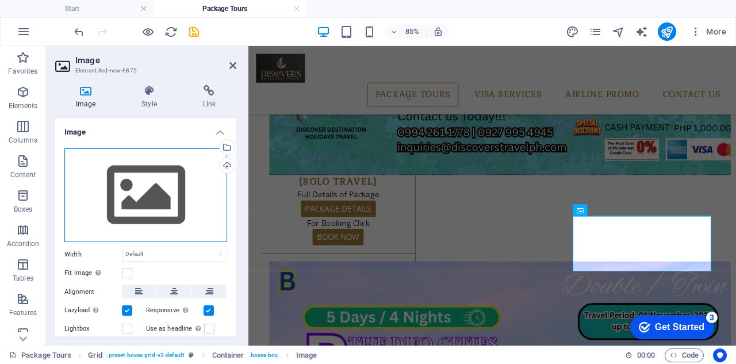
click at [180, 188] on div "Drag files here, click to choose files or select files from Files or our free s…" at bounding box center [145, 195] width 163 height 94
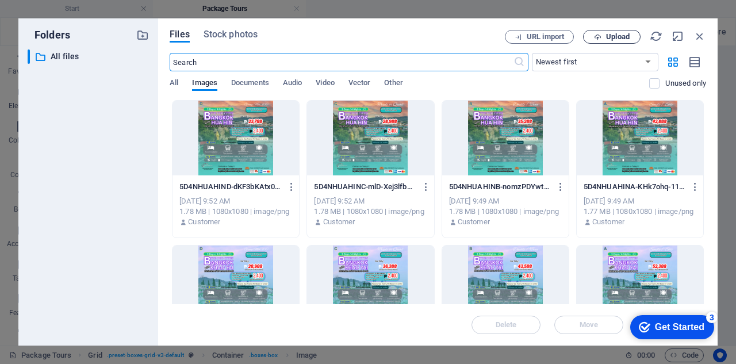
click at [622, 32] on button "Upload" at bounding box center [611, 37] width 57 height 14
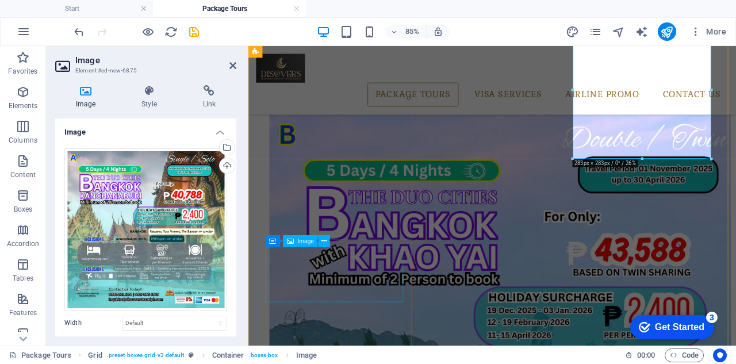
scroll to position [759, 0]
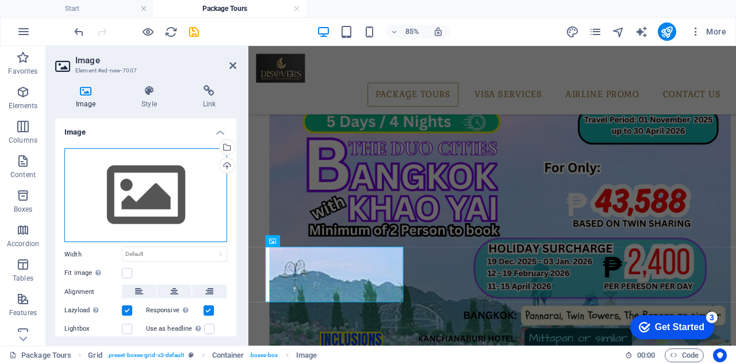
click at [167, 206] on div "Drag files here, click to choose files or select files from Files or our free s…" at bounding box center [145, 195] width 163 height 94
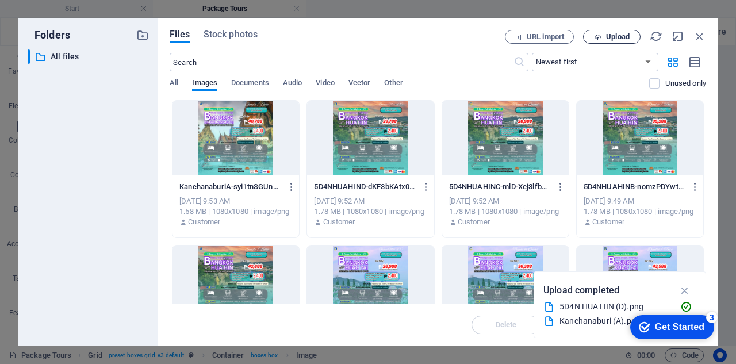
click at [614, 39] on span "Upload" at bounding box center [618, 36] width 24 height 7
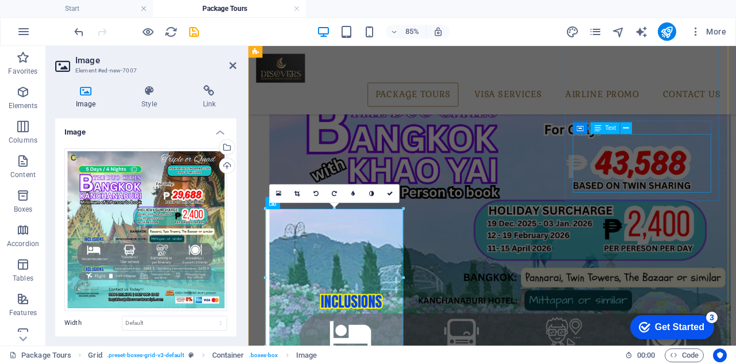
scroll to position [817, 0]
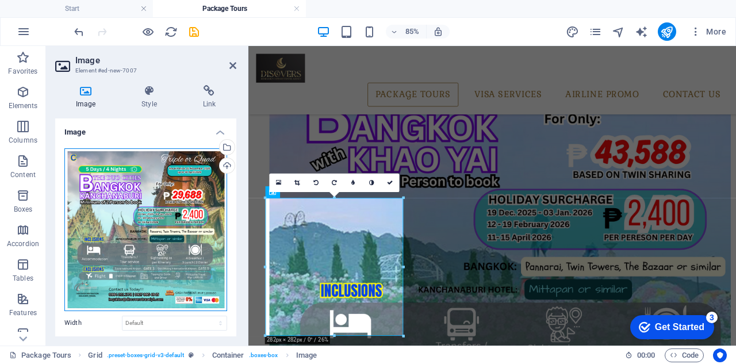
click at [155, 193] on div "Drag files here, click to choose files or select files from Files or our free s…" at bounding box center [145, 229] width 163 height 163
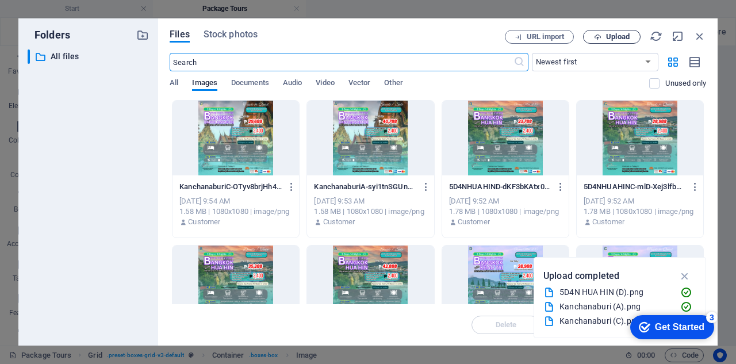
click at [618, 40] on span "Upload" at bounding box center [618, 36] width 24 height 7
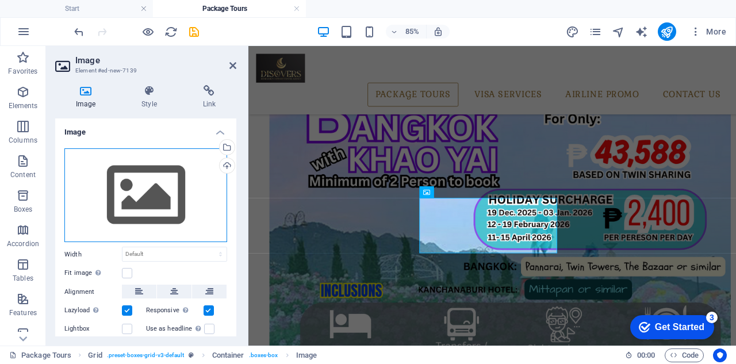
click at [134, 182] on div "Drag files here, click to choose files or select files from Files or our free s…" at bounding box center [145, 195] width 163 height 94
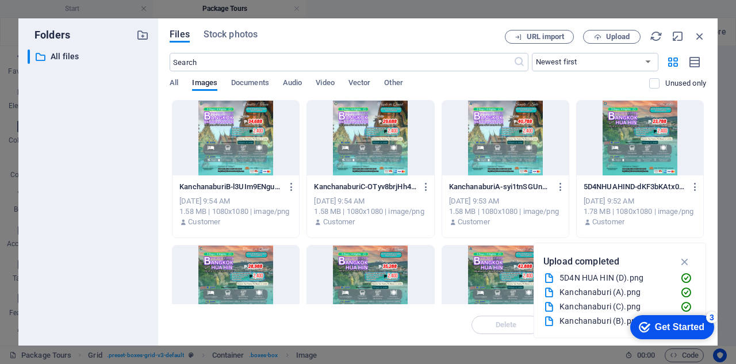
drag, startPoint x: 380, startPoint y: 138, endPoint x: 160, endPoint y: 110, distance: 221.9
click at [380, 138] on div at bounding box center [370, 138] width 126 height 75
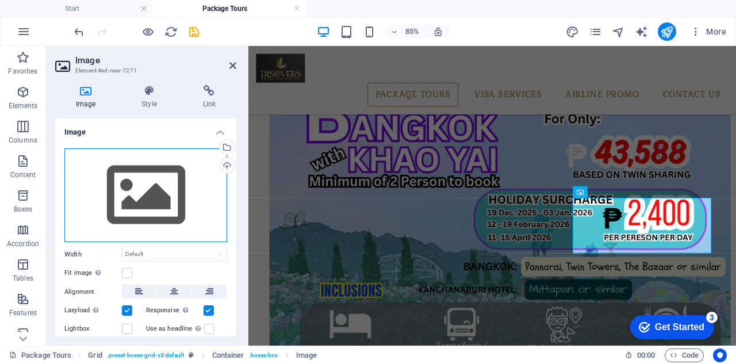
click at [185, 193] on div "Drag files here, click to choose files or select files from Files or our free s…" at bounding box center [145, 195] width 163 height 94
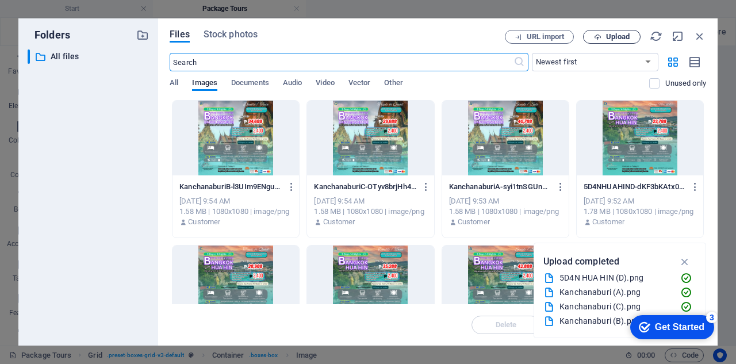
click at [616, 36] on span "Upload" at bounding box center [618, 36] width 24 height 7
click at [685, 259] on icon "button" at bounding box center [684, 261] width 13 height 13
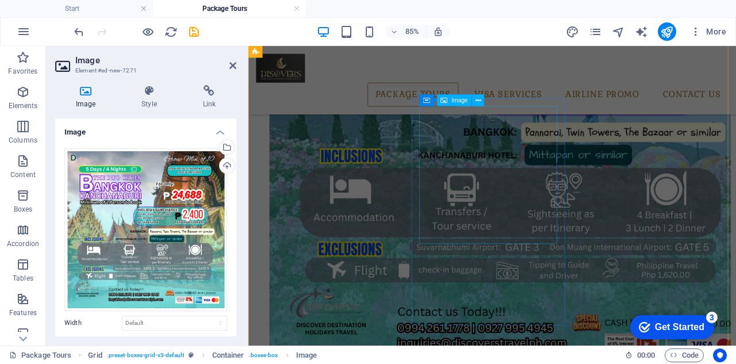
scroll to position [127, 0]
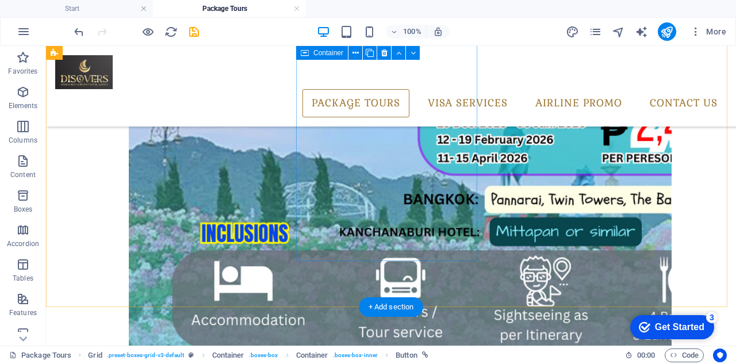
scroll to position [414, 0]
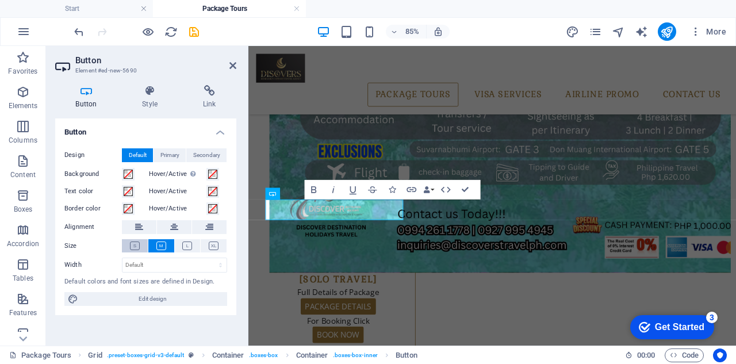
click at [133, 245] on icon at bounding box center [135, 245] width 10 height 9
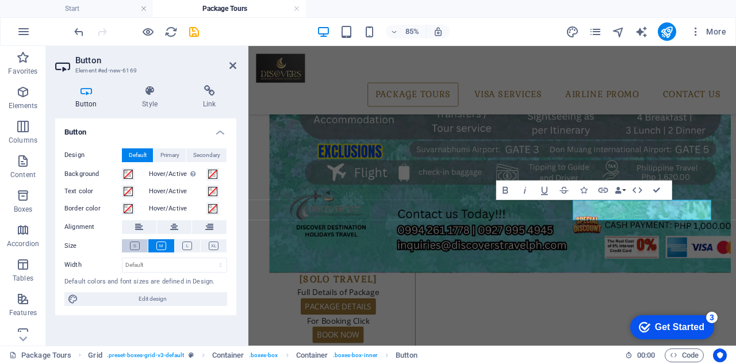
click at [132, 247] on icon at bounding box center [135, 245] width 10 height 9
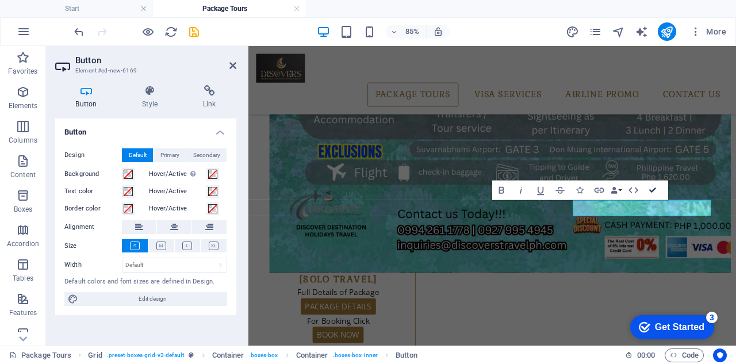
drag, startPoint x: 654, startPoint y: 190, endPoint x: 630, endPoint y: 155, distance: 42.1
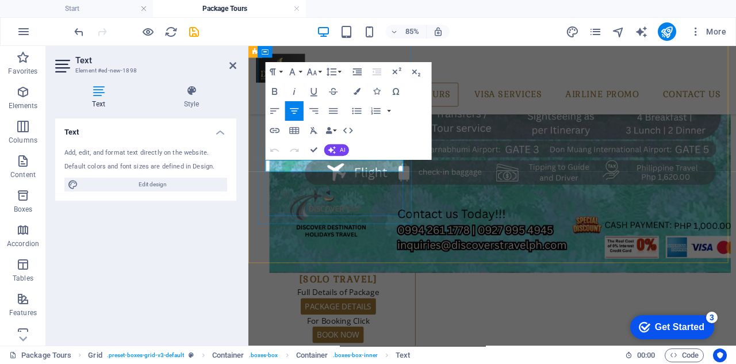
drag, startPoint x: 301, startPoint y: 184, endPoint x: 396, endPoint y: 183, distance: 96.0
copy p "Full Details of Package"
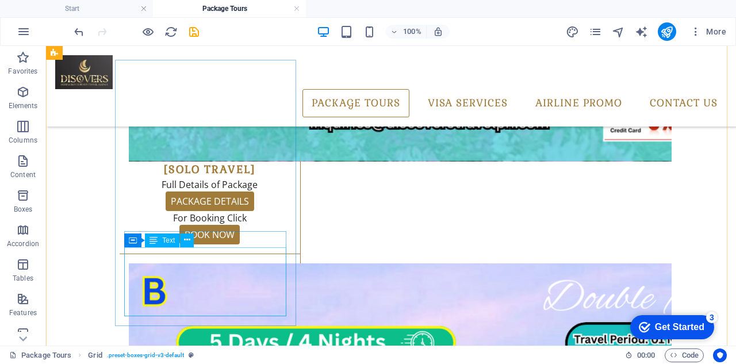
scroll to position [702, 0]
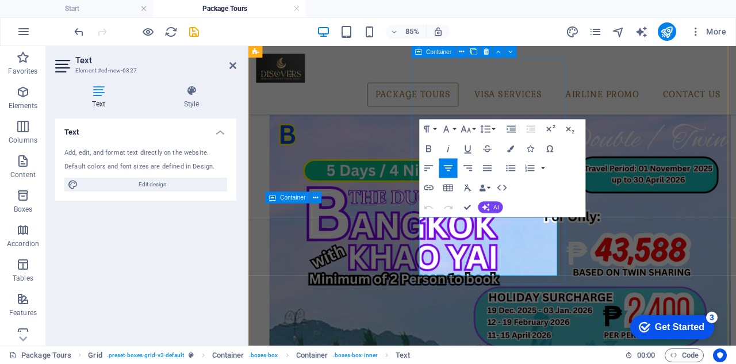
drag, startPoint x: 470, startPoint y: 256, endPoint x: 619, endPoint y: 312, distance: 159.1
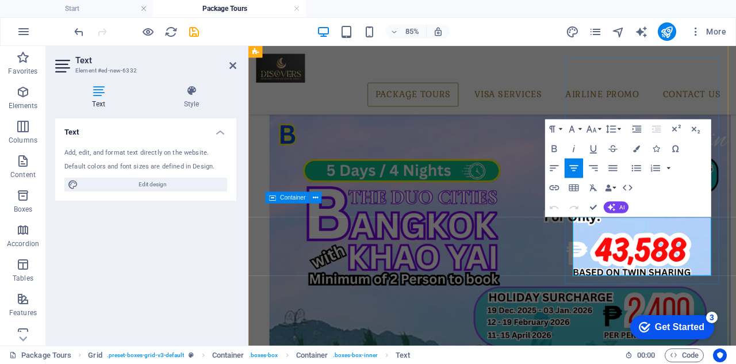
drag, startPoint x: 653, startPoint y: 256, endPoint x: 787, endPoint y: 307, distance: 143.3
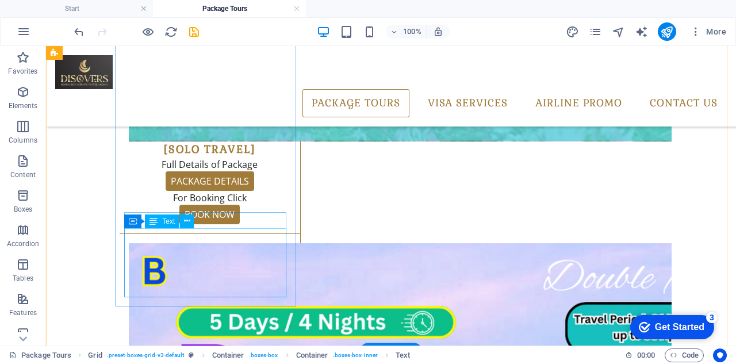
scroll to position [931, 0]
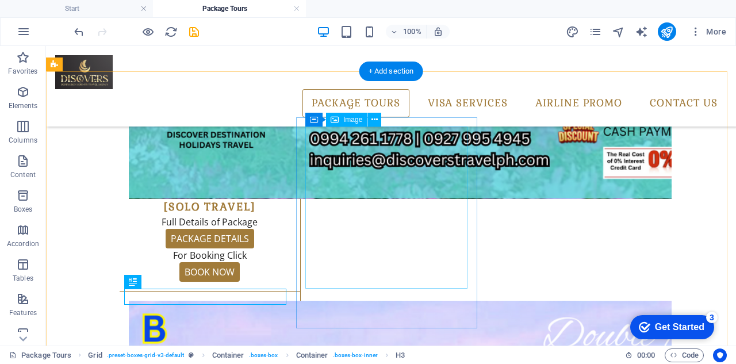
scroll to position [644, 0]
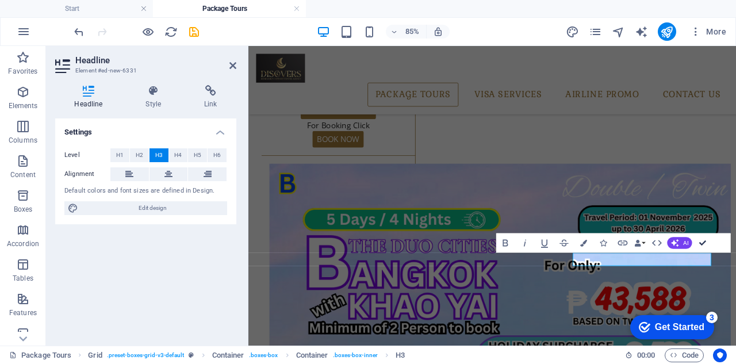
drag, startPoint x: 703, startPoint y: 242, endPoint x: 599, endPoint y: 199, distance: 112.6
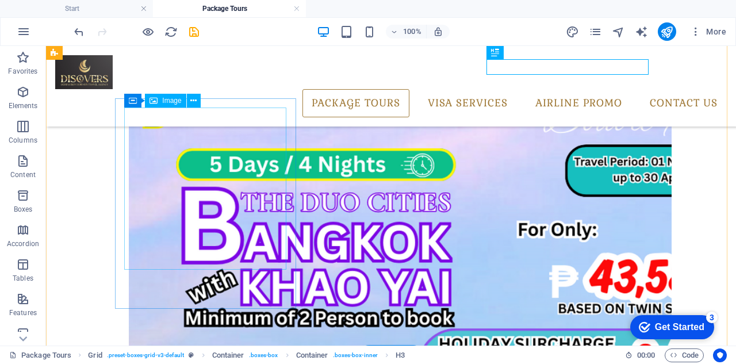
scroll to position [874, 0]
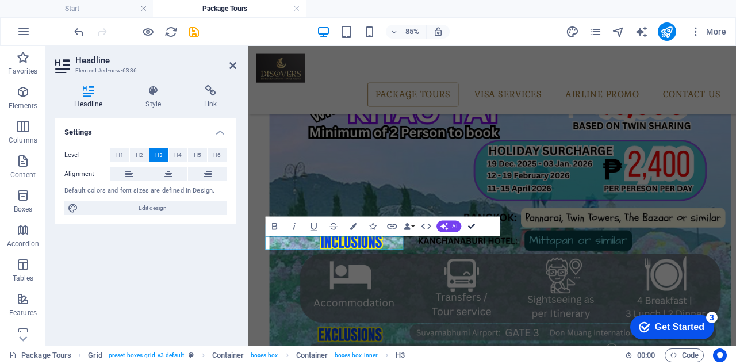
drag, startPoint x: 475, startPoint y: 225, endPoint x: 432, endPoint y: 184, distance: 59.3
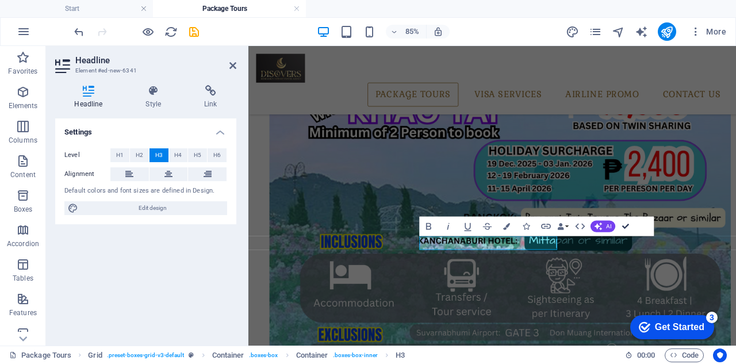
drag, startPoint x: 626, startPoint y: 227, endPoint x: 577, endPoint y: 189, distance: 61.8
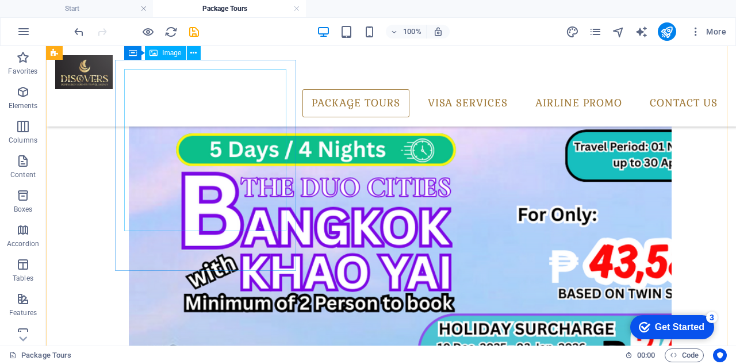
scroll to position [702, 0]
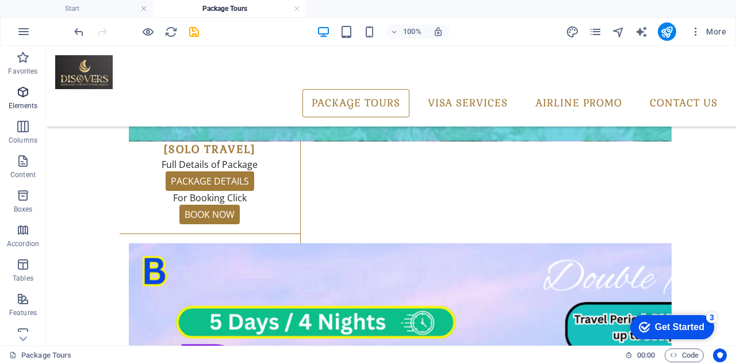
click at [21, 93] on icon "button" at bounding box center [23, 92] width 14 height 14
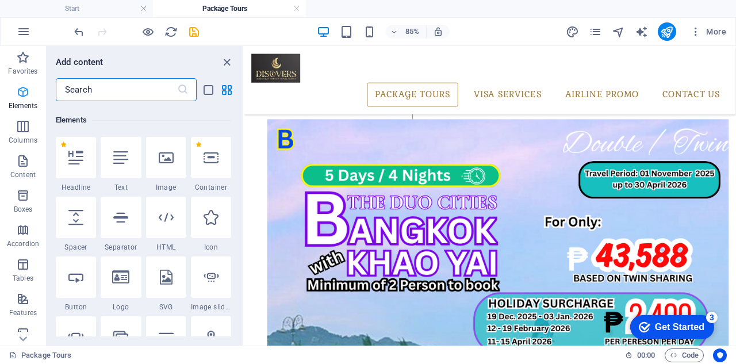
scroll to position [122, 0]
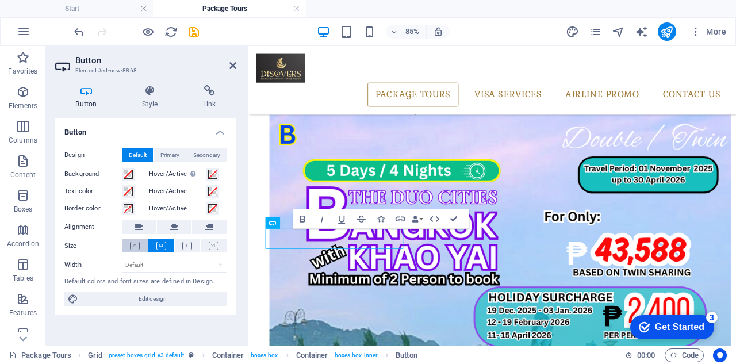
click at [130, 242] on icon at bounding box center [135, 245] width 10 height 9
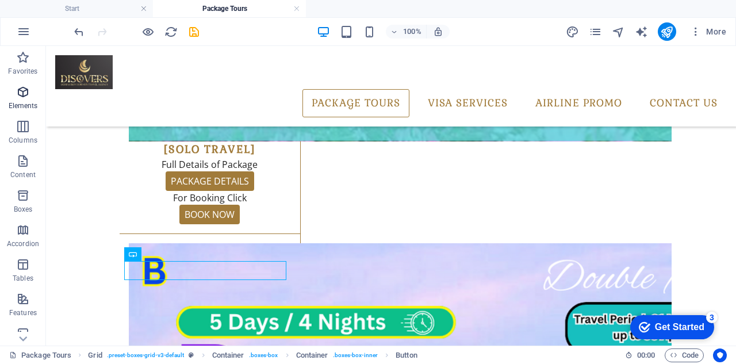
click at [22, 93] on icon "button" at bounding box center [23, 92] width 14 height 14
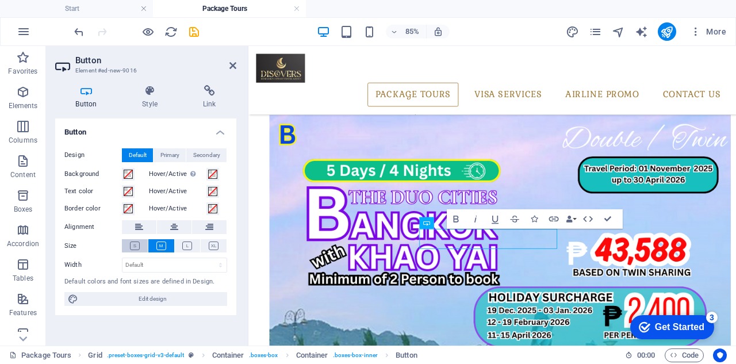
click at [136, 243] on icon at bounding box center [135, 245] width 10 height 9
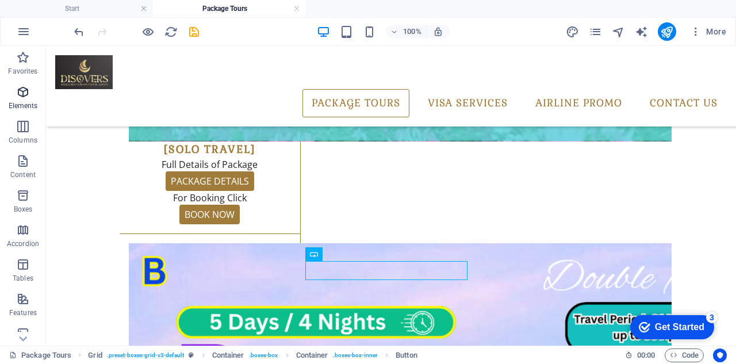
click at [30, 98] on span "Elements" at bounding box center [23, 99] width 46 height 28
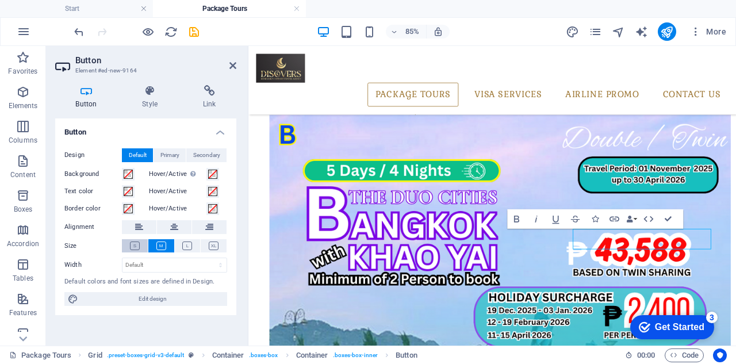
click at [133, 242] on icon at bounding box center [135, 245] width 10 height 9
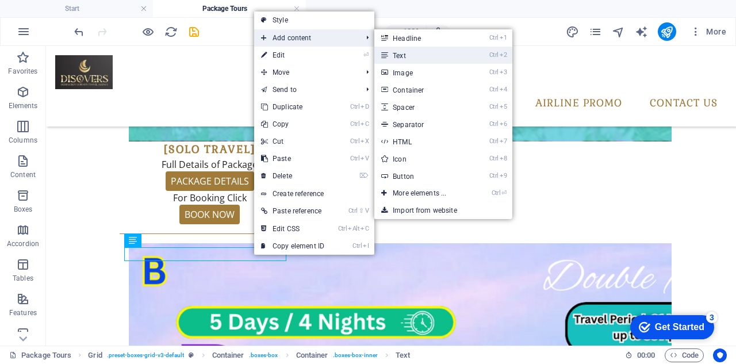
click at [432, 55] on link "Ctrl 2 Text" at bounding box center [421, 55] width 95 height 17
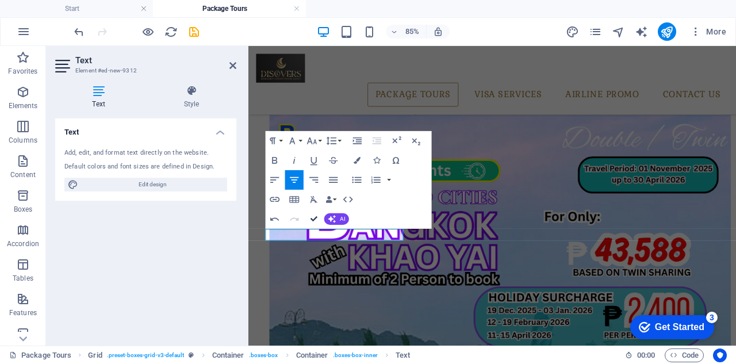
drag, startPoint x: 313, startPoint y: 217, endPoint x: 295, endPoint y: 164, distance: 55.6
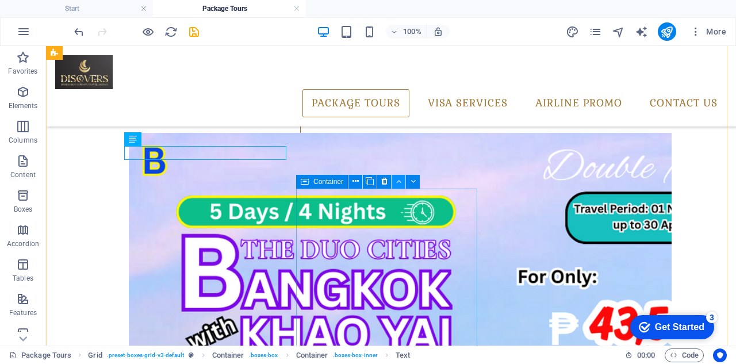
scroll to position [817, 0]
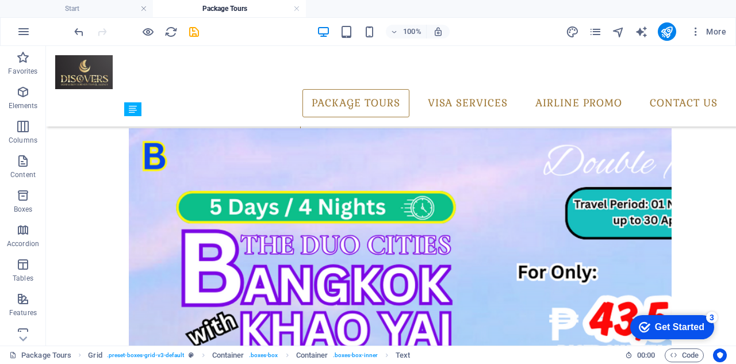
drag, startPoint x: 246, startPoint y: 151, endPoint x: 249, endPoint y: 168, distance: 18.1
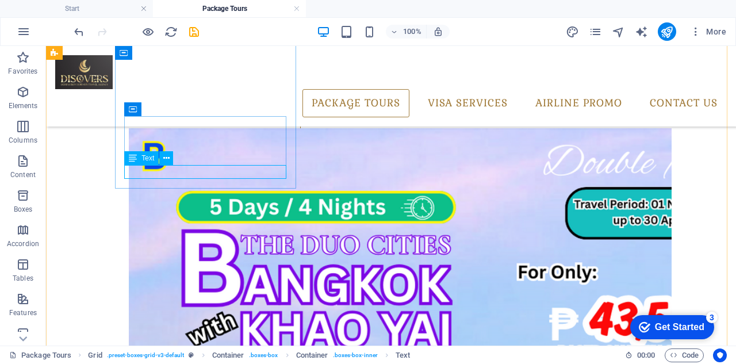
drag, startPoint x: 259, startPoint y: 171, endPoint x: 171, endPoint y: 174, distance: 88.0
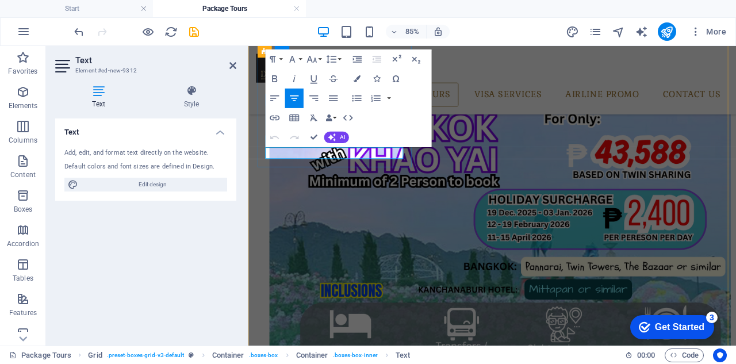
drag, startPoint x: 292, startPoint y: 171, endPoint x: 403, endPoint y: 172, distance: 111.5
copy p "For Bookings Details Click"
drag, startPoint x: 311, startPoint y: 137, endPoint x: 275, endPoint y: 109, distance: 46.2
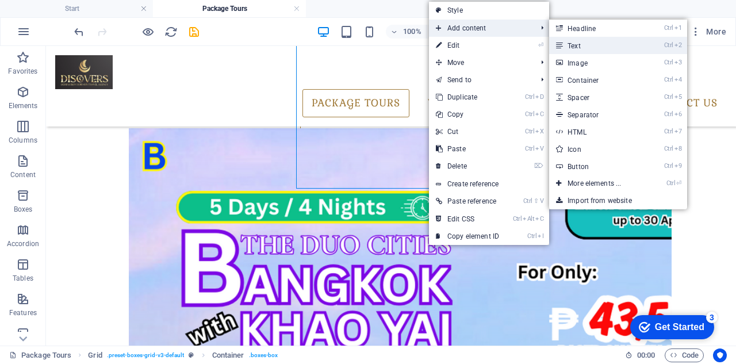
click at [598, 45] on link "Ctrl 2 Text" at bounding box center [596, 45] width 95 height 17
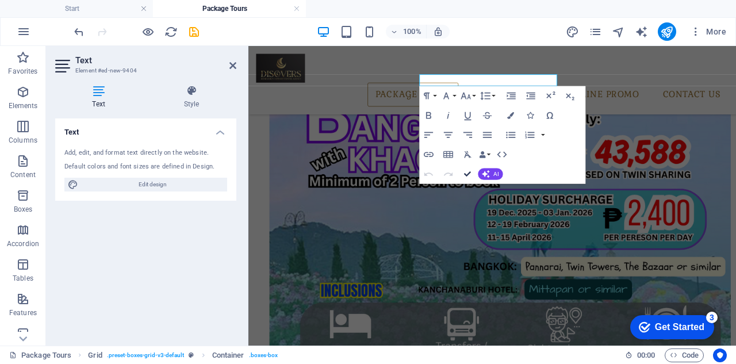
scroll to position [560, 0]
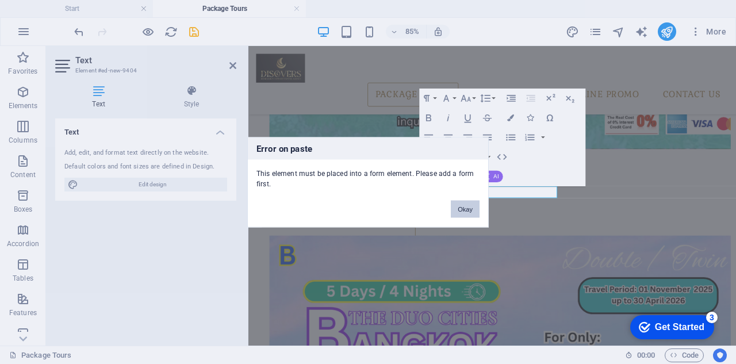
click at [467, 207] on button "Okay" at bounding box center [465, 208] width 29 height 17
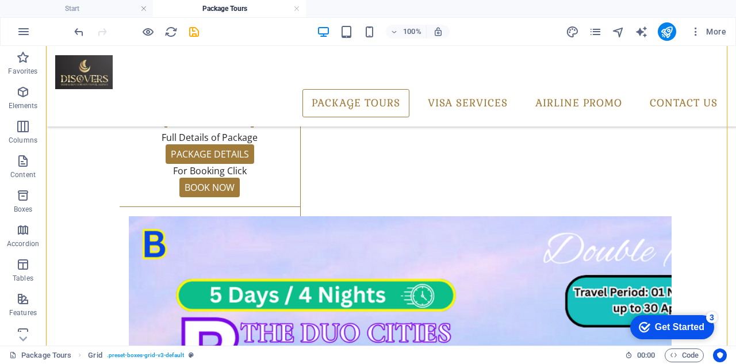
scroll to position [752, 0]
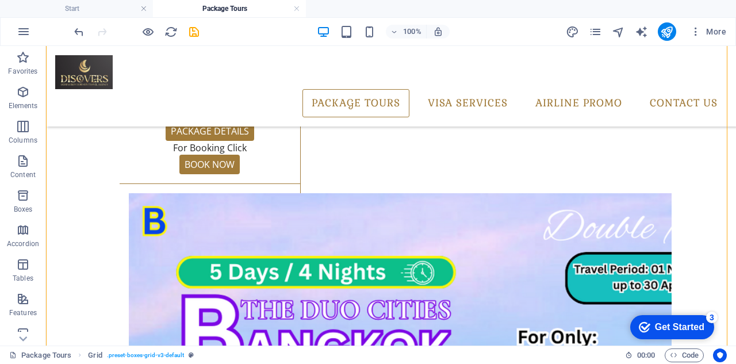
drag, startPoint x: 436, startPoint y: 104, endPoint x: 429, endPoint y: 242, distance: 138.1
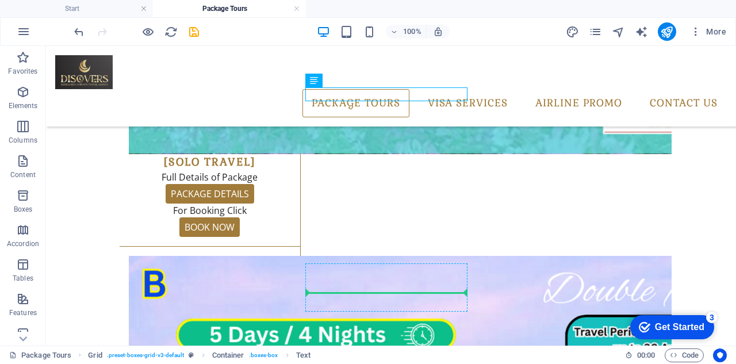
scroll to position [698, 0]
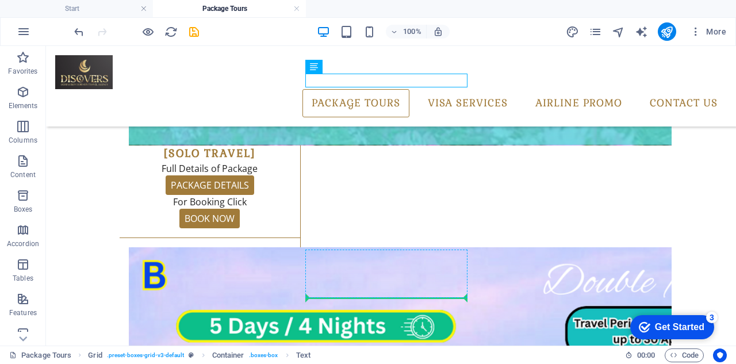
drag, startPoint x: 422, startPoint y: 139, endPoint x: 417, endPoint y: 291, distance: 151.8
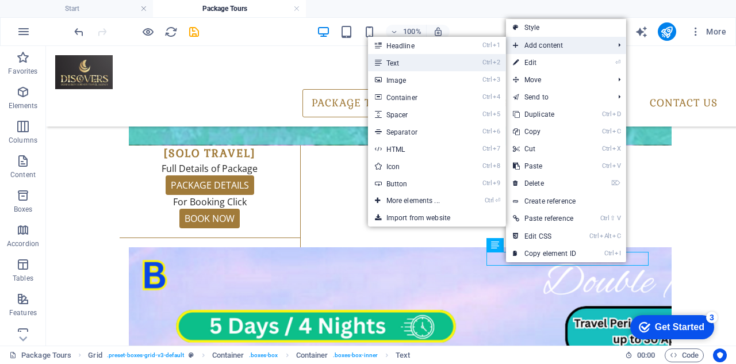
click at [418, 63] on link "Ctrl 2 Text" at bounding box center [415, 62] width 95 height 17
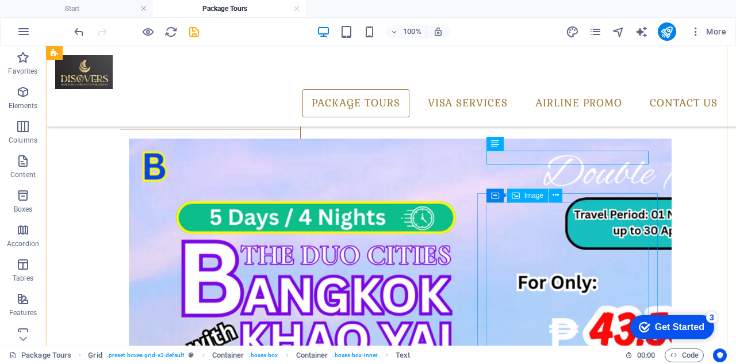
scroll to position [813, 0]
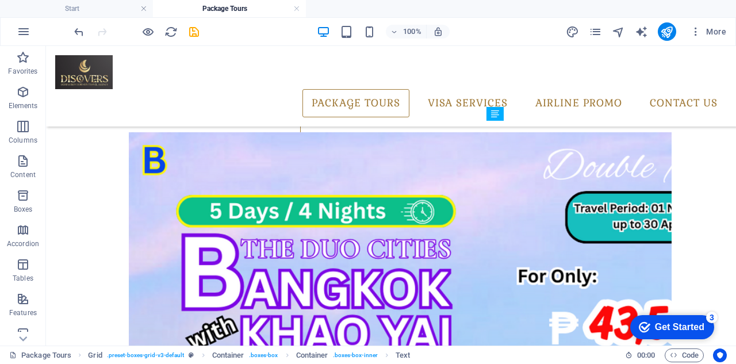
drag, startPoint x: 612, startPoint y: 156, endPoint x: 611, endPoint y: 175, distance: 19.5
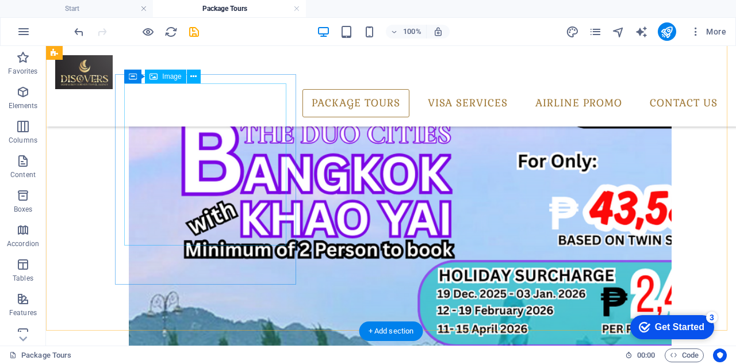
scroll to position [1042, 0]
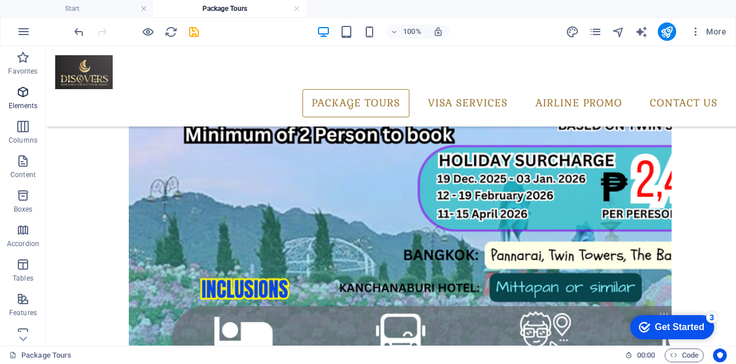
click at [31, 93] on span "Elements" at bounding box center [23, 99] width 46 height 28
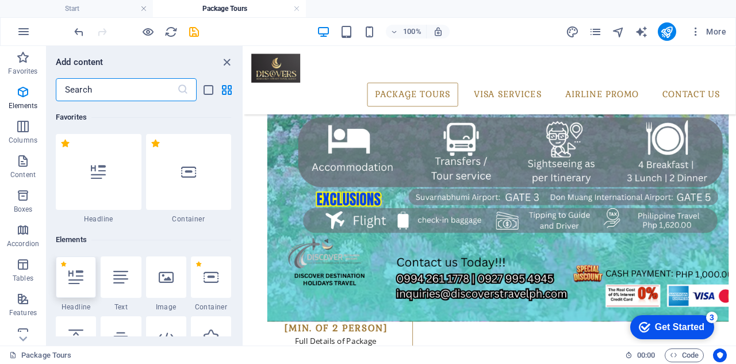
scroll to position [122, 0]
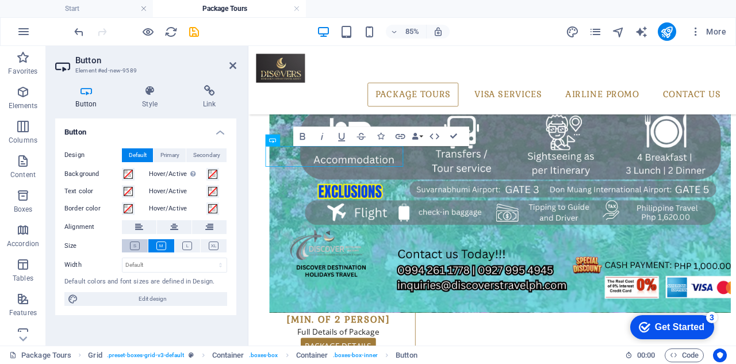
click at [136, 244] on icon at bounding box center [135, 245] width 10 height 9
drag, startPoint x: 456, startPoint y: 136, endPoint x: 419, endPoint y: 101, distance: 50.8
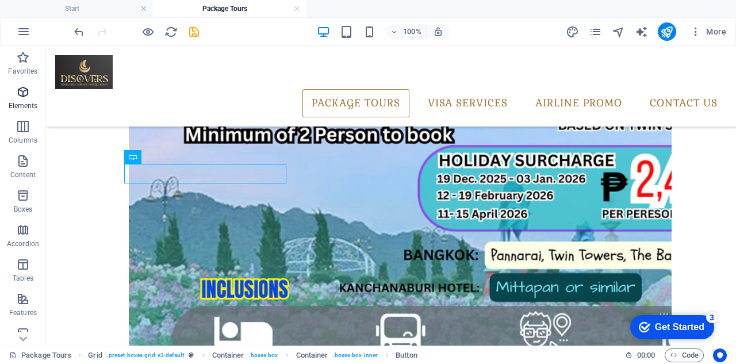
click at [28, 88] on icon "button" at bounding box center [23, 92] width 14 height 14
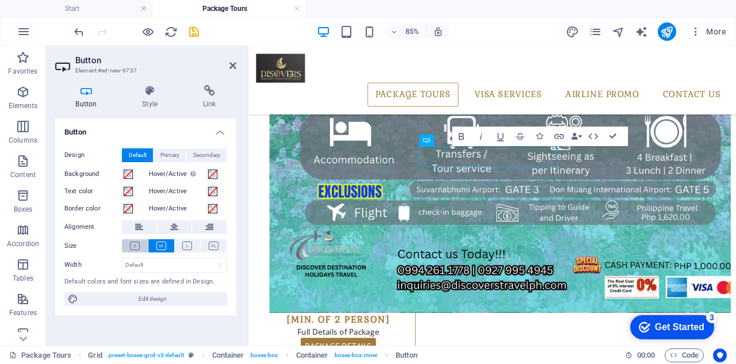
click at [140, 246] on button at bounding box center [135, 245] width 26 height 13
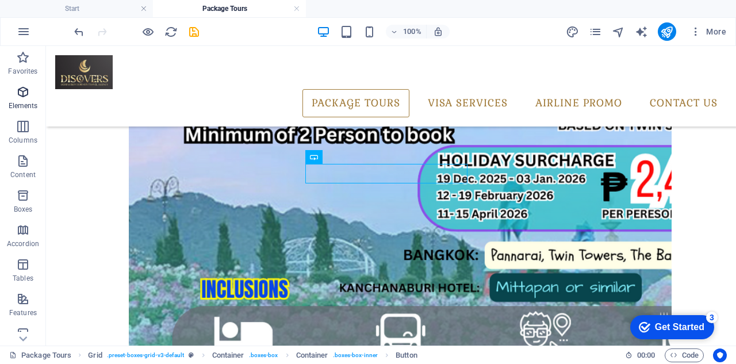
click at [26, 91] on icon "button" at bounding box center [23, 92] width 14 height 14
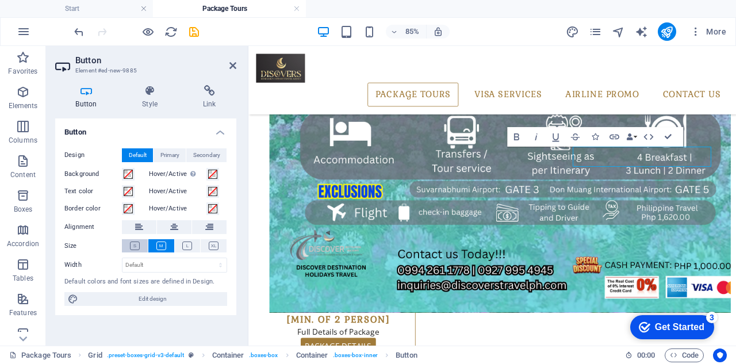
click at [137, 244] on icon at bounding box center [135, 245] width 10 height 9
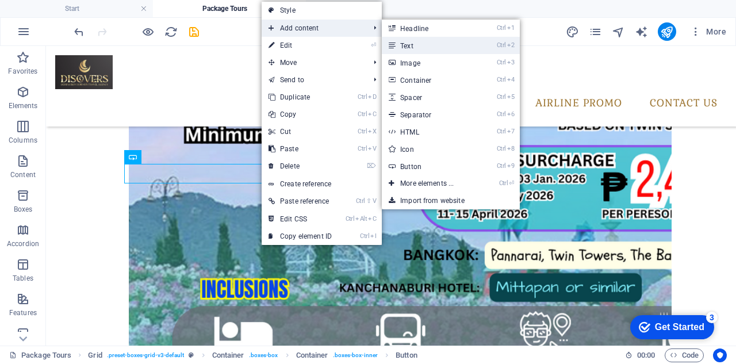
click at [412, 41] on link "Ctrl 2 Text" at bounding box center [429, 45] width 95 height 17
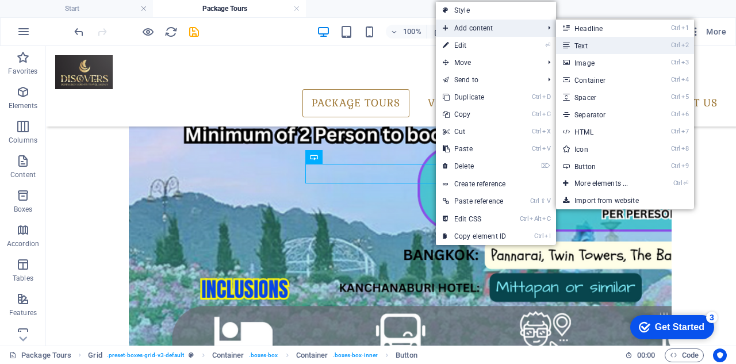
drag, startPoint x: 590, startPoint y: 49, endPoint x: 406, endPoint y: 16, distance: 186.3
click at [590, 49] on link "Ctrl 2 Text" at bounding box center [603, 45] width 95 height 17
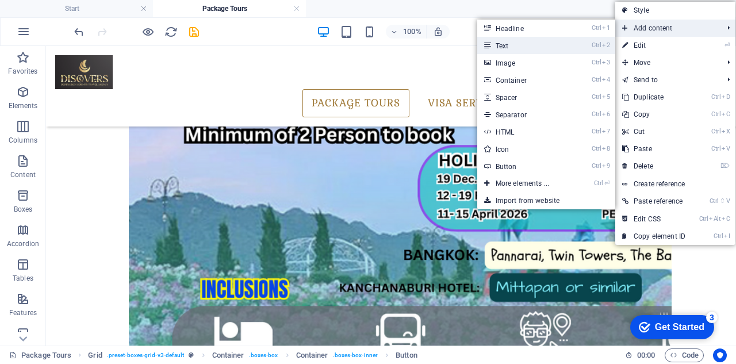
drag, startPoint x: 512, startPoint y: 45, endPoint x: 465, endPoint y: 178, distance: 141.2
click at [512, 45] on link "Ctrl 2 Text" at bounding box center [524, 45] width 95 height 17
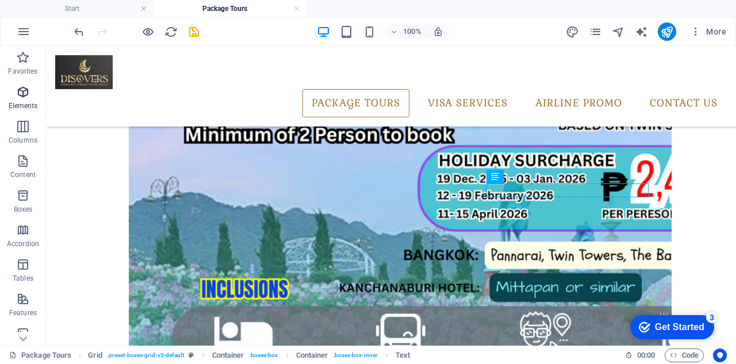
click at [28, 94] on icon "button" at bounding box center [23, 92] width 14 height 14
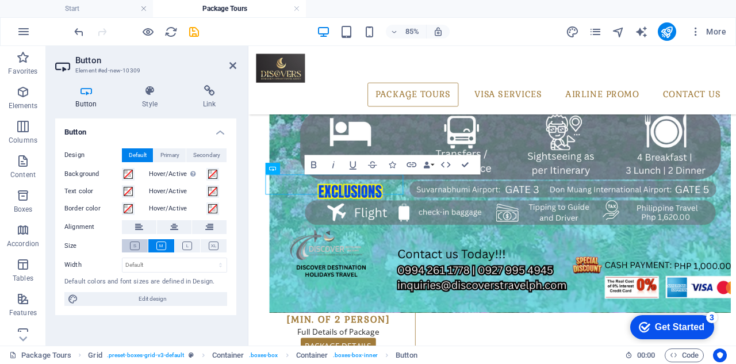
click at [130, 245] on icon at bounding box center [135, 245] width 10 height 9
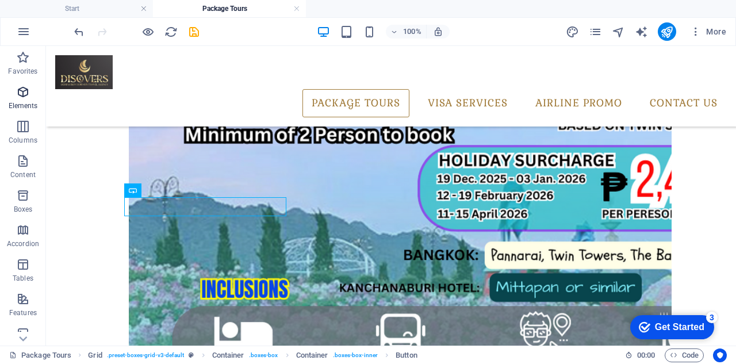
click at [17, 90] on icon "button" at bounding box center [23, 92] width 14 height 14
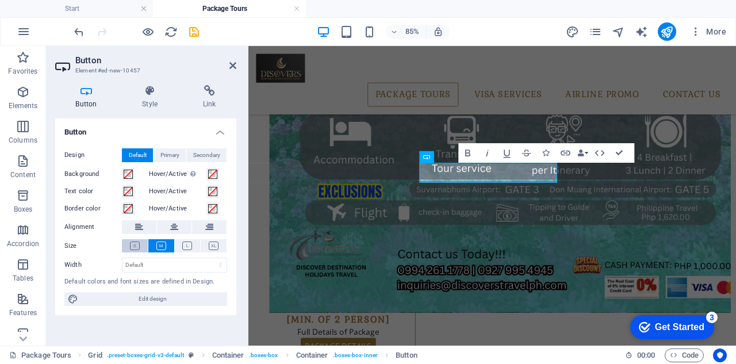
click at [132, 241] on icon at bounding box center [135, 245] width 10 height 9
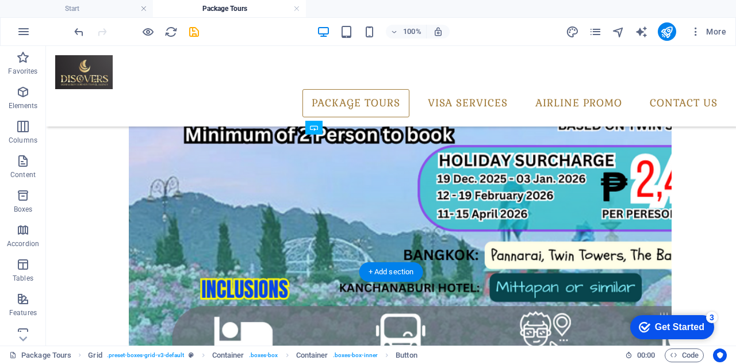
drag, startPoint x: 379, startPoint y: 190, endPoint x: 382, endPoint y: 211, distance: 20.9
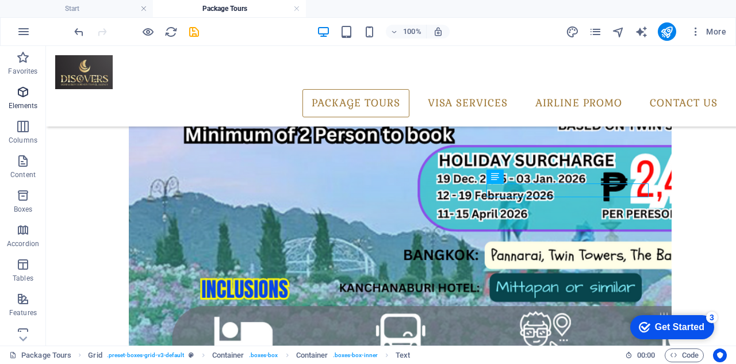
click at [31, 92] on span "Elements" at bounding box center [23, 99] width 46 height 28
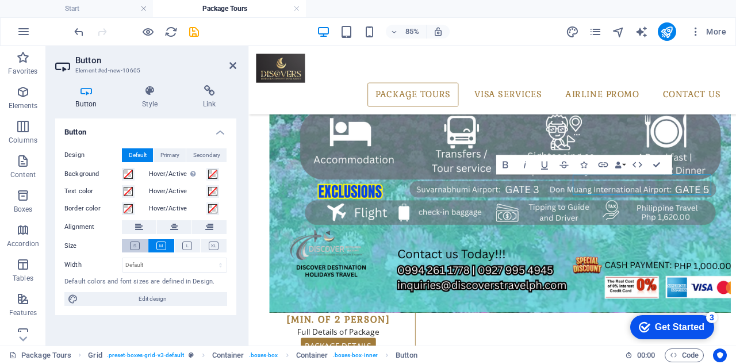
click at [137, 242] on icon at bounding box center [135, 245] width 10 height 9
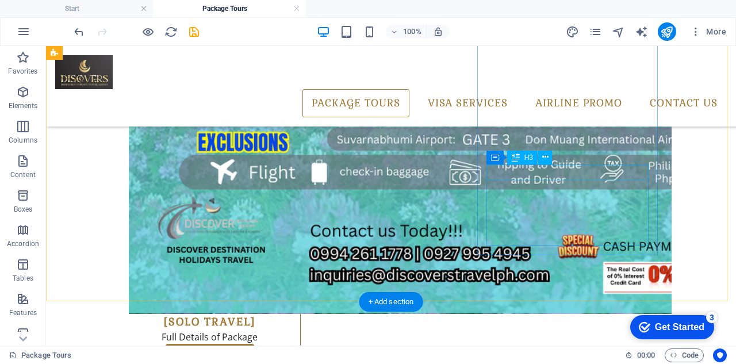
scroll to position [414, 0]
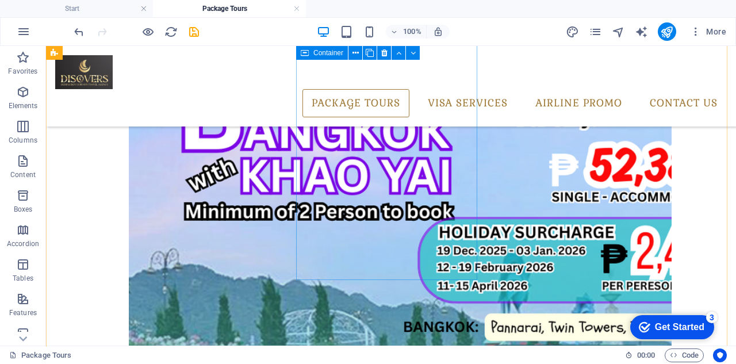
scroll to position [127, 0]
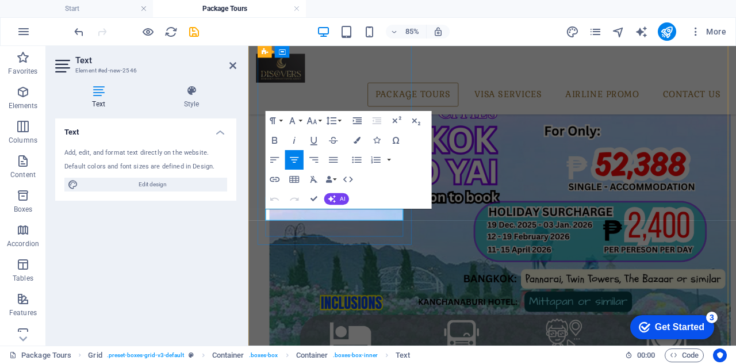
drag, startPoint x: 386, startPoint y: 244, endPoint x: 312, endPoint y: 242, distance: 74.1
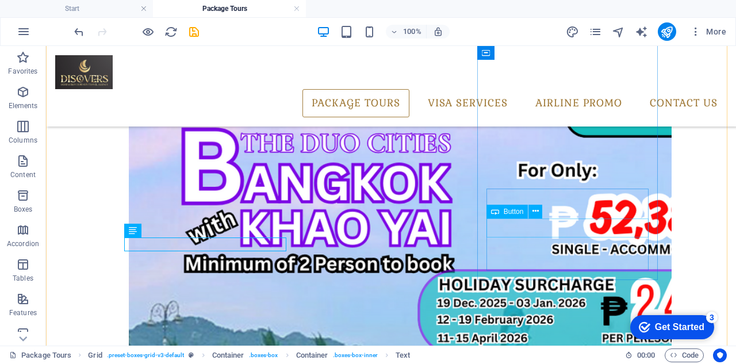
drag, startPoint x: 410, startPoint y: 245, endPoint x: 467, endPoint y: 290, distance: 72.3
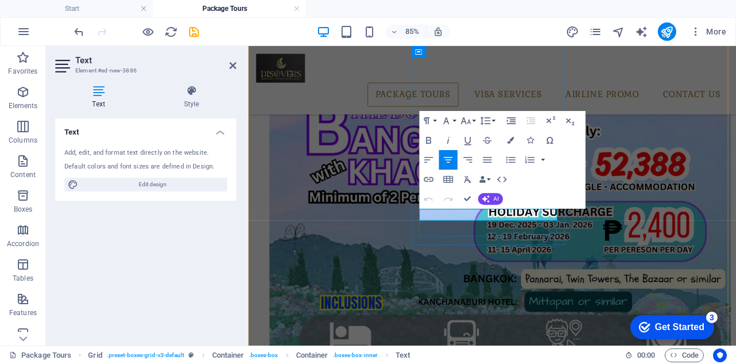
drag, startPoint x: 490, startPoint y: 243, endPoint x: 601, endPoint y: 243, distance: 110.9
drag, startPoint x: 466, startPoint y: 197, endPoint x: 618, endPoint y: 175, distance: 153.8
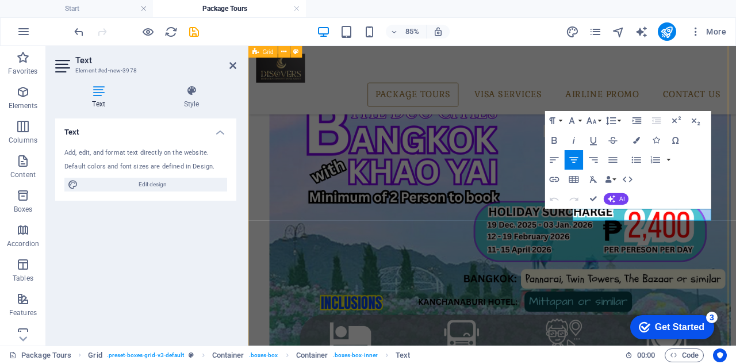
drag, startPoint x: 672, startPoint y: 241, endPoint x: 806, endPoint y: 241, distance: 133.3
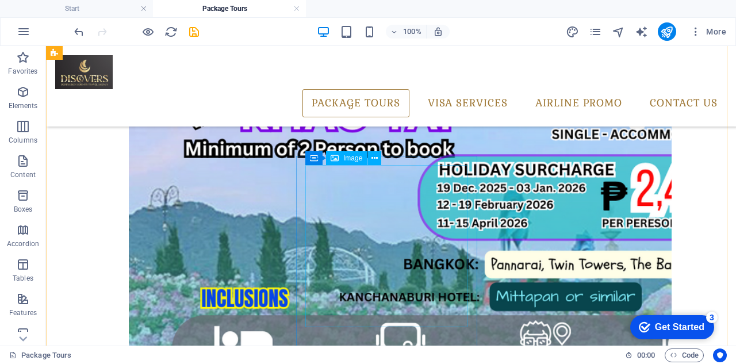
scroll to position [357, 0]
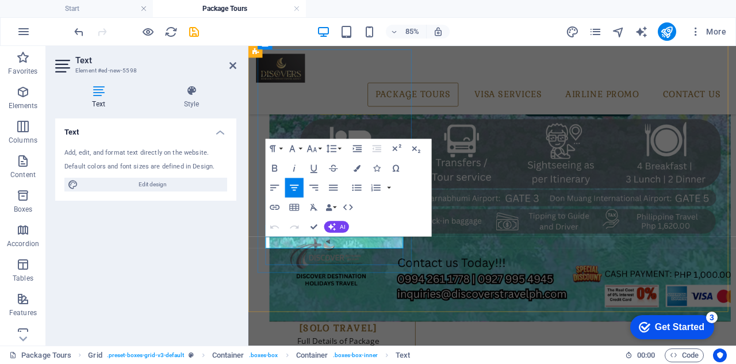
drag, startPoint x: 390, startPoint y: 276, endPoint x: 298, endPoint y: 277, distance: 92.5
click at [300, 150] on button "Font Family" at bounding box center [294, 149] width 18 height 20
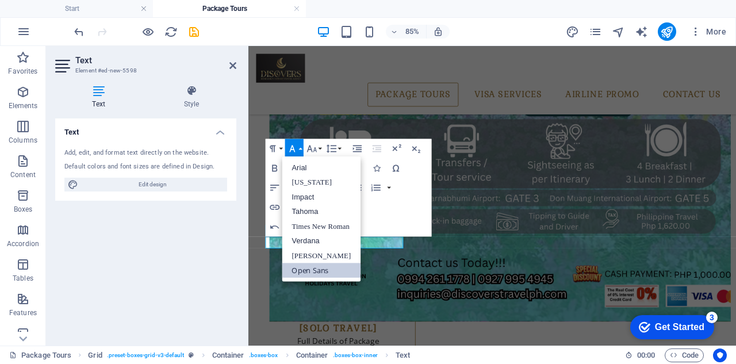
scroll to position [0, 0]
click at [301, 148] on button "Font Family" at bounding box center [294, 149] width 18 height 20
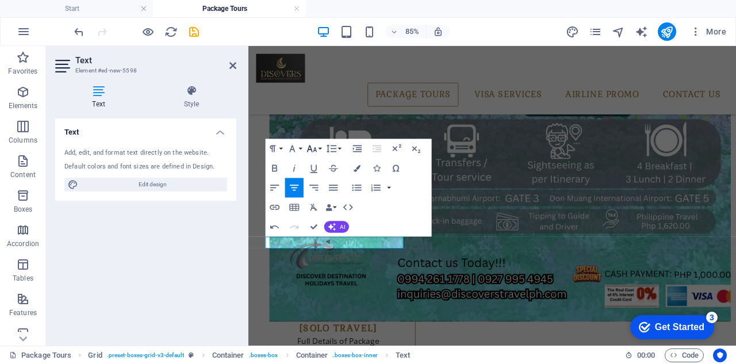
click at [319, 147] on button "Font Size" at bounding box center [314, 149] width 18 height 20
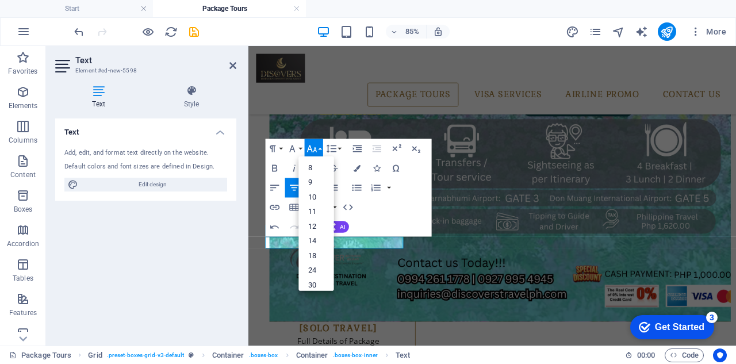
click at [319, 147] on button "Font Size" at bounding box center [314, 149] width 18 height 20
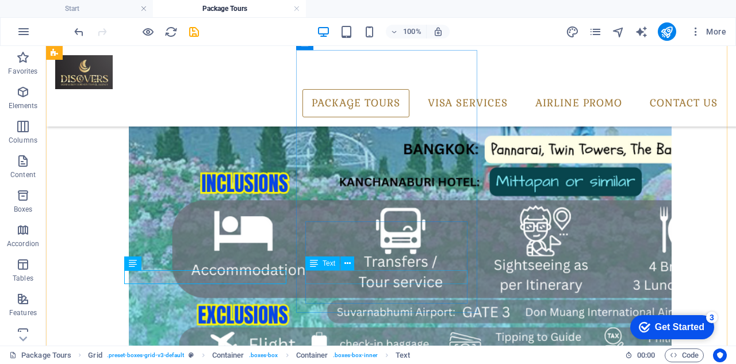
drag, startPoint x: 417, startPoint y: 276, endPoint x: 248, endPoint y: 317, distance: 173.7
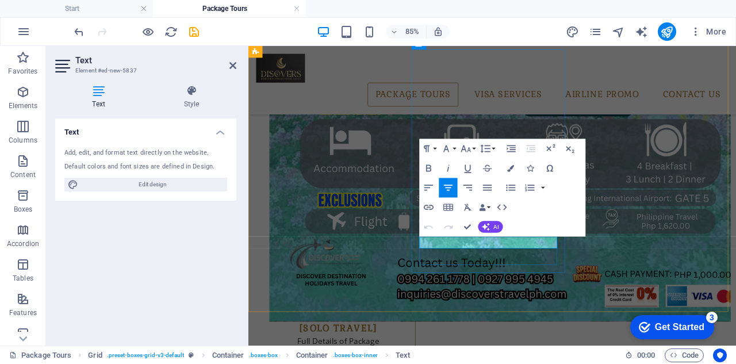
drag, startPoint x: 492, startPoint y: 275, endPoint x: 565, endPoint y: 276, distance: 73.6
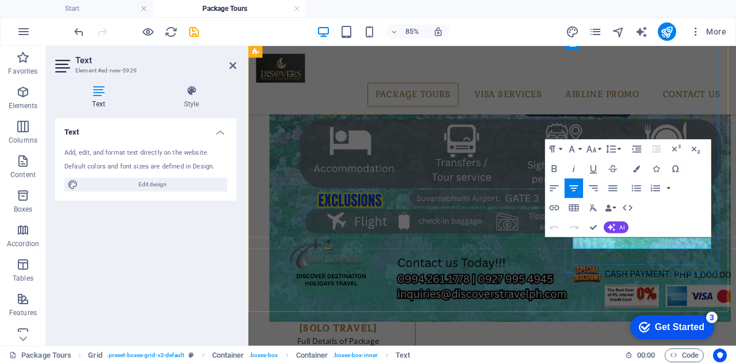
drag, startPoint x: 762, startPoint y: 276, endPoint x: 673, endPoint y: 276, distance: 88.5
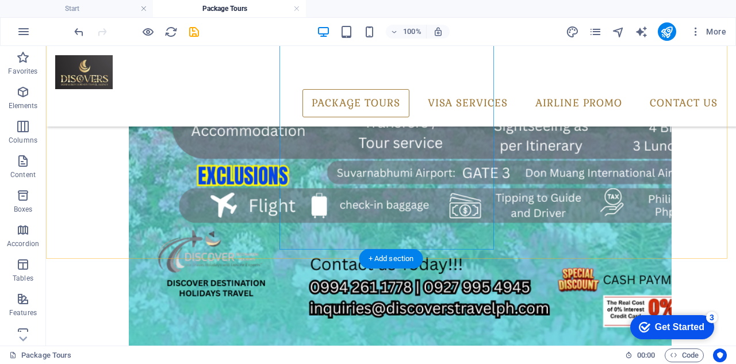
scroll to position [1288, 0]
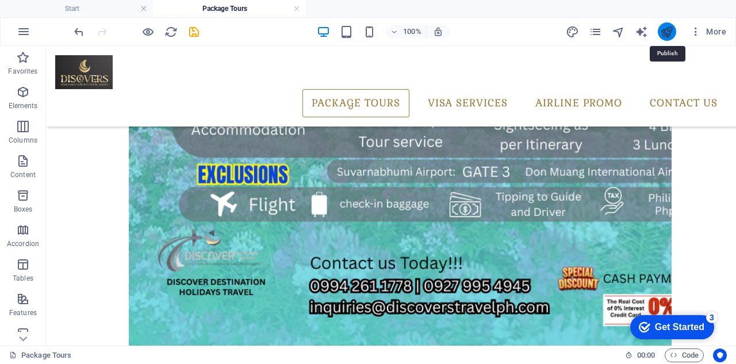
click at [667, 29] on icon "publish" at bounding box center [666, 31] width 13 height 13
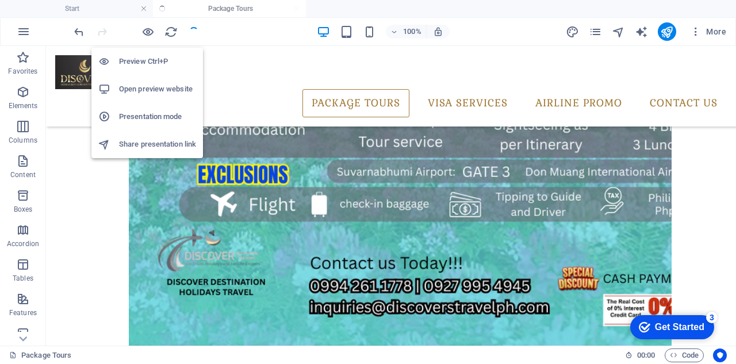
click at [147, 32] on icon "button" at bounding box center [147, 31] width 13 height 13
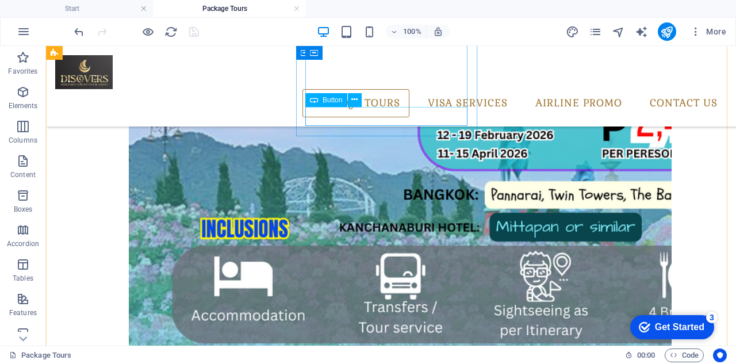
scroll to position [82, 0]
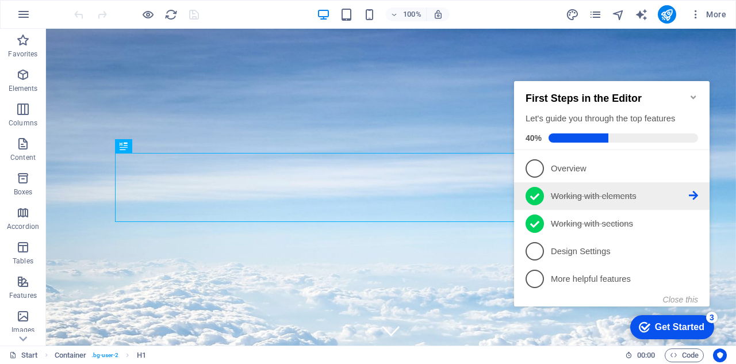
scroll to position [469, 0]
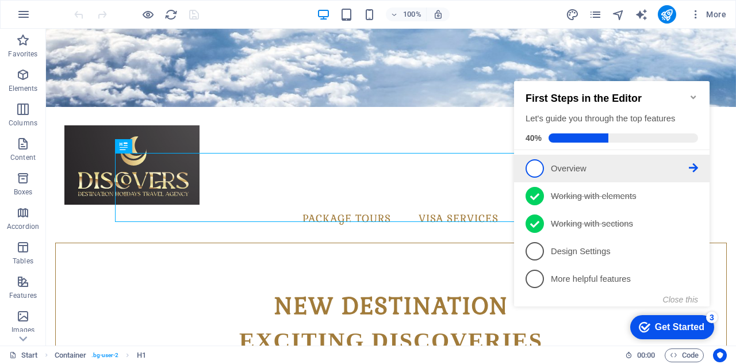
click at [694, 165] on icon at bounding box center [692, 167] width 9 height 9
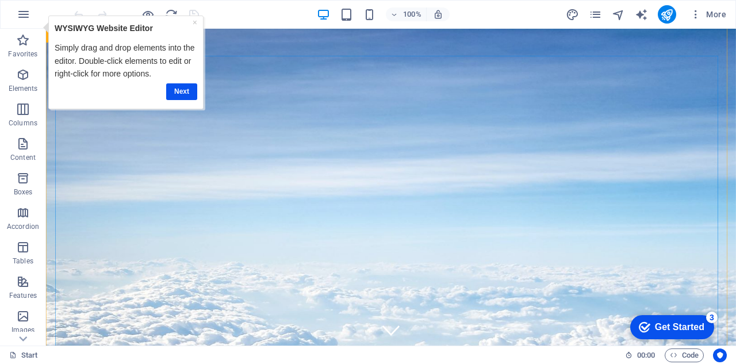
scroll to position [0, 0]
click at [596, 16] on icon "pages" at bounding box center [594, 14] width 13 height 13
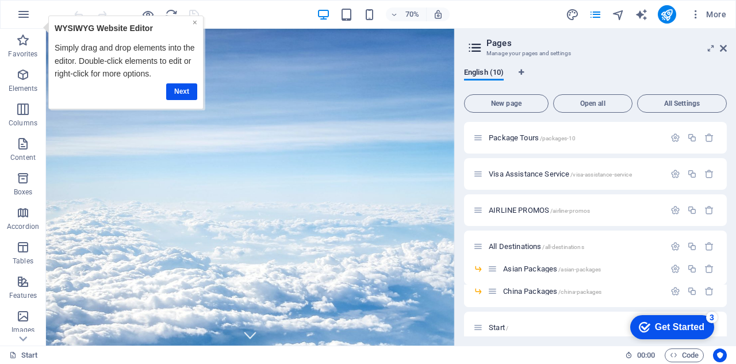
click at [195, 20] on link "×" at bounding box center [195, 21] width 5 height 9
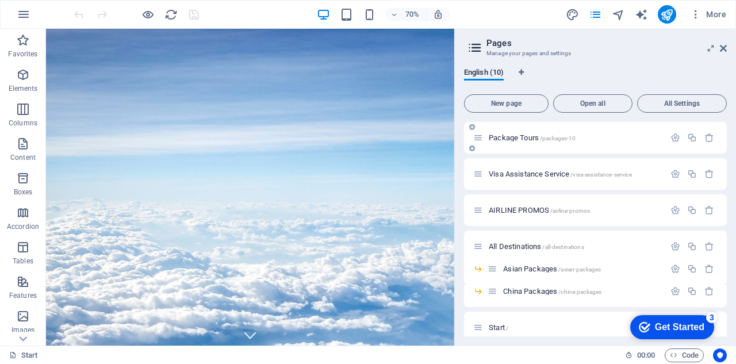
click at [521, 140] on span "Package Tours /packages-10" at bounding box center [531, 137] width 87 height 9
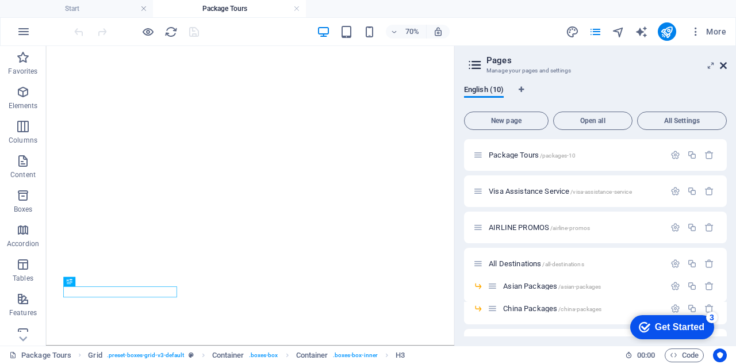
click at [725, 67] on icon at bounding box center [722, 65] width 7 height 9
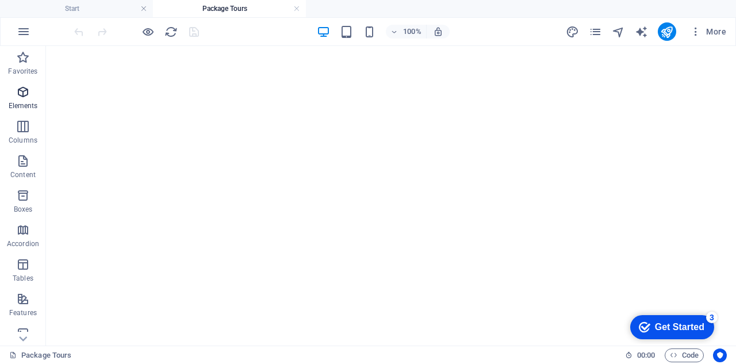
click at [25, 94] on icon "button" at bounding box center [23, 92] width 14 height 14
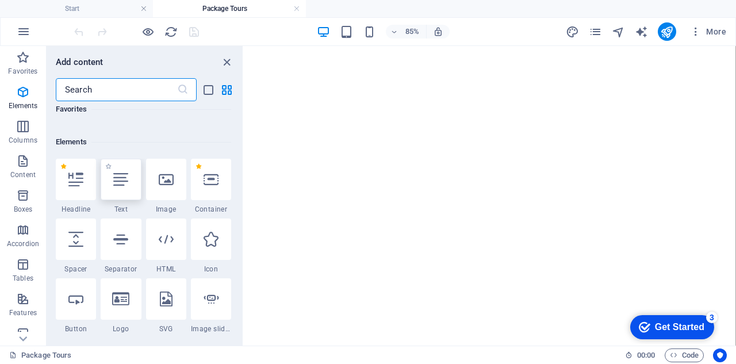
scroll to position [122, 0]
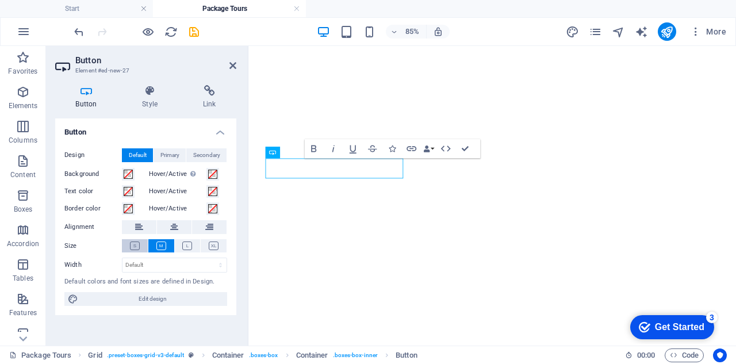
click at [132, 246] on icon at bounding box center [135, 245] width 10 height 9
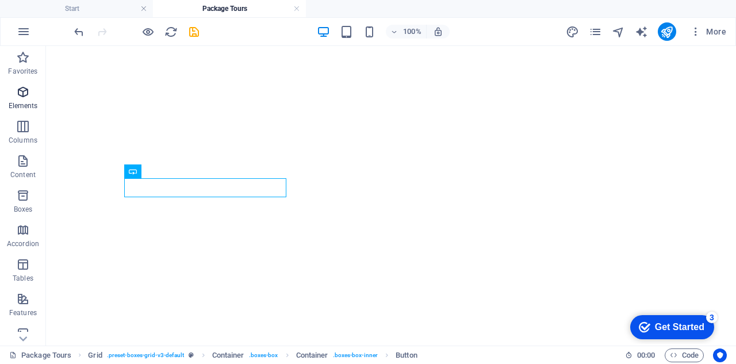
click at [28, 94] on icon "button" at bounding box center [23, 92] width 14 height 14
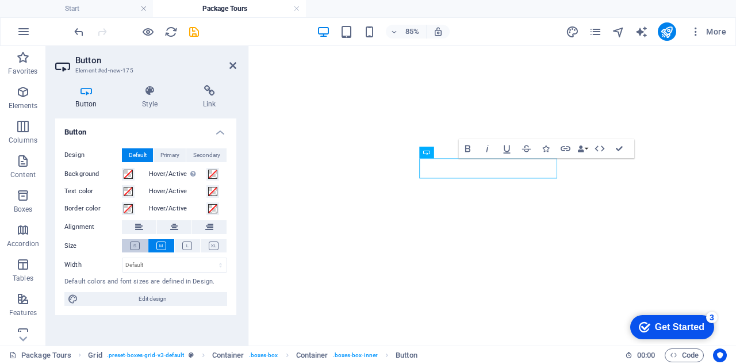
click at [140, 245] on button at bounding box center [135, 245] width 26 height 13
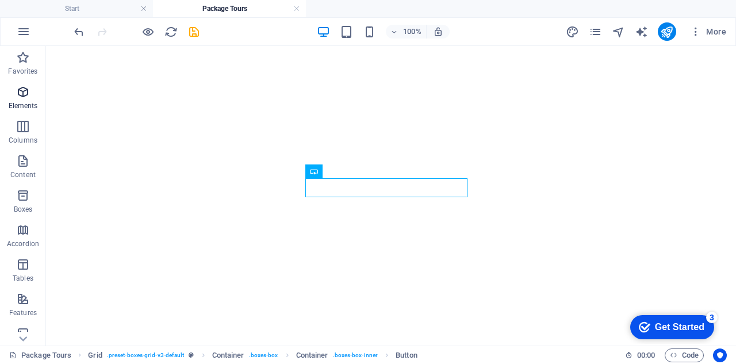
click at [29, 98] on icon "button" at bounding box center [23, 92] width 14 height 14
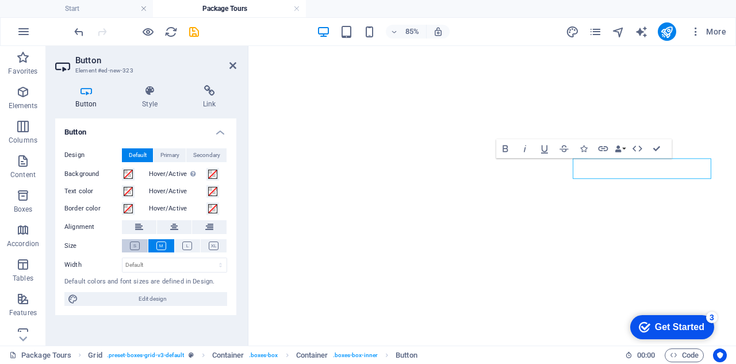
click at [134, 241] on icon at bounding box center [135, 245] width 10 height 9
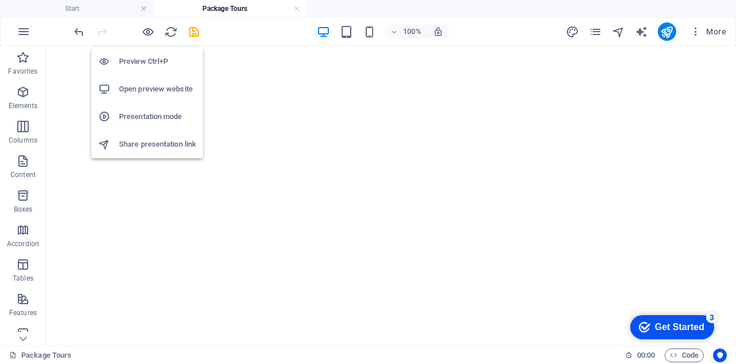
click at [156, 88] on h6 "Open preview website" at bounding box center [157, 89] width 77 height 14
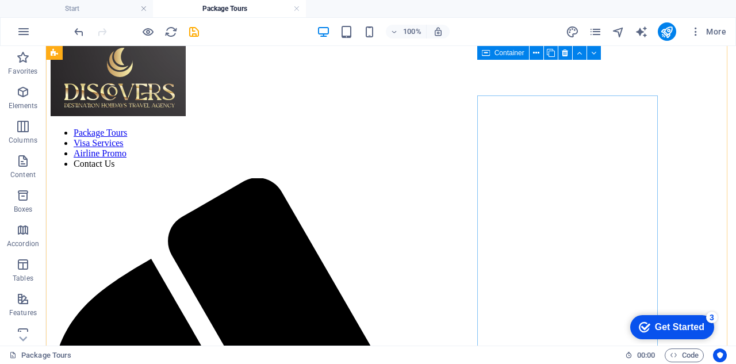
scroll to position [0, 0]
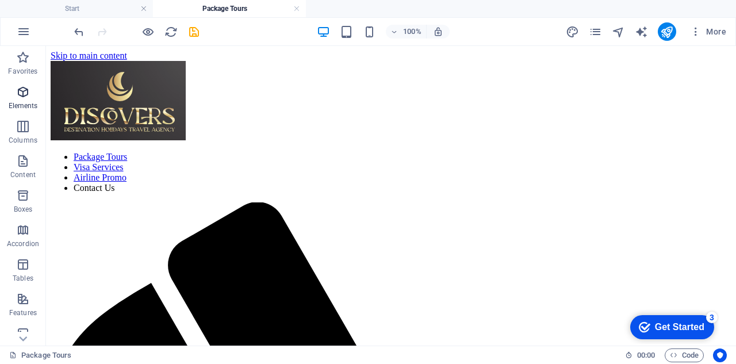
click at [21, 91] on icon "button" at bounding box center [23, 92] width 14 height 14
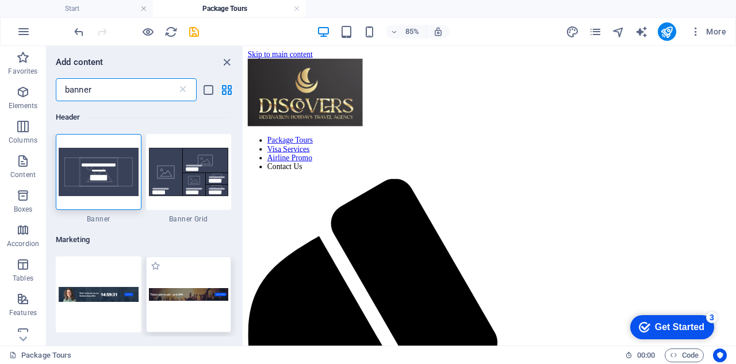
type input "banner"
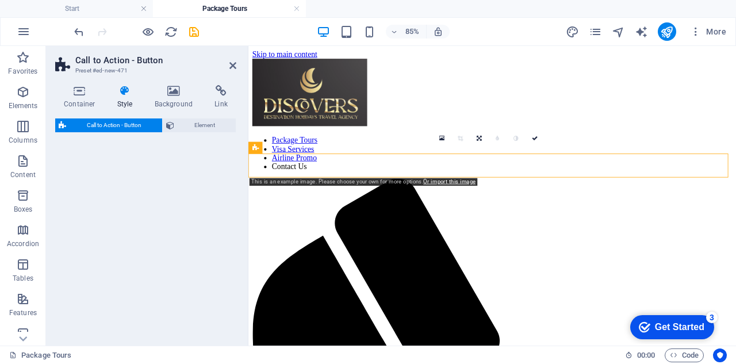
select select "rem"
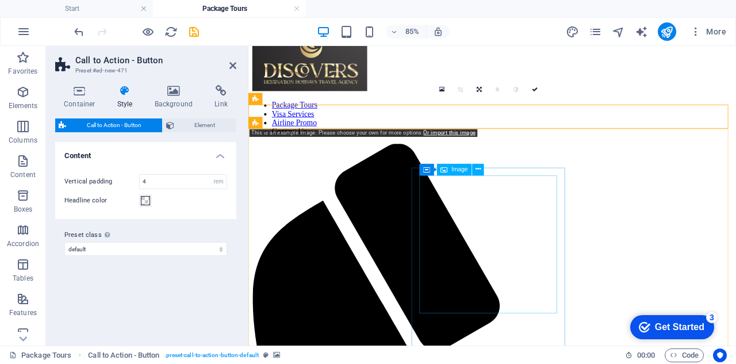
scroll to position [57, 0]
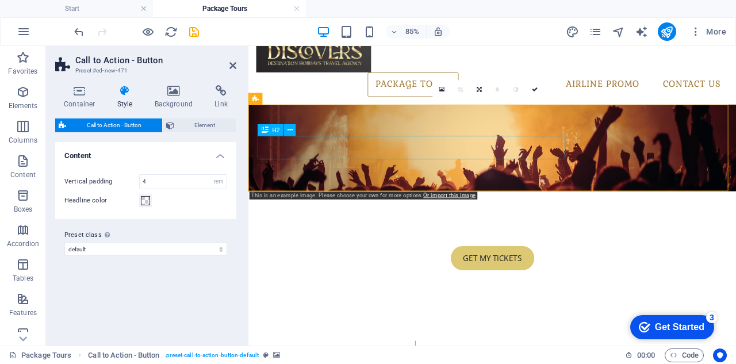
click at [478, 253] on div "Tickets now on sale - up to 80%" at bounding box center [535, 267] width 542 height 28
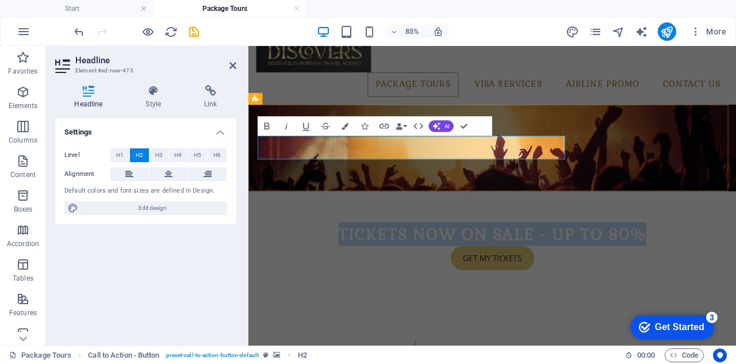
click at [497, 253] on h2 "Tickets now on sale - up to 80%" at bounding box center [535, 267] width 542 height 28
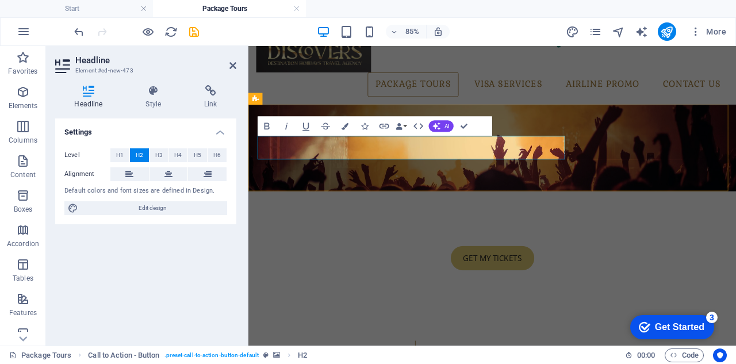
click at [486, 253] on h2 "Tickets now on sale - up to 80%" at bounding box center [535, 267] width 542 height 28
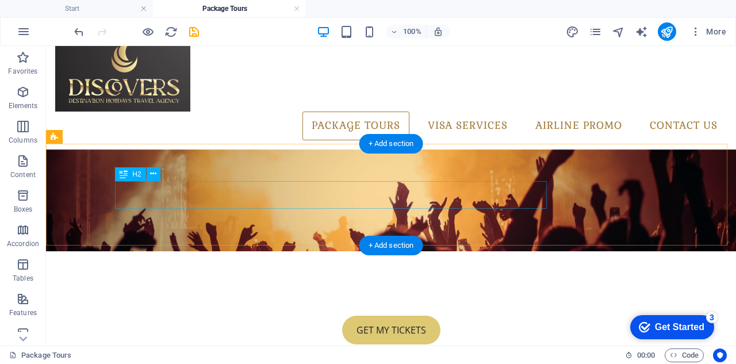
scroll to position [0, 0]
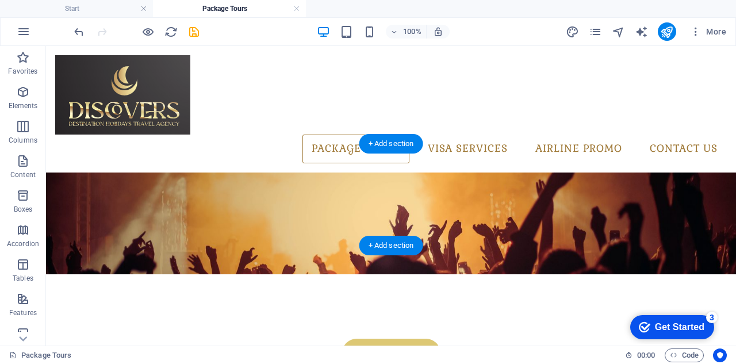
click at [161, 172] on figure at bounding box center [391, 223] width 690 height 102
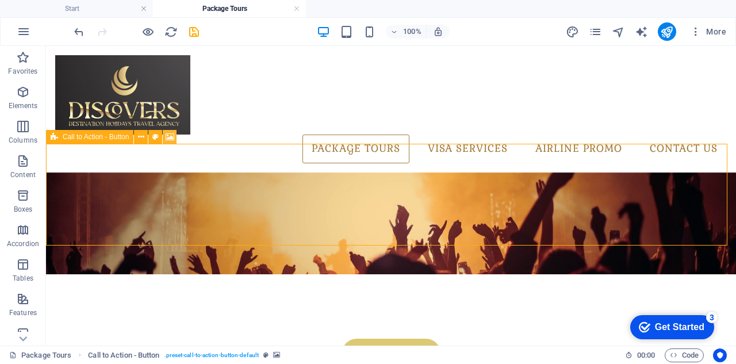
click at [169, 139] on icon at bounding box center [169, 137] width 9 height 12
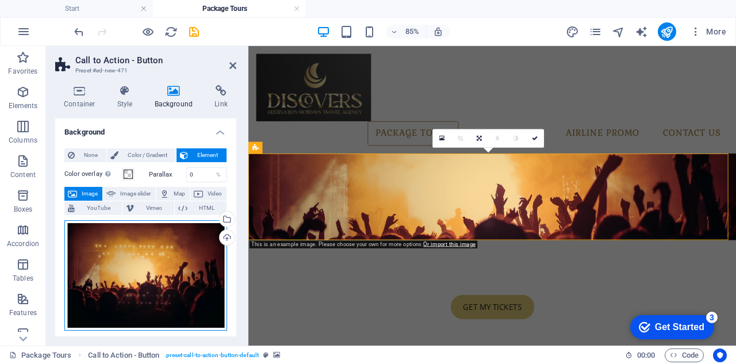
click at [121, 272] on div "Drag files here, click to choose files or select files from Files or our free s…" at bounding box center [145, 275] width 163 height 110
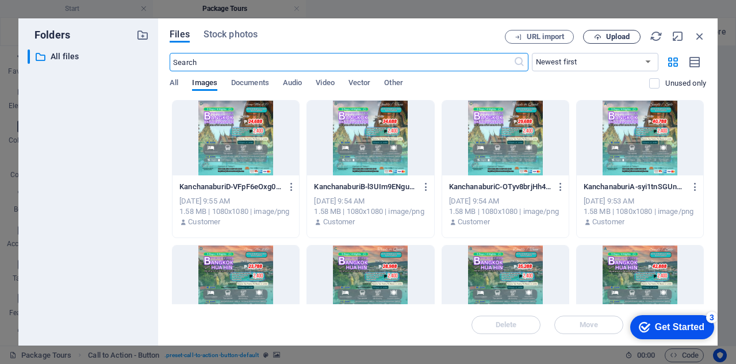
click at [607, 39] on span "Upload" at bounding box center [618, 36] width 24 height 7
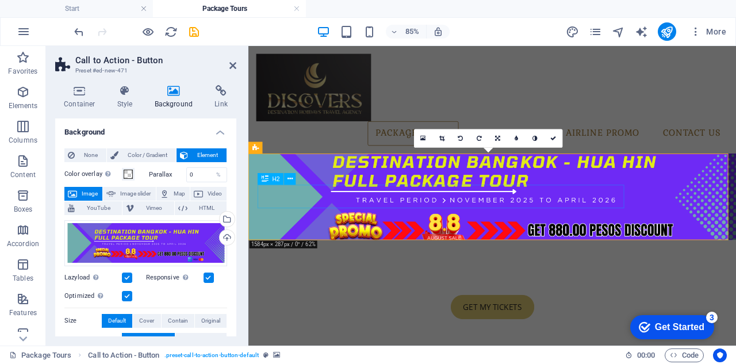
click at [530, 311] on div "thailand packages - get up to 50% off" at bounding box center [535, 325] width 542 height 28
click at [292, 179] on icon at bounding box center [289, 179] width 5 height 10
